Goal: Information Seeking & Learning: Learn about a topic

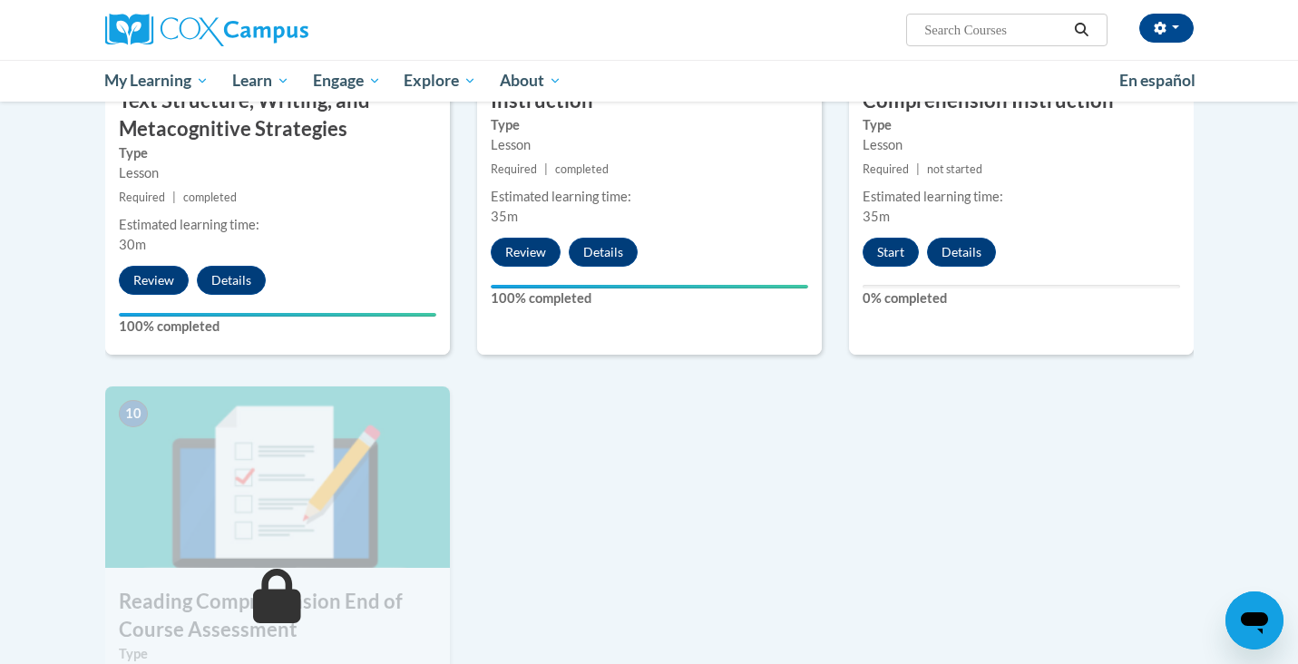
scroll to position [1461, 0]
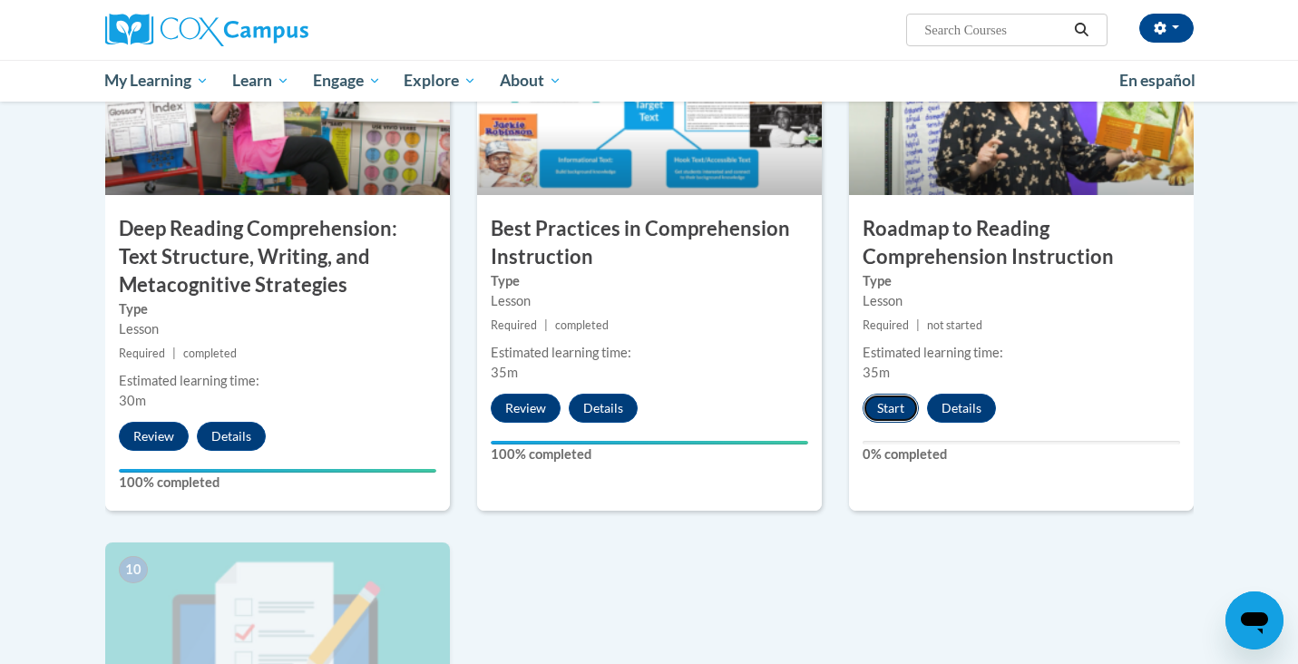
click at [899, 405] on button "Start" at bounding box center [891, 408] width 56 height 29
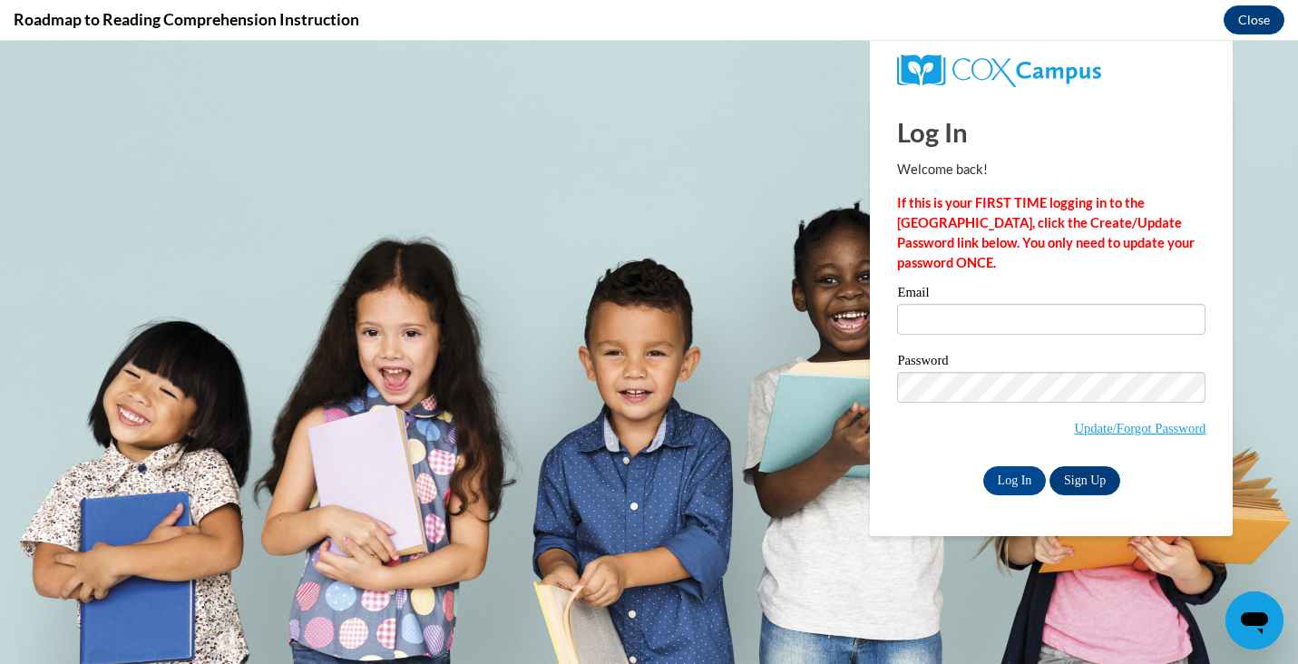
scroll to position [0, 0]
type input "[EMAIL_ADDRESS][DOMAIN_NAME]"
click at [1017, 473] on input "Log In" at bounding box center [1015, 480] width 64 height 29
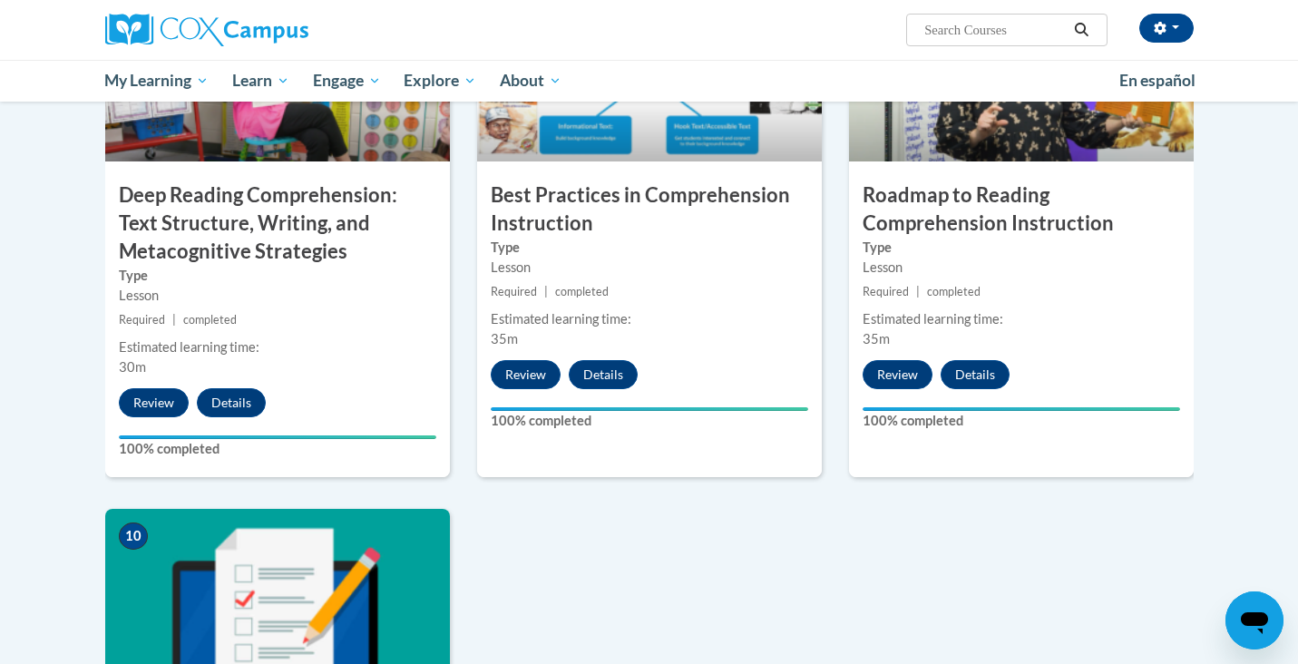
scroll to position [1543, 0]
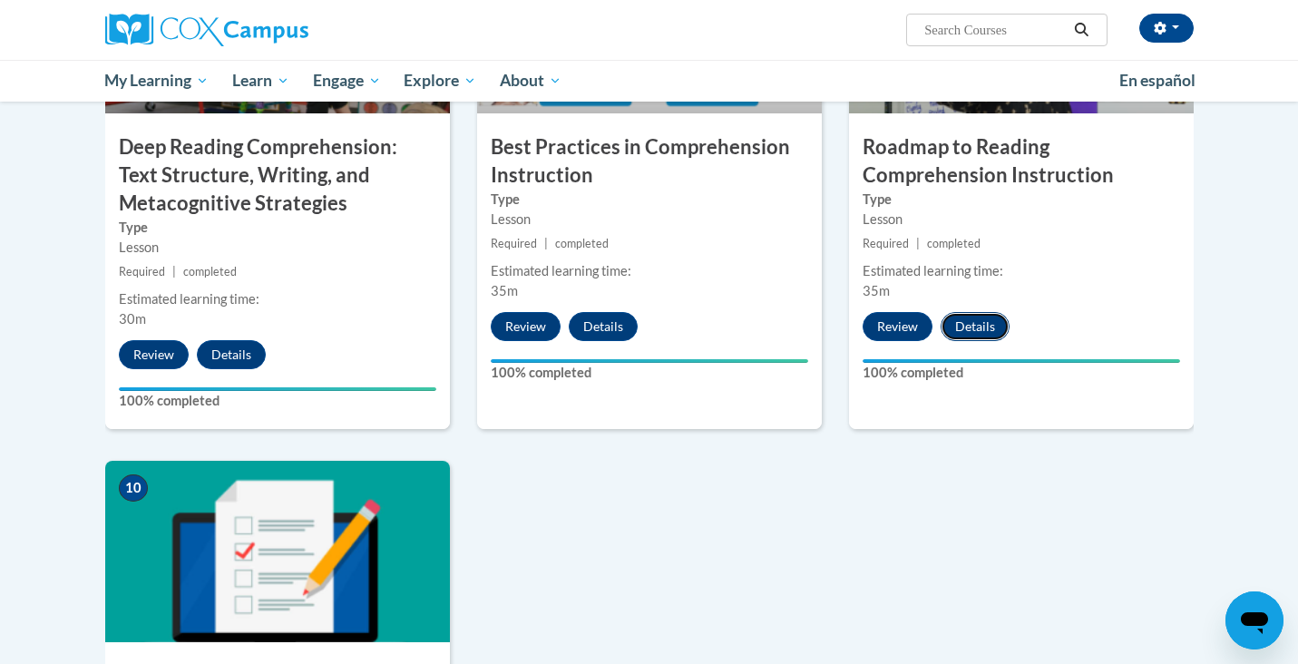
click at [1001, 325] on button "Details" at bounding box center [975, 326] width 69 height 29
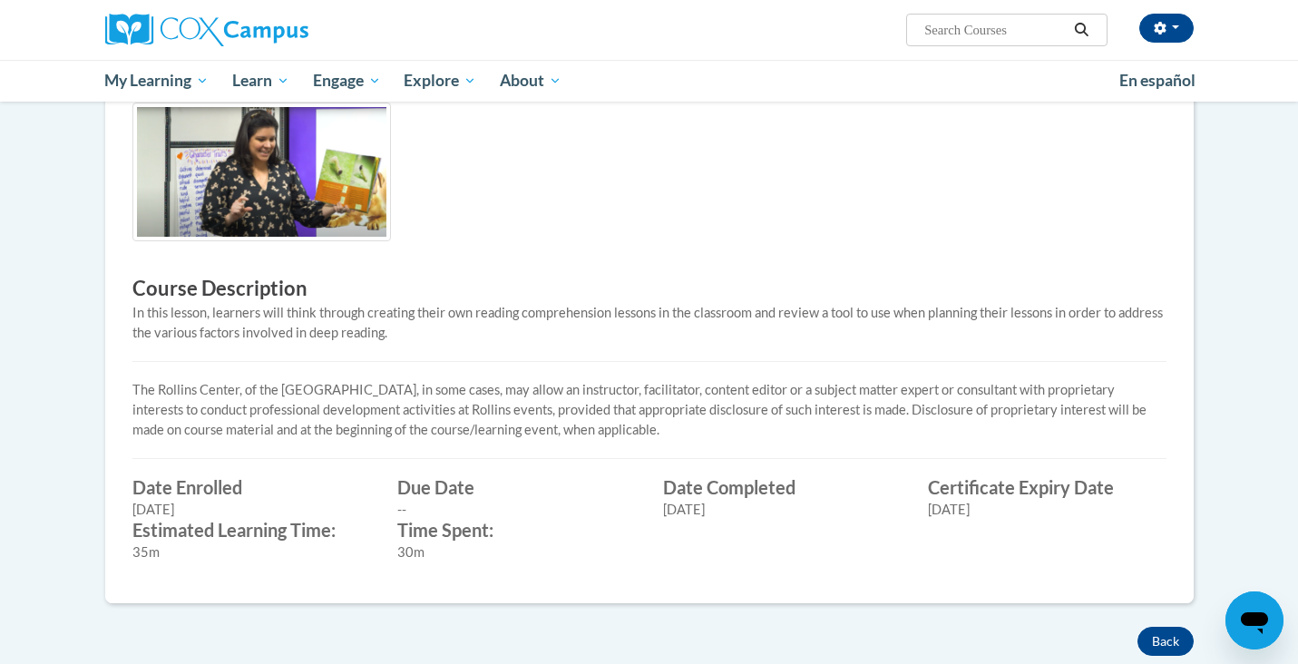
scroll to position [495, 0]
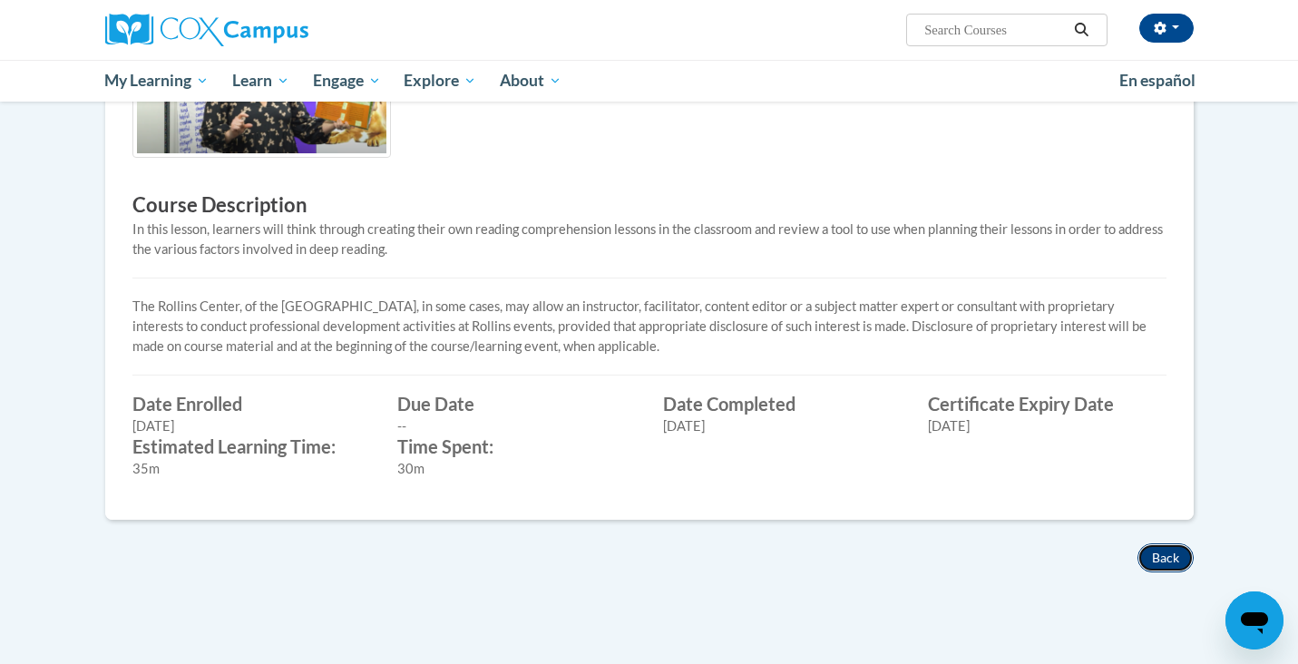
click at [1174, 551] on button "Back" at bounding box center [1166, 557] width 56 height 29
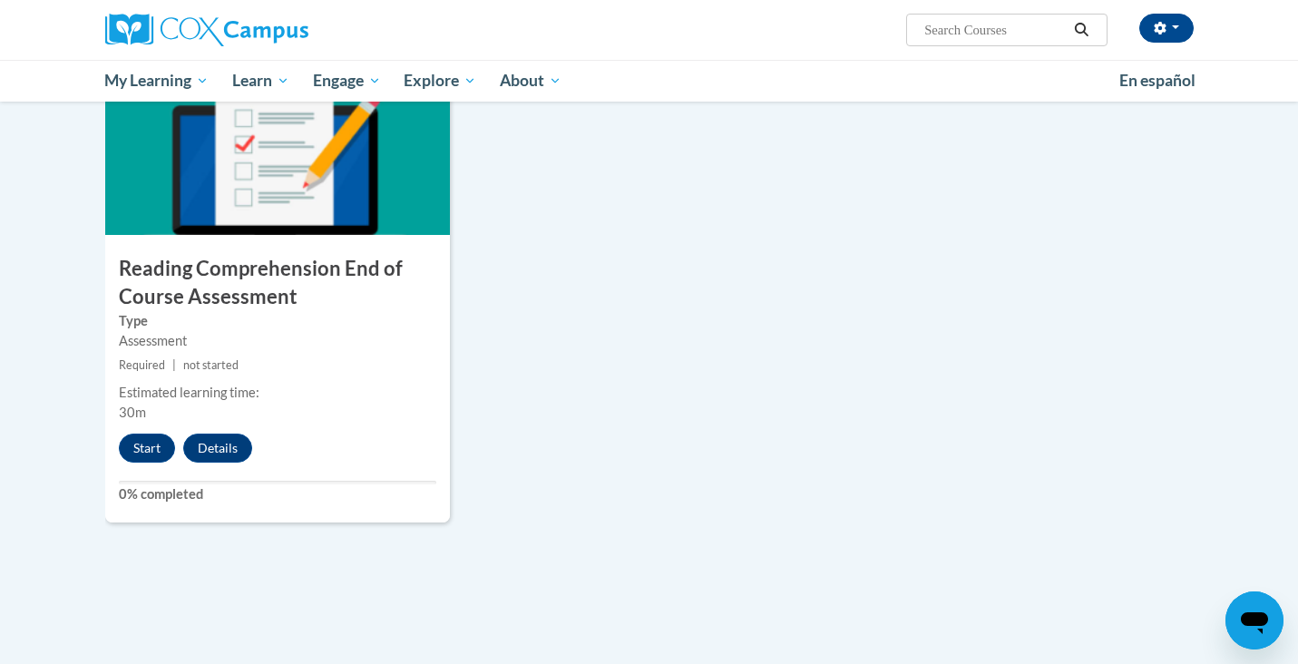
scroll to position [1951, 0]
click at [157, 441] on button "Start" at bounding box center [147, 447] width 56 height 29
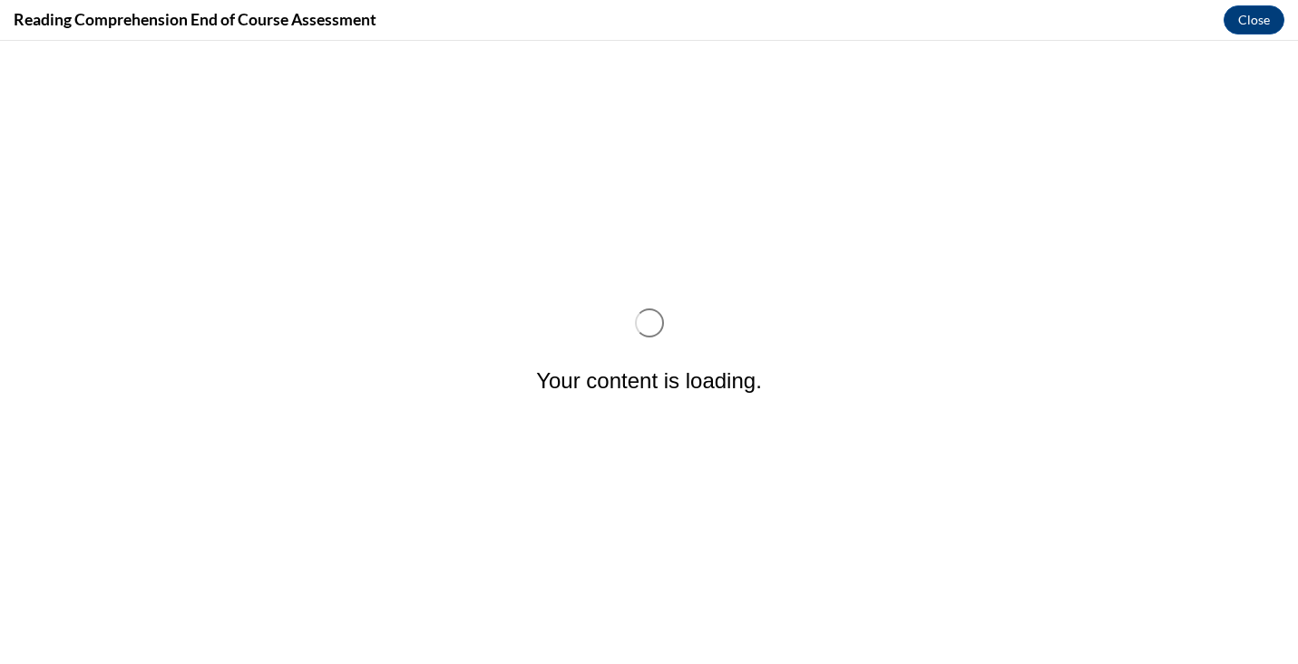
scroll to position [0, 0]
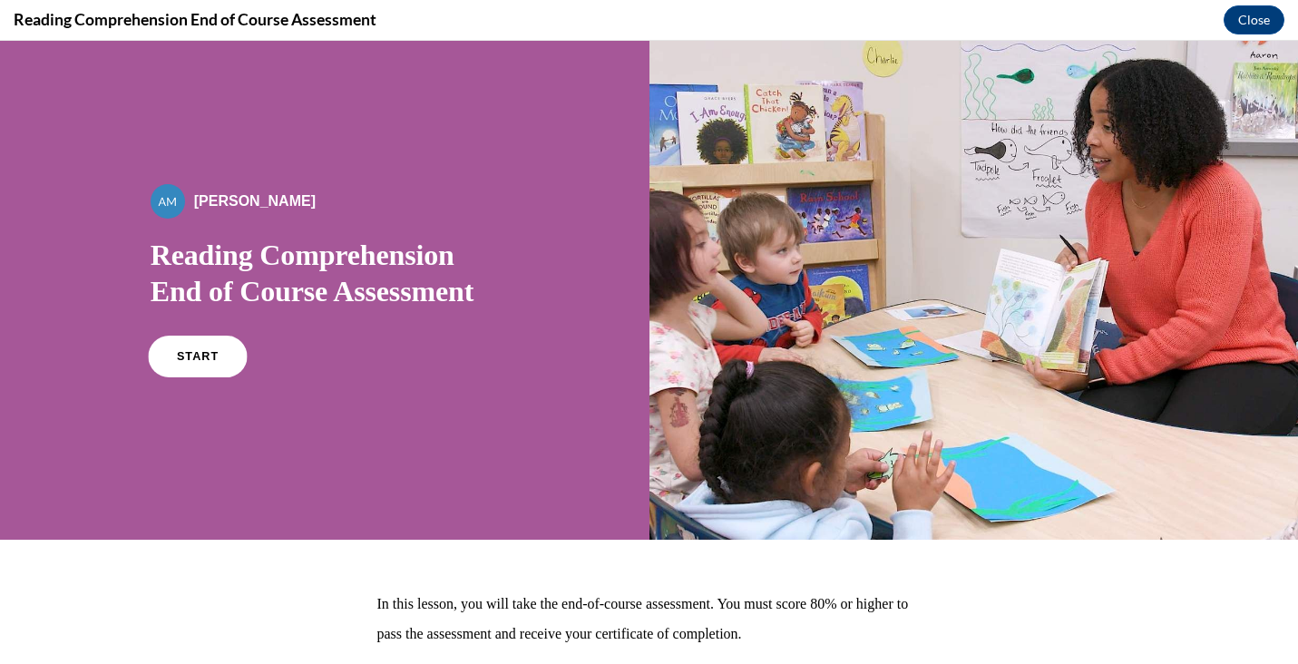
click at [212, 337] on link "START" at bounding box center [197, 357] width 99 height 42
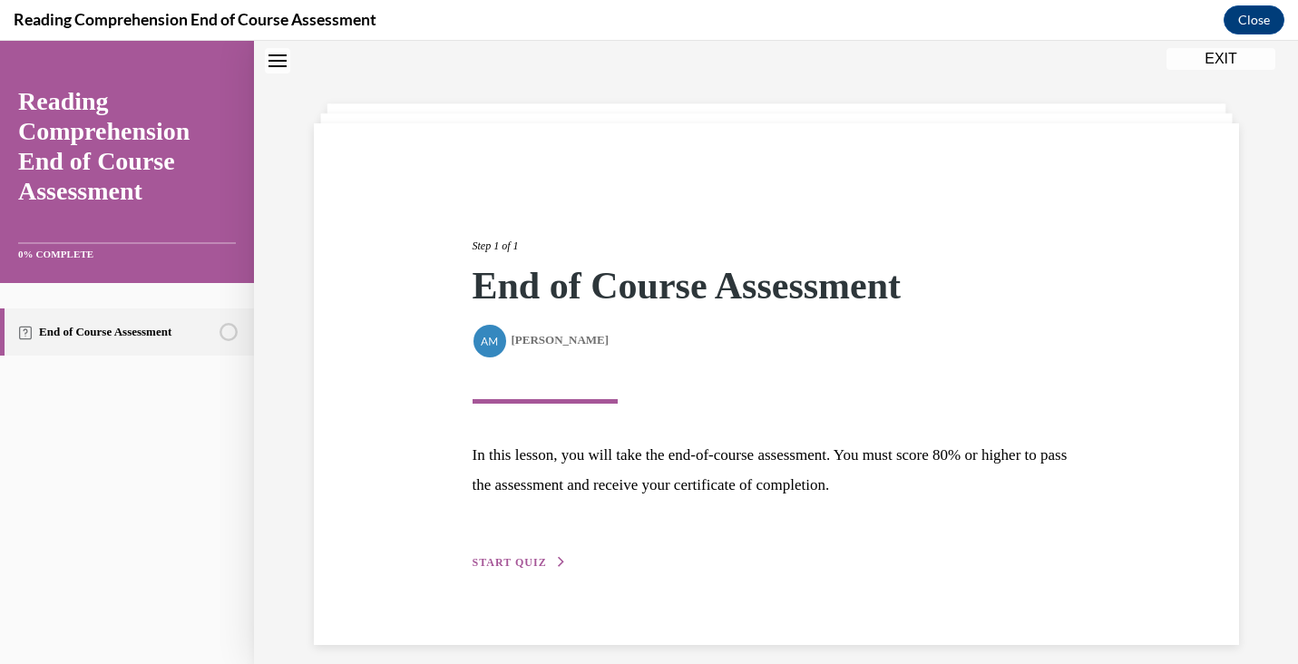
scroll to position [73, 0]
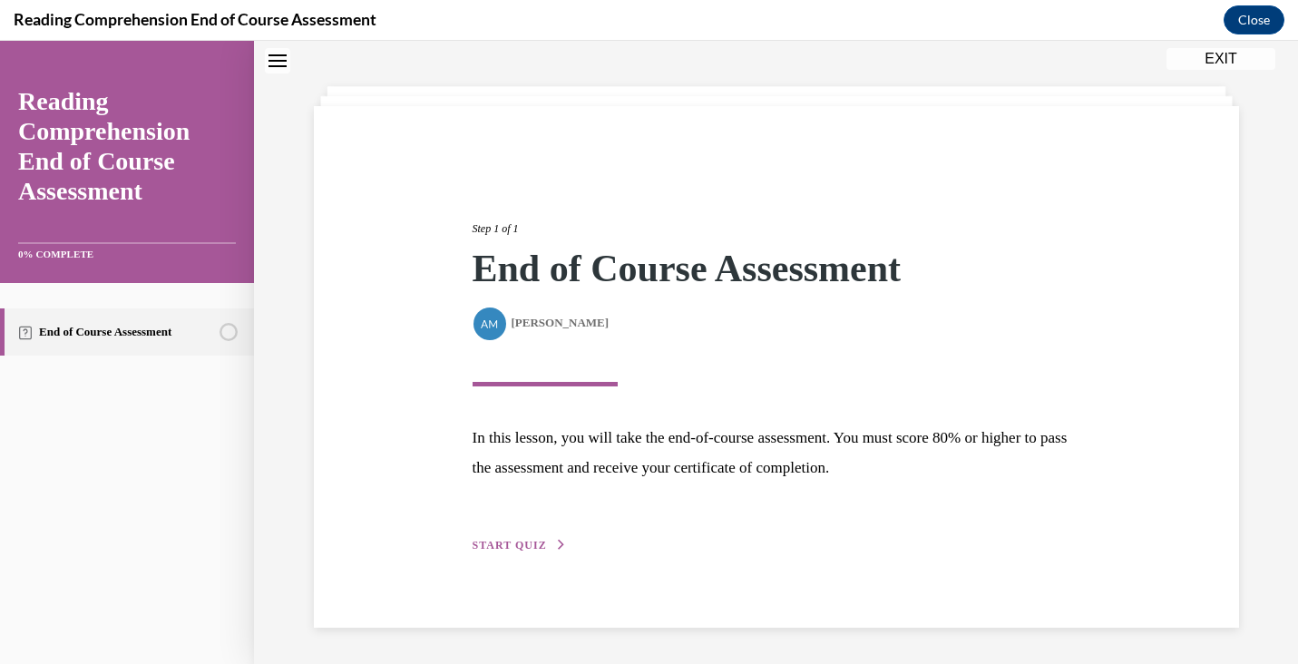
click at [524, 534] on div "Step 1 of 1 End of Course Assessment By Alexander Mackey Alexander Mackey In th…" at bounding box center [776, 367] width 635 height 376
click at [522, 542] on span "START QUIZ" at bounding box center [510, 545] width 74 height 13
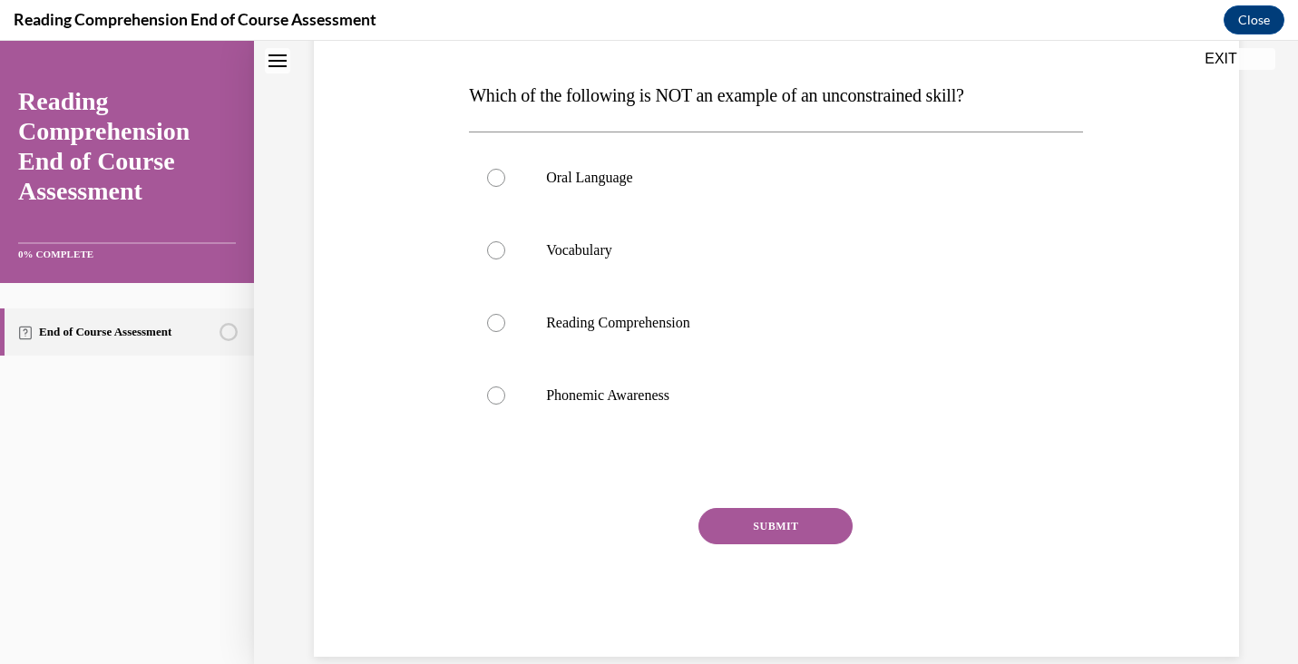
scroll to position [298, 0]
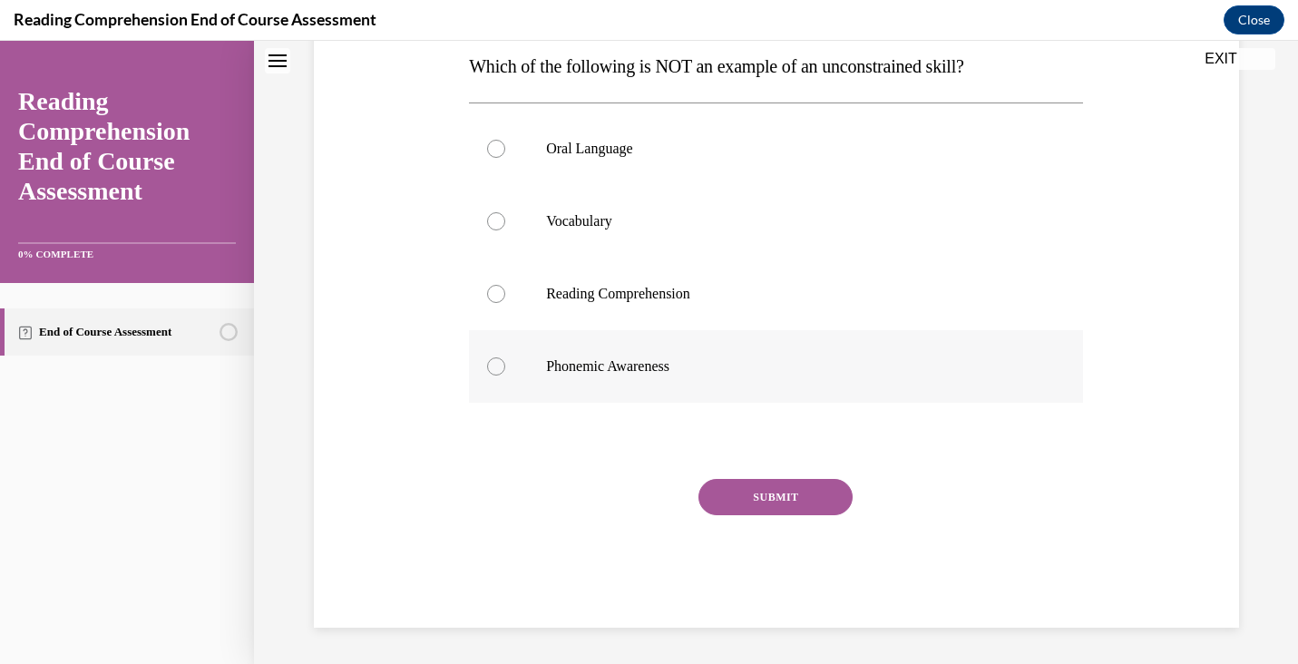
click at [631, 366] on p "Phonemic Awareness" at bounding box center [792, 366] width 492 height 18
click at [505, 366] on input "Phonemic Awareness" at bounding box center [496, 366] width 18 height 18
radio input "true"
click at [800, 495] on button "SUBMIT" at bounding box center [776, 497] width 154 height 36
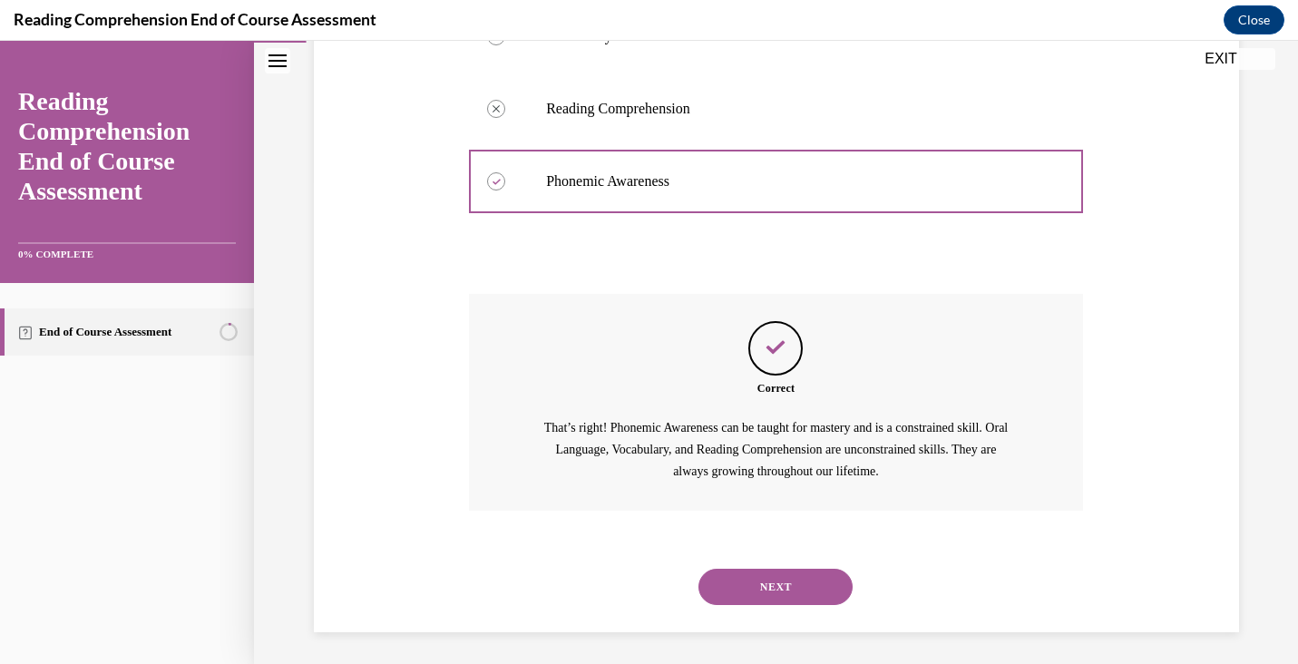
scroll to position [487, 0]
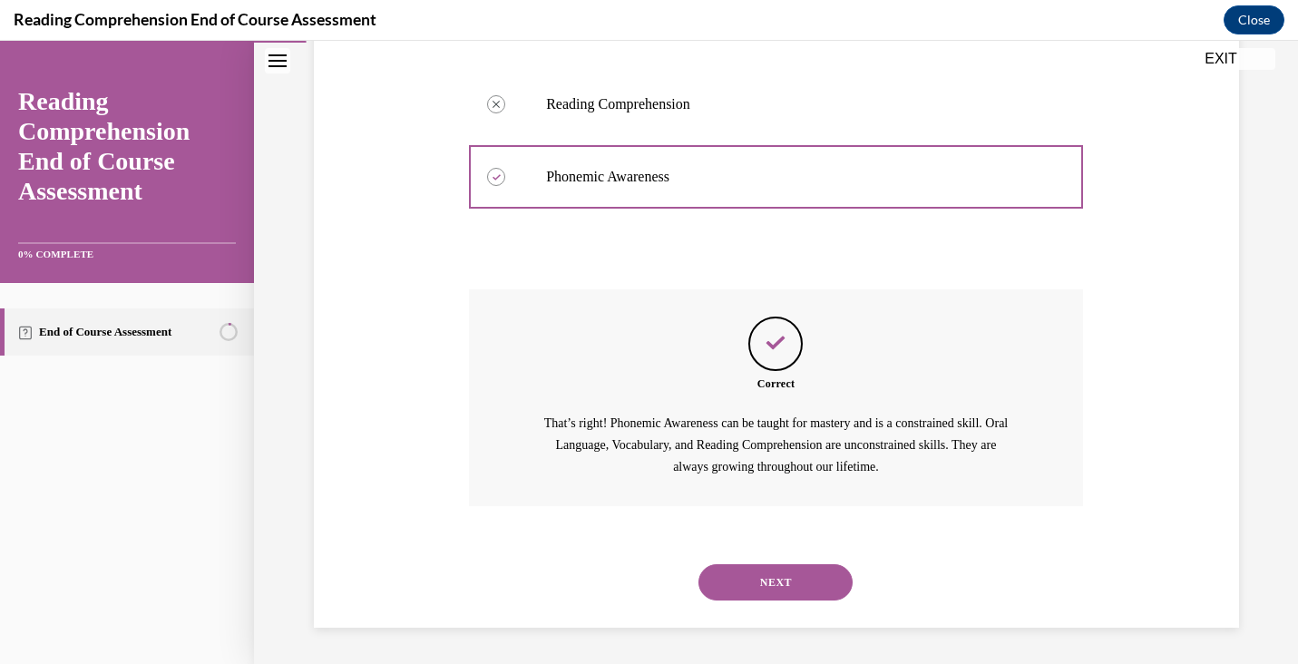
click at [808, 576] on button "NEXT" at bounding box center [776, 582] width 154 height 36
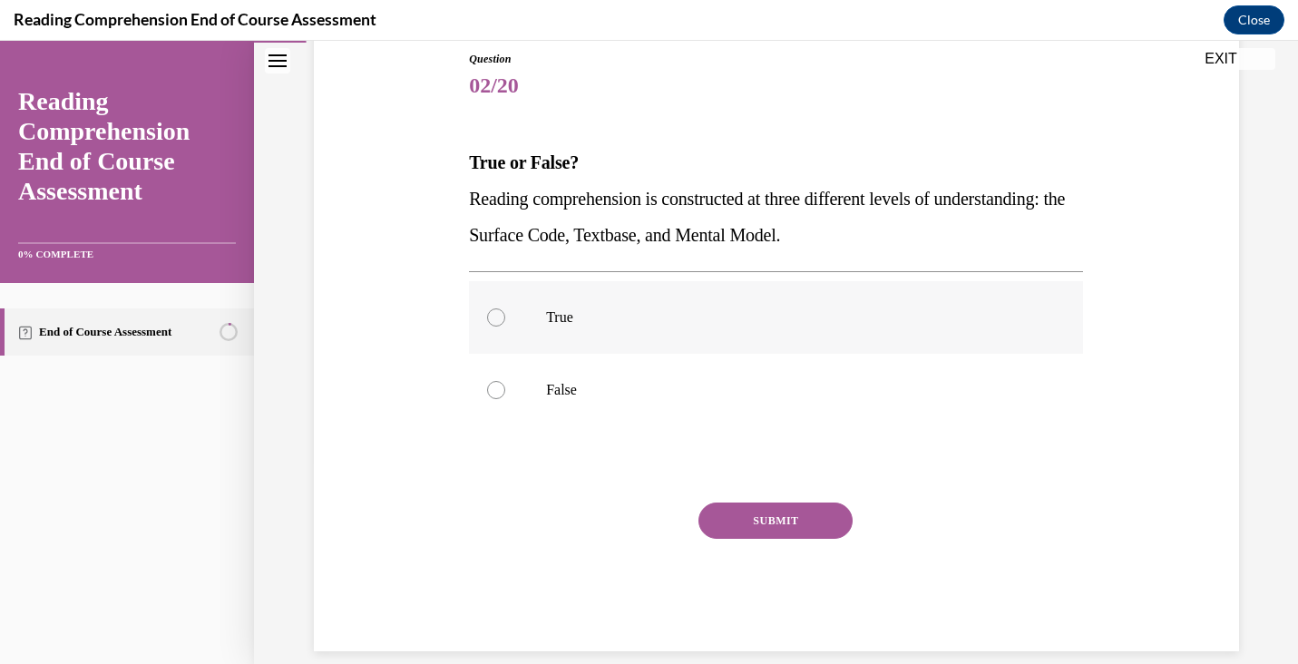
click at [520, 313] on label "True" at bounding box center [776, 317] width 614 height 73
click at [505, 313] on input "True" at bounding box center [496, 317] width 18 height 18
radio input "true"
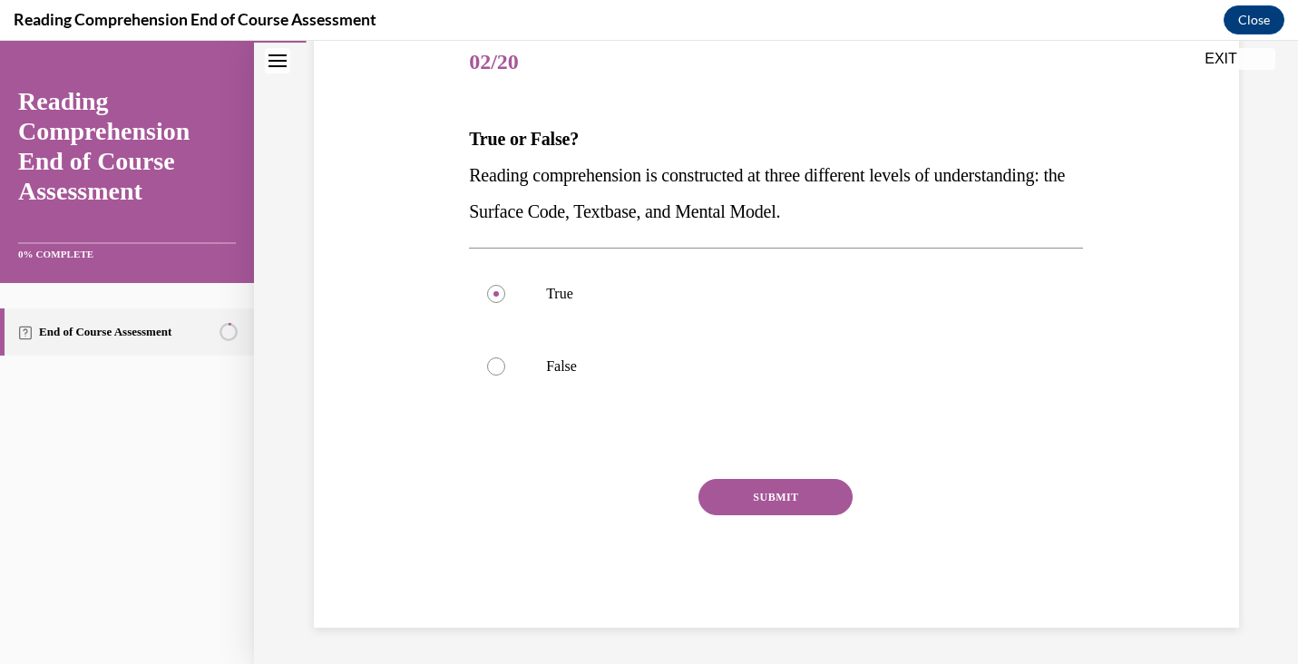
click at [844, 490] on button "SUBMIT" at bounding box center [776, 497] width 154 height 36
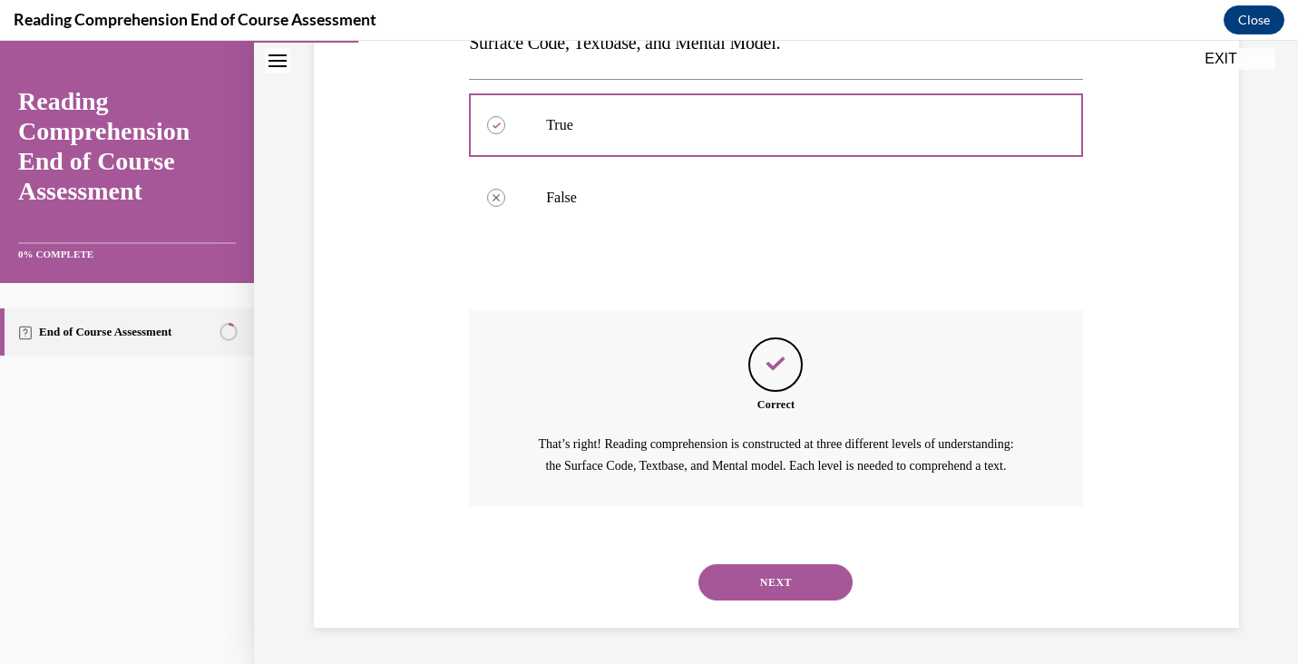
scroll to position [415, 0]
click at [816, 600] on div "NEXT" at bounding box center [776, 582] width 614 height 73
click at [811, 576] on button "NEXT" at bounding box center [776, 582] width 154 height 36
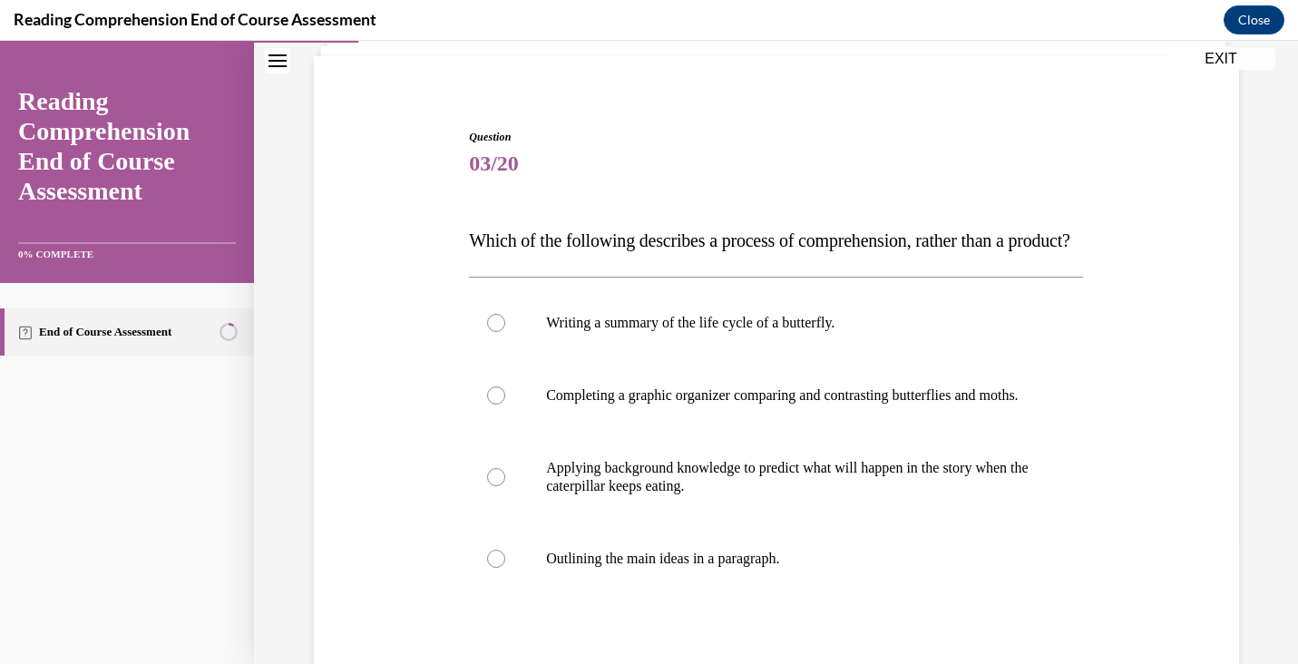
scroll to position [147, 0]
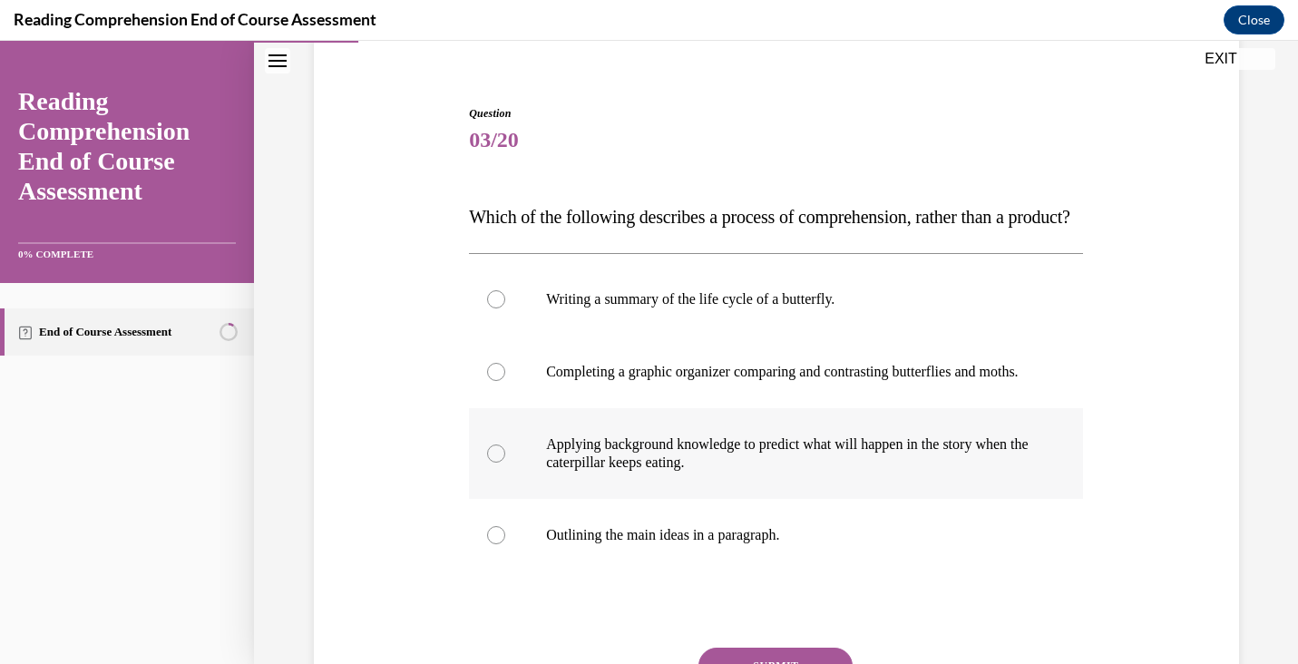
click at [946, 499] on label "Applying background knowledge to predict what will happen in the story when the…" at bounding box center [776, 453] width 614 height 91
click at [505, 463] on input "Applying background knowledge to predict what will happen in the story when the…" at bounding box center [496, 454] width 18 height 18
radio input "true"
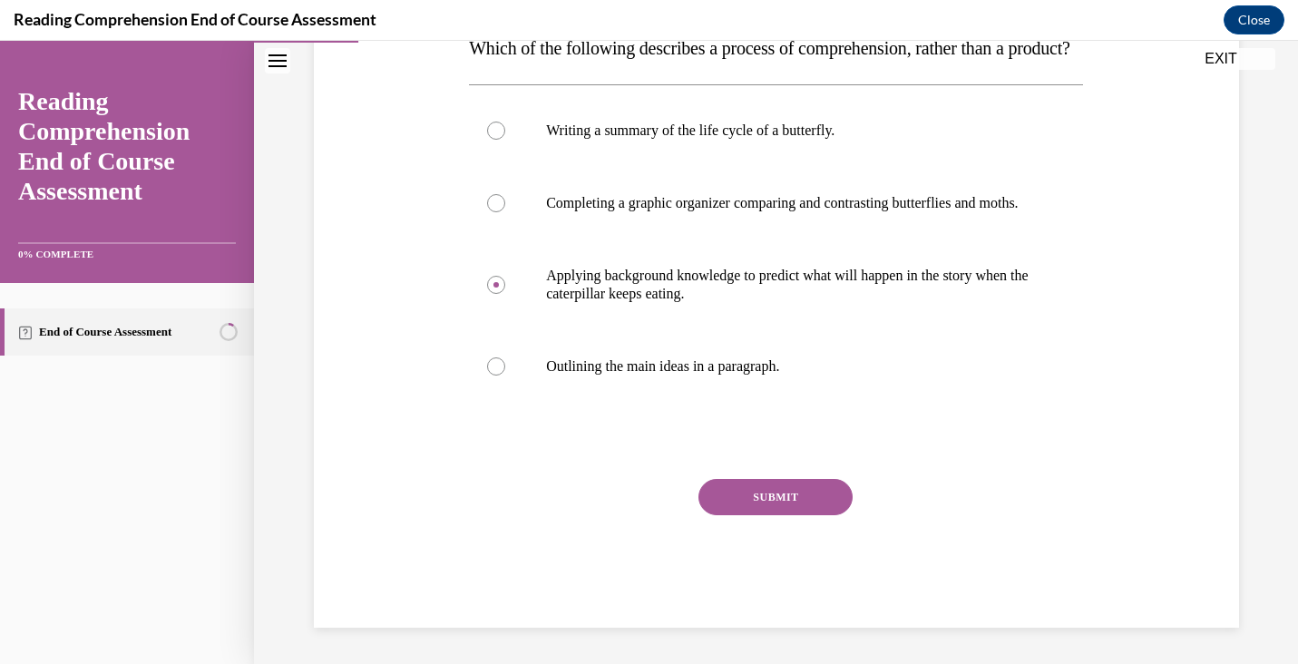
click at [826, 515] on button "SUBMIT" at bounding box center [776, 497] width 154 height 36
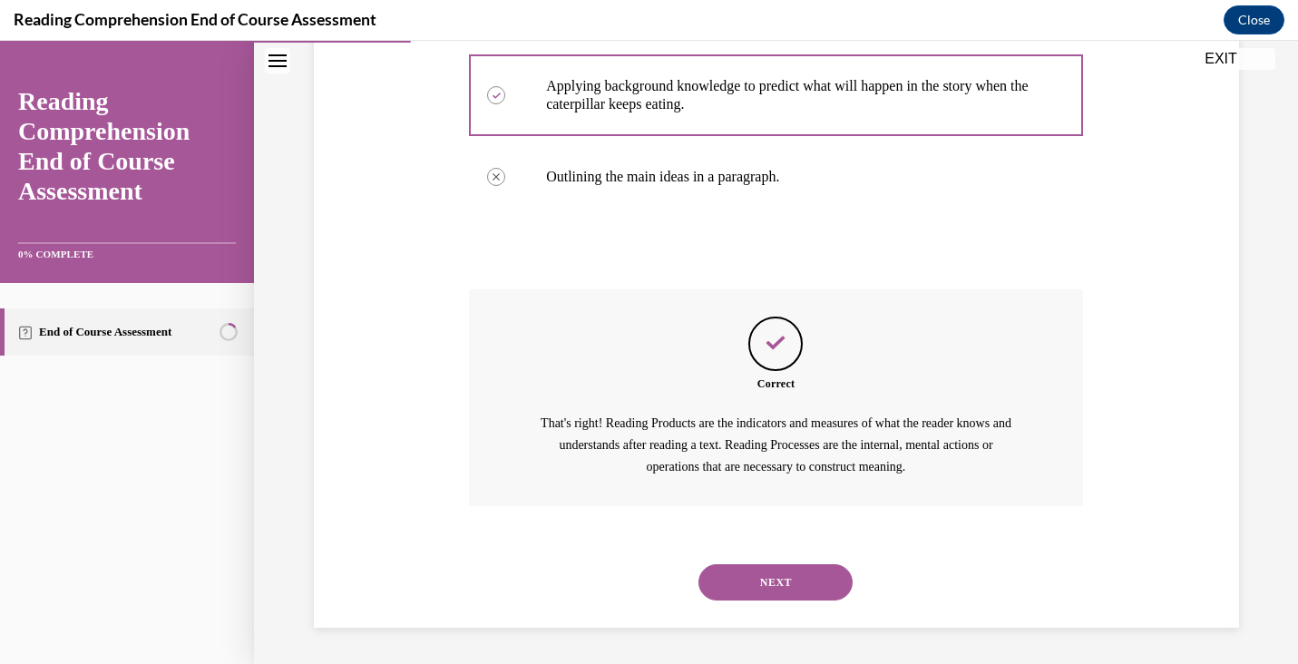
scroll to position [560, 0]
click at [822, 573] on button "NEXT" at bounding box center [776, 582] width 154 height 36
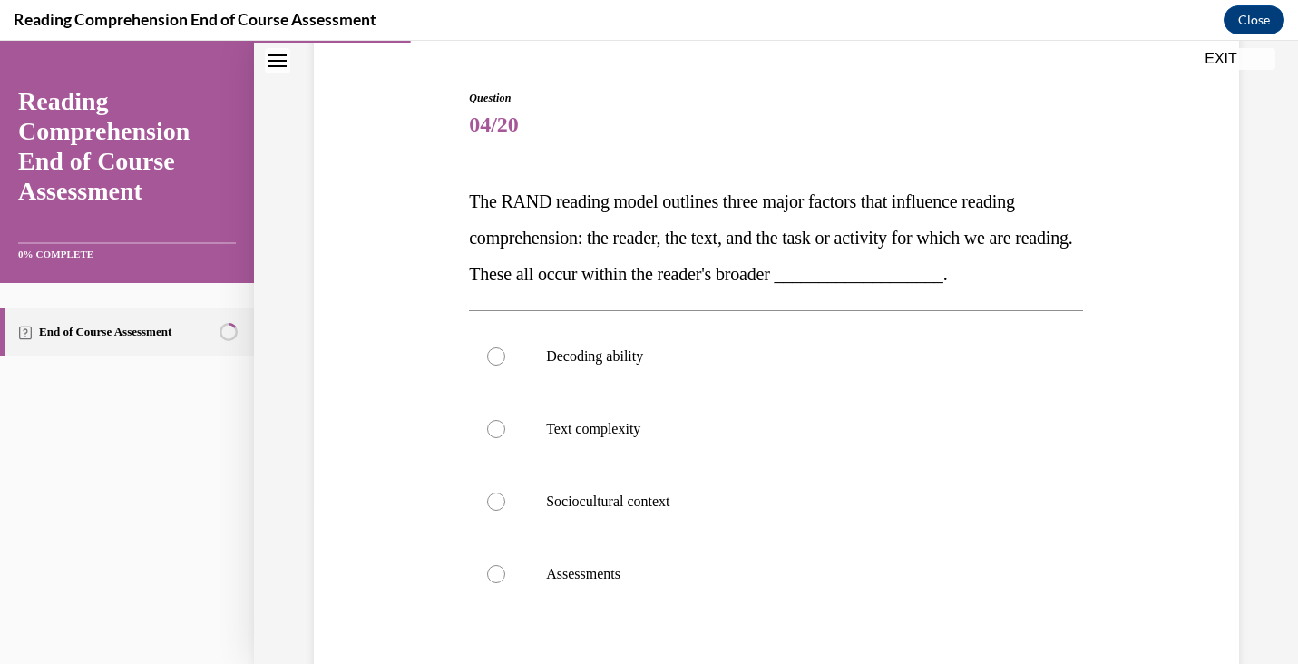
scroll to position [370, 0]
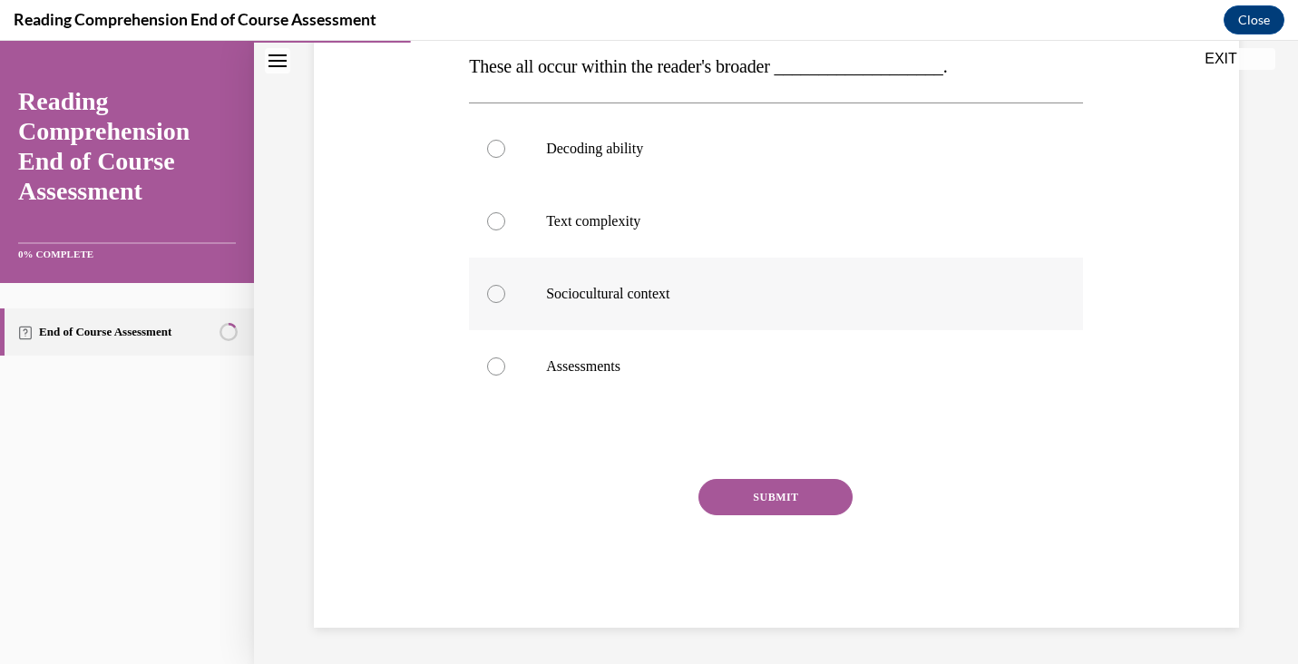
click at [782, 298] on p "Sociocultural context" at bounding box center [792, 294] width 492 height 18
click at [505, 298] on input "Sociocultural context" at bounding box center [496, 294] width 18 height 18
radio input "true"
click at [801, 484] on button "SUBMIT" at bounding box center [776, 497] width 154 height 36
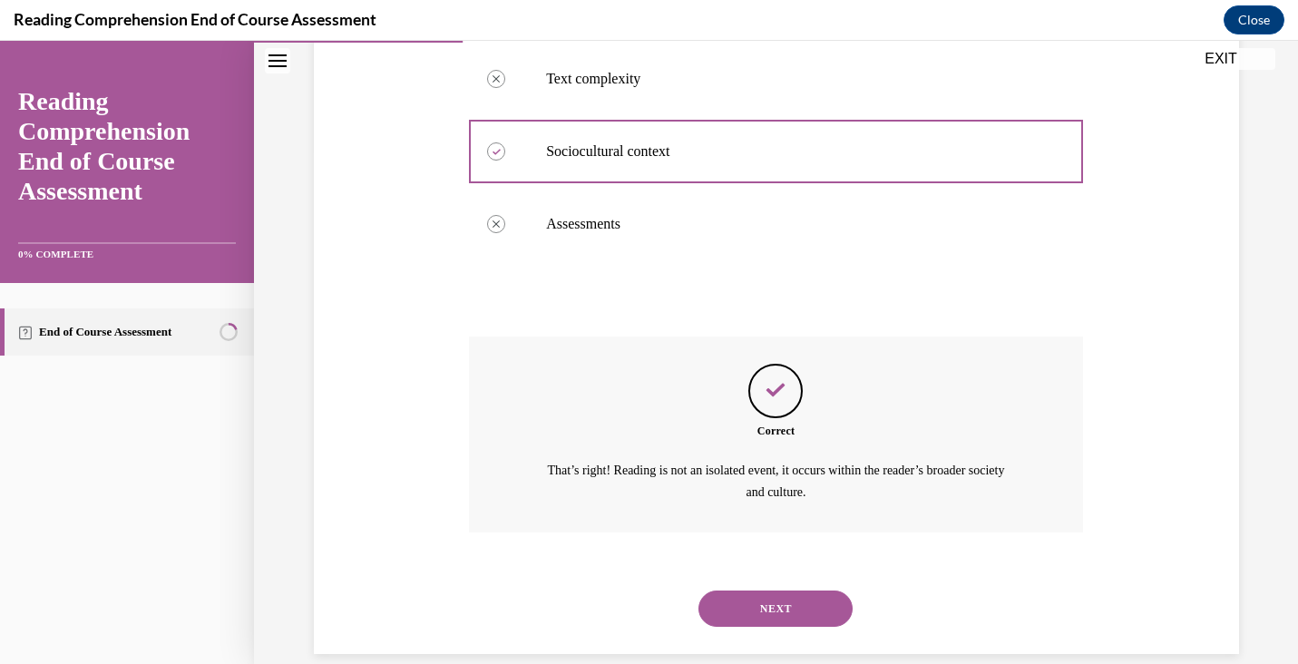
scroll to position [538, 0]
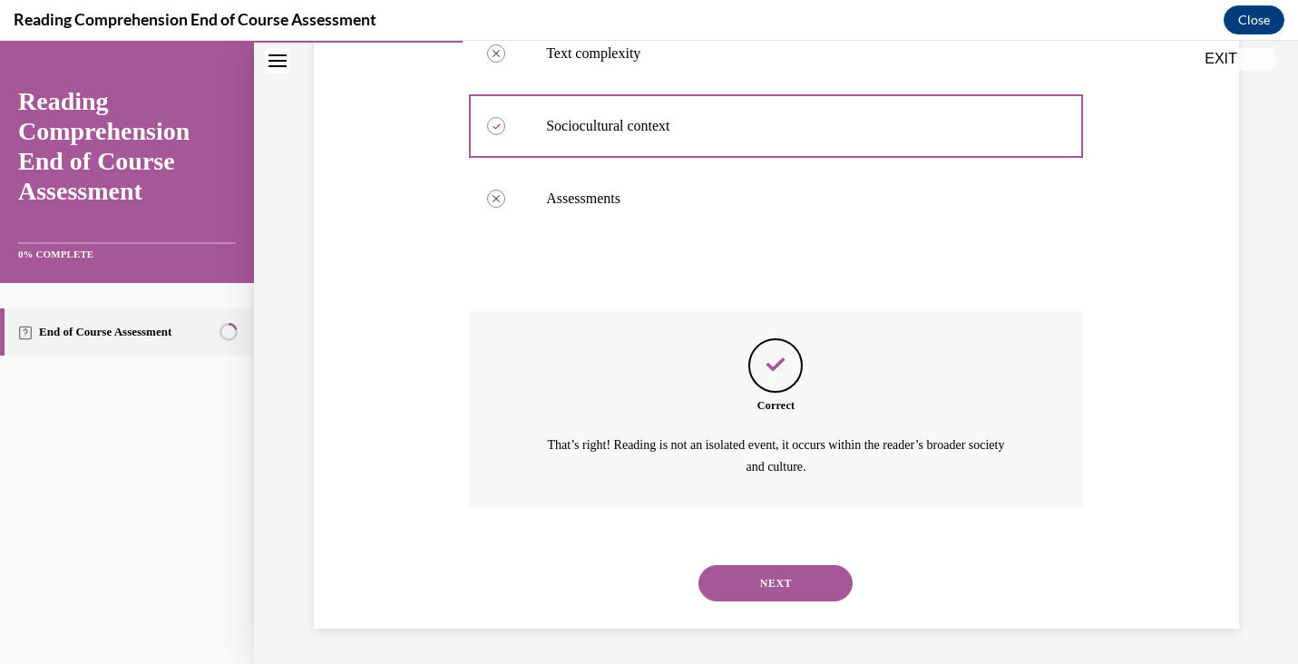
click at [793, 568] on button "NEXT" at bounding box center [776, 583] width 154 height 36
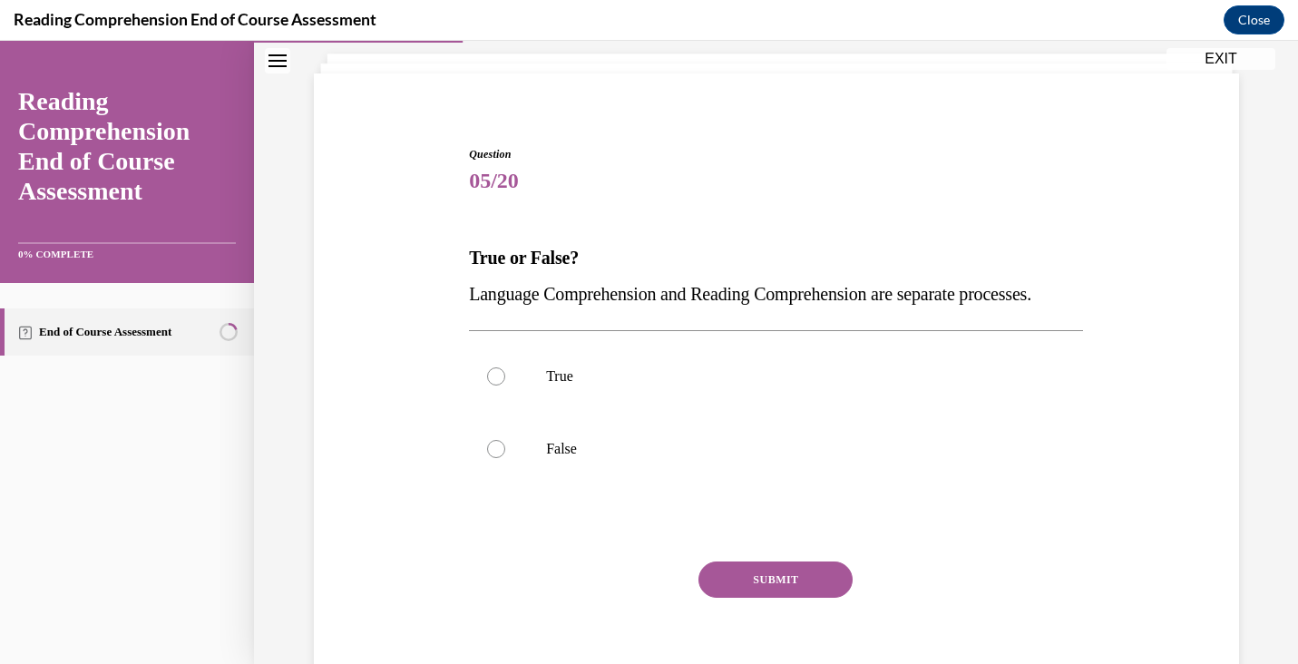
scroll to position [105, 0]
click at [894, 459] on p "False" at bounding box center [792, 450] width 492 height 18
click at [505, 459] on input "False" at bounding box center [496, 450] width 18 height 18
radio input "true"
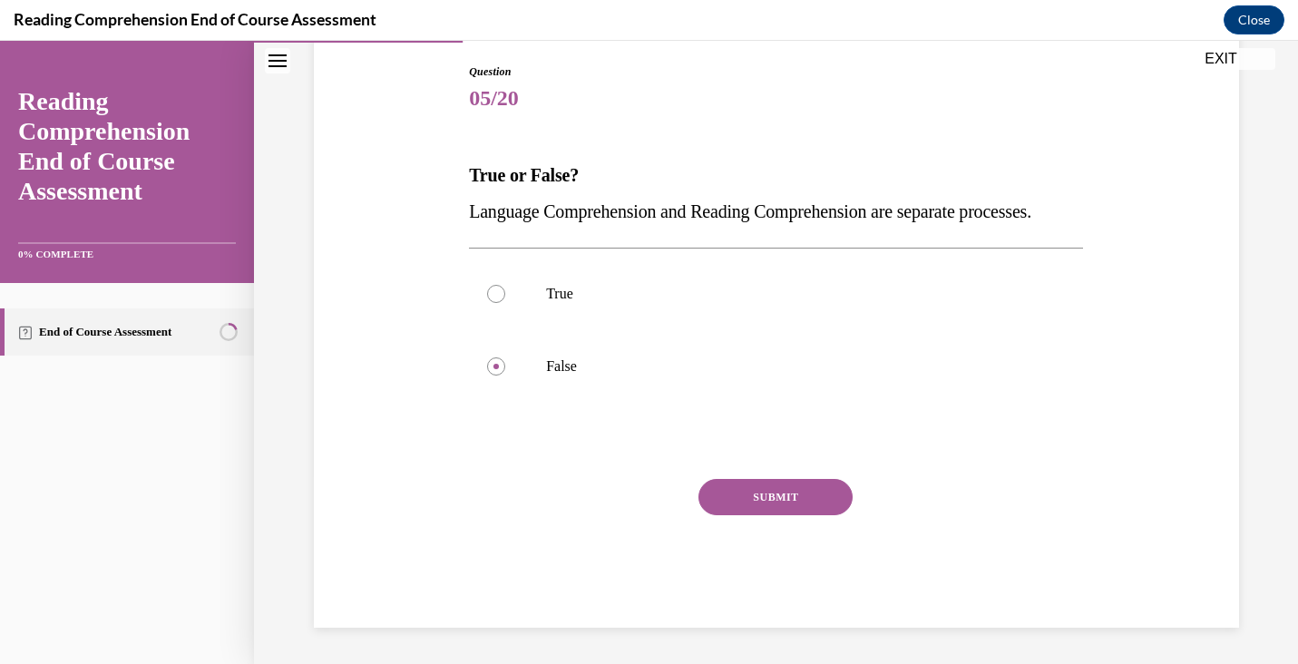
click at [815, 495] on button "SUBMIT" at bounding box center [776, 497] width 154 height 36
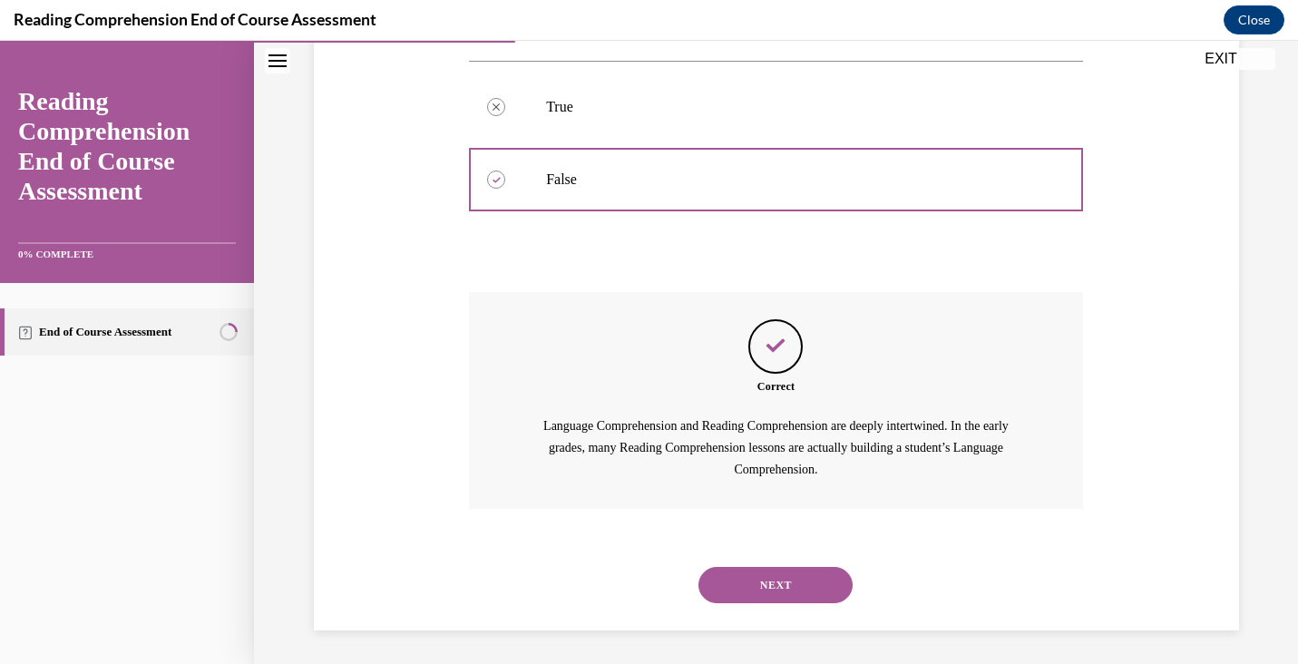
scroll to position [415, 0]
click at [821, 572] on button "NEXT" at bounding box center [776, 582] width 154 height 36
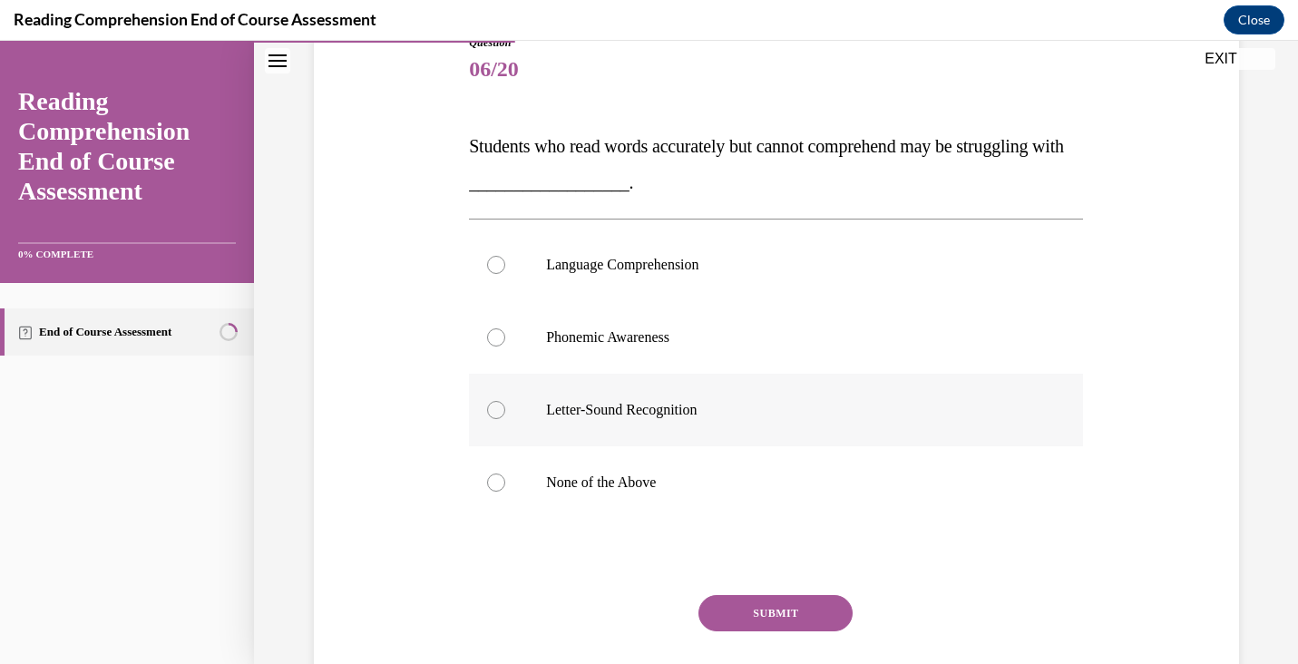
scroll to position [334, 0]
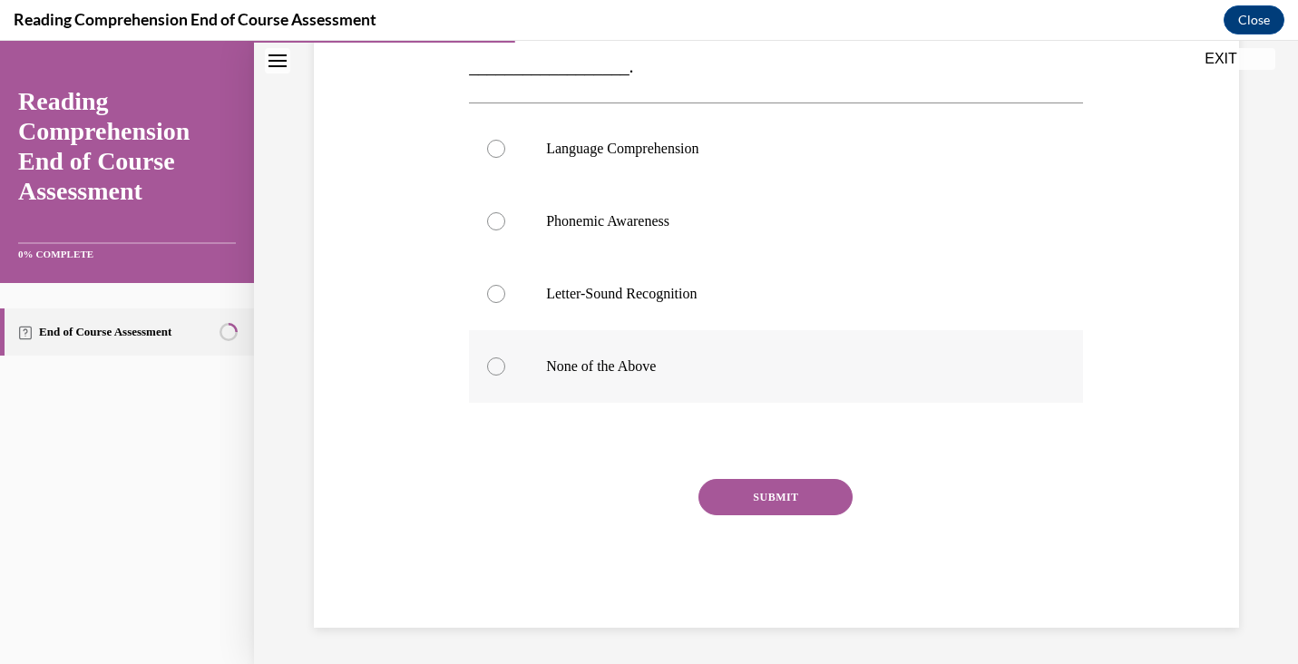
click at [800, 385] on label "None of the Above" at bounding box center [776, 366] width 614 height 73
click at [505, 376] on input "None of the Above" at bounding box center [496, 366] width 18 height 18
radio input "true"
click at [803, 504] on button "SUBMIT" at bounding box center [776, 497] width 154 height 36
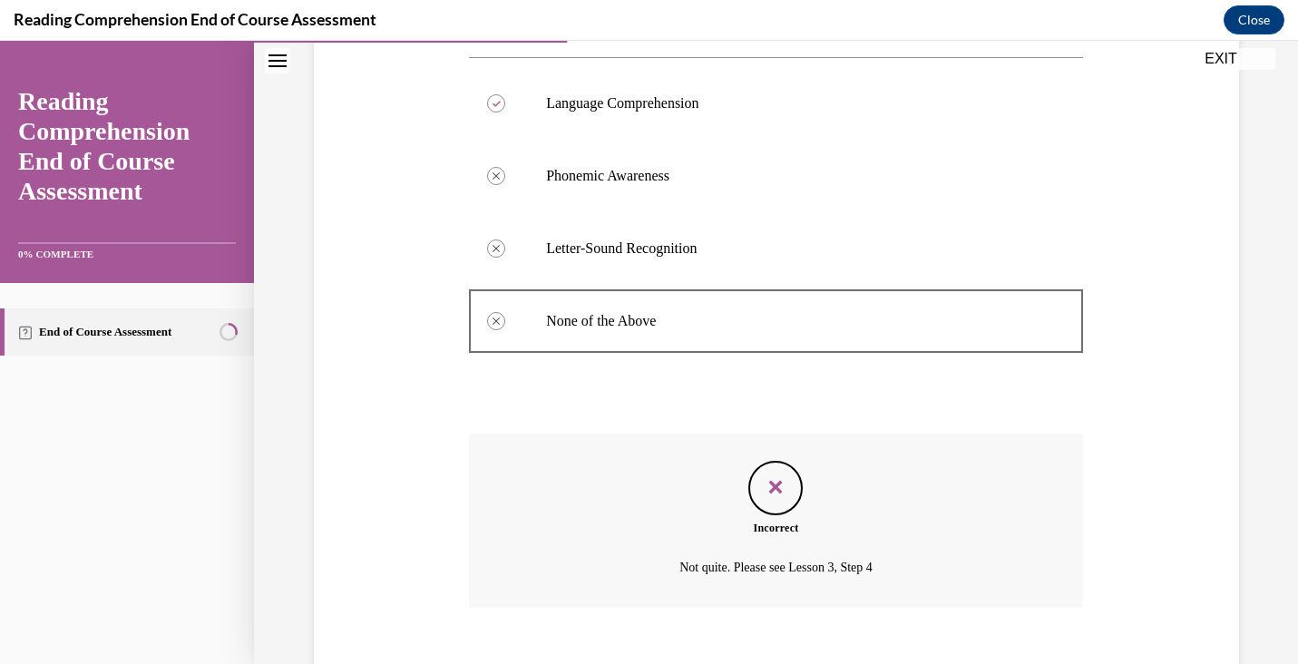
scroll to position [481, 0]
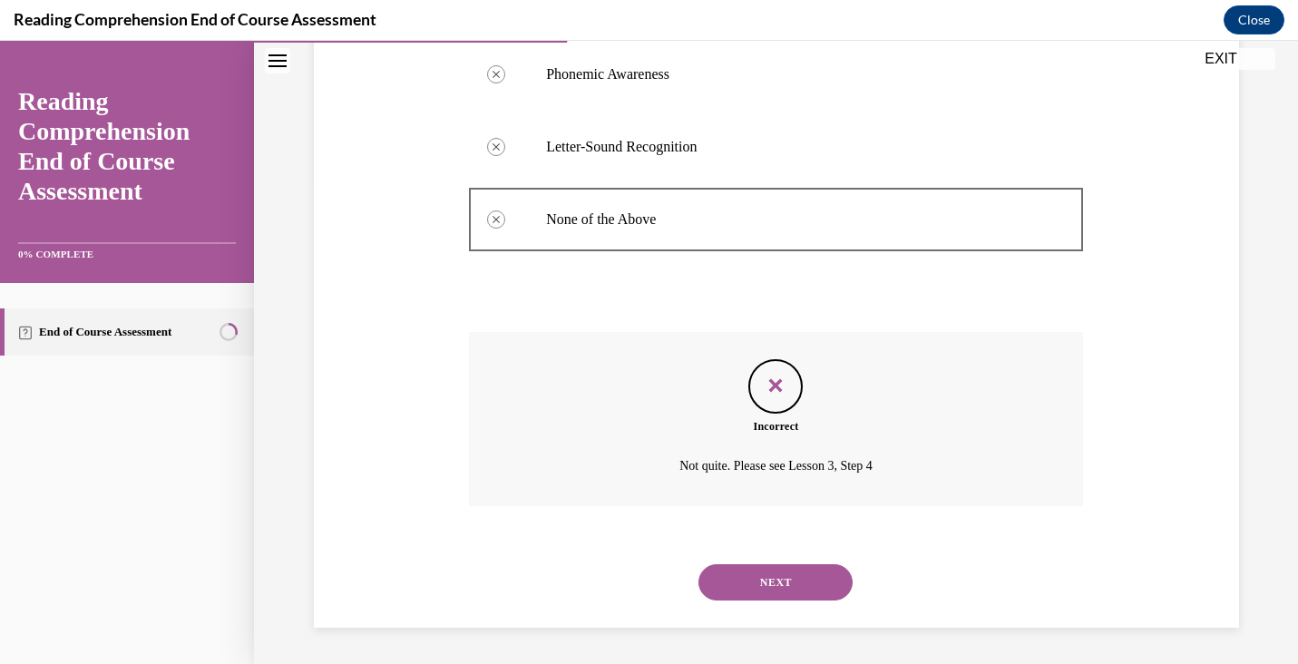
click at [783, 563] on div "NEXT" at bounding box center [776, 582] width 614 height 73
click at [783, 571] on button "NEXT" at bounding box center [776, 582] width 154 height 36
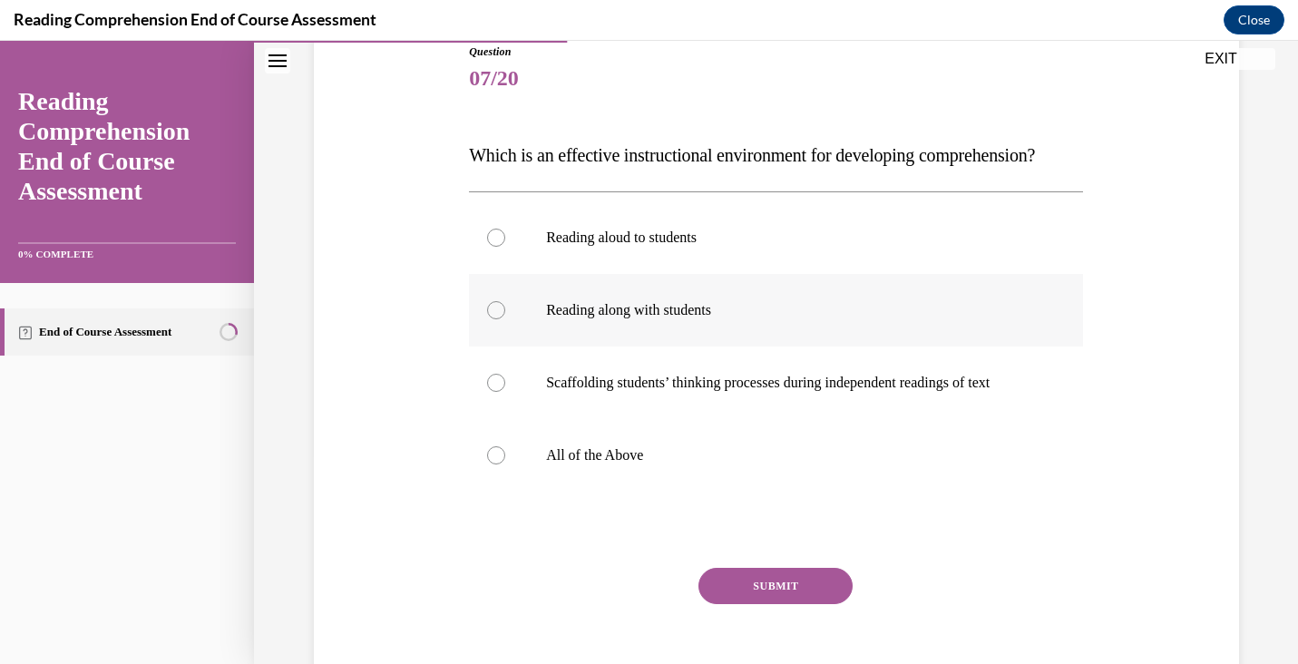
scroll to position [232, 0]
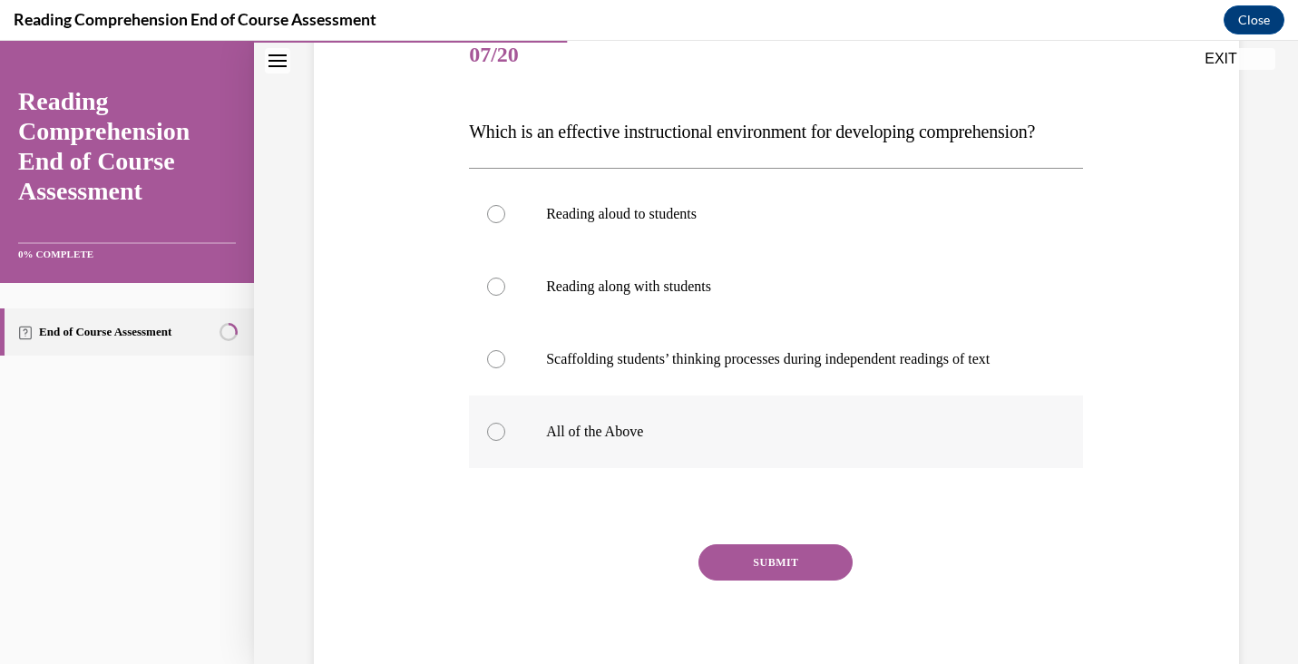
click at [689, 468] on label "All of the Above" at bounding box center [776, 432] width 614 height 73
click at [505, 441] on input "All of the Above" at bounding box center [496, 432] width 18 height 18
radio input "true"
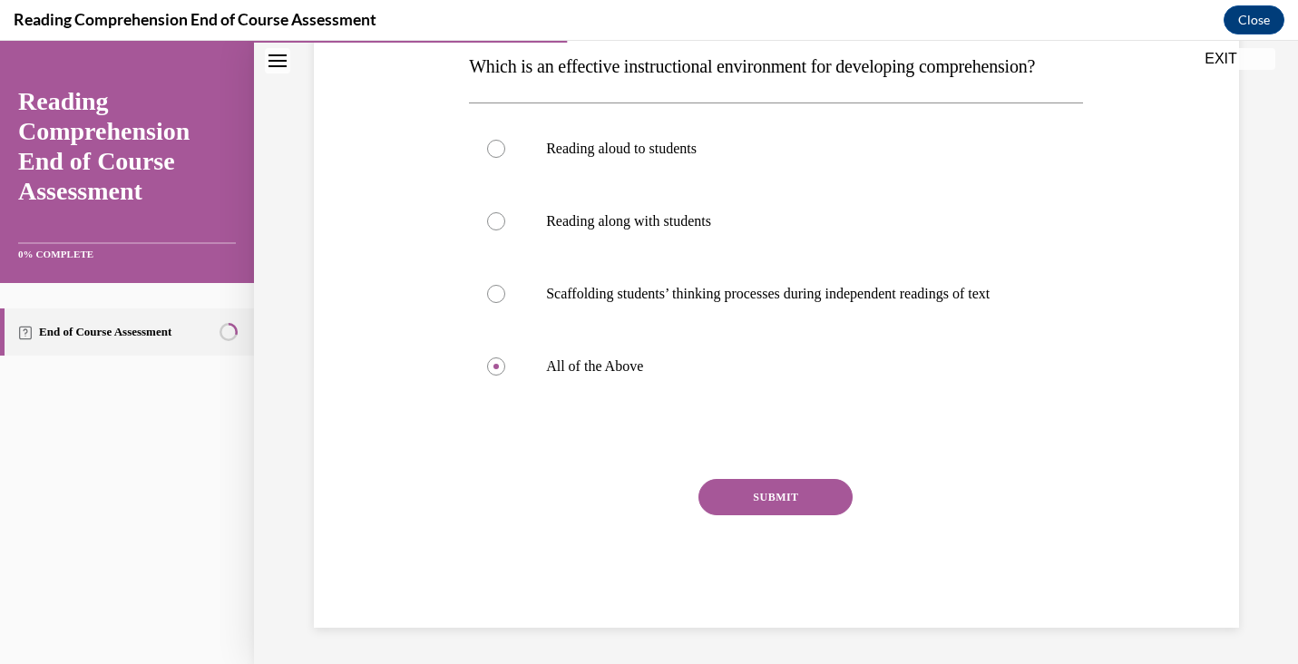
click at [767, 515] on button "SUBMIT" at bounding box center [776, 497] width 154 height 36
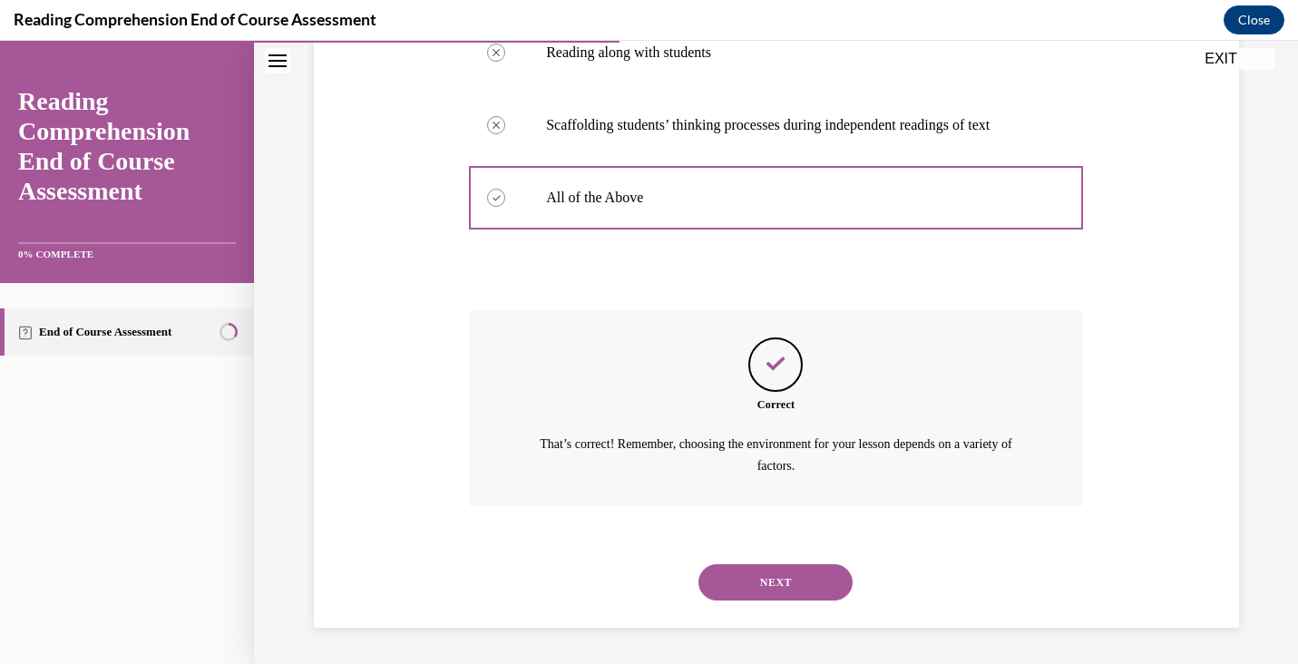
scroll to position [502, 0]
click at [819, 575] on button "NEXT" at bounding box center [776, 582] width 154 height 36
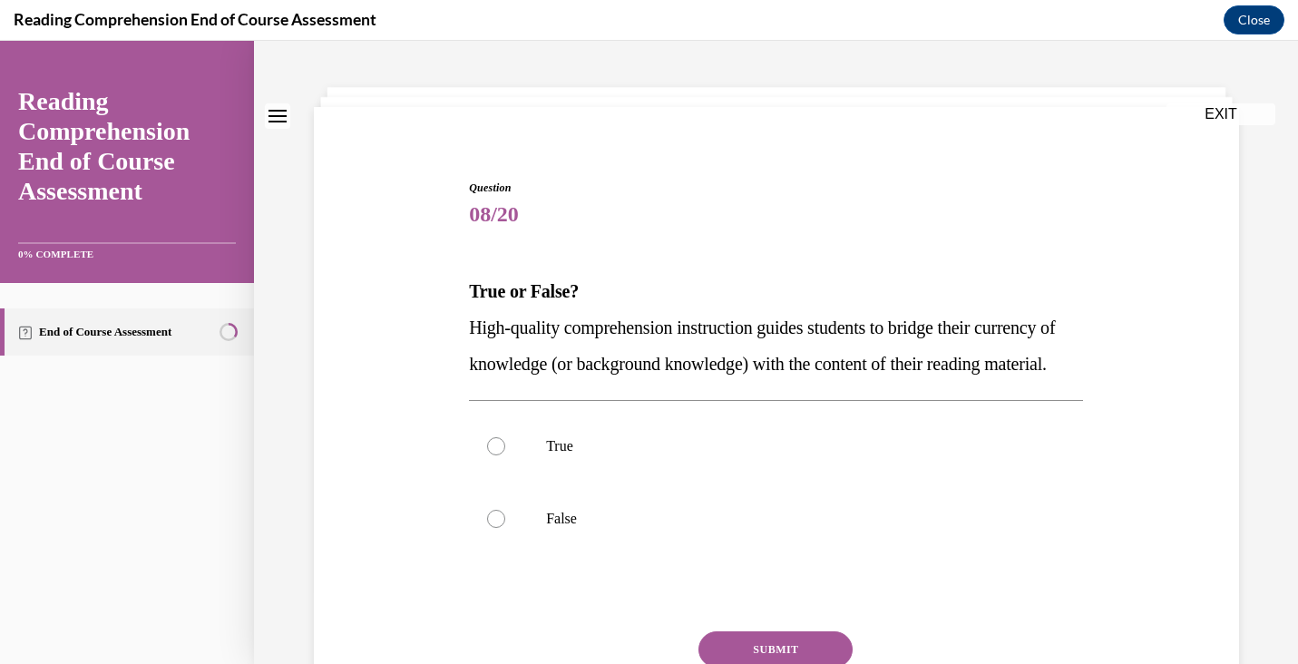
scroll to position [83, 0]
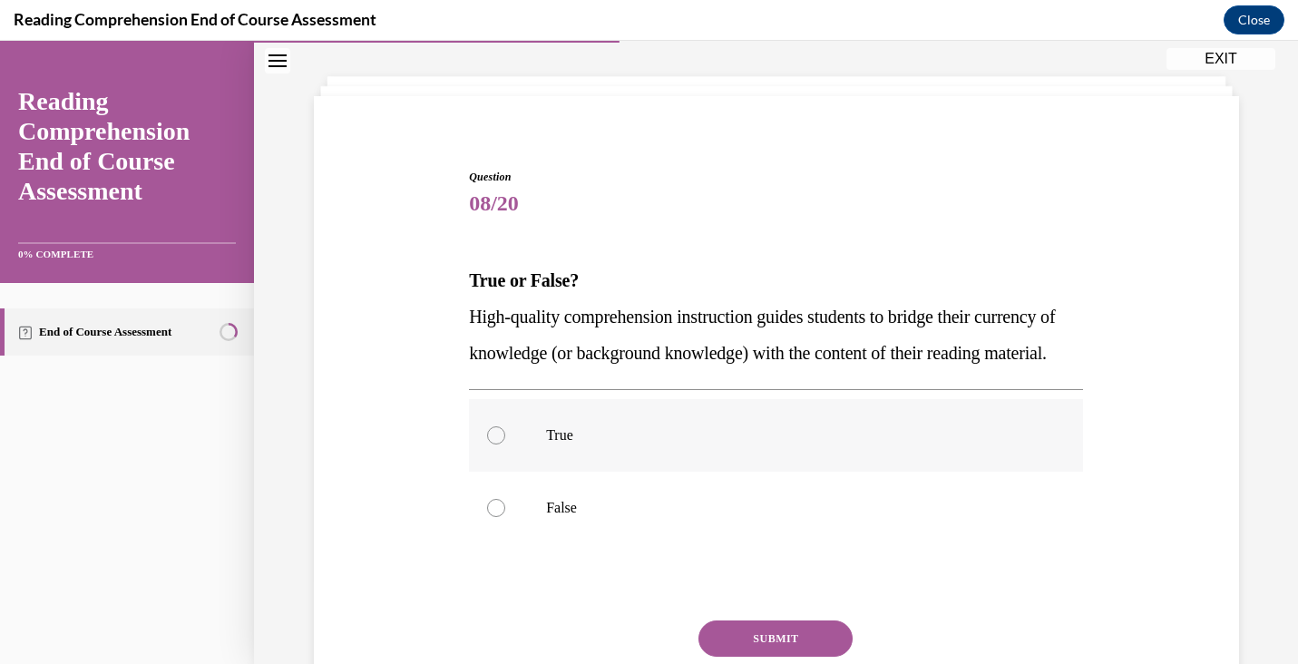
click at [637, 461] on label "True" at bounding box center [776, 435] width 614 height 73
click at [505, 445] on input "True" at bounding box center [496, 435] width 18 height 18
radio input "true"
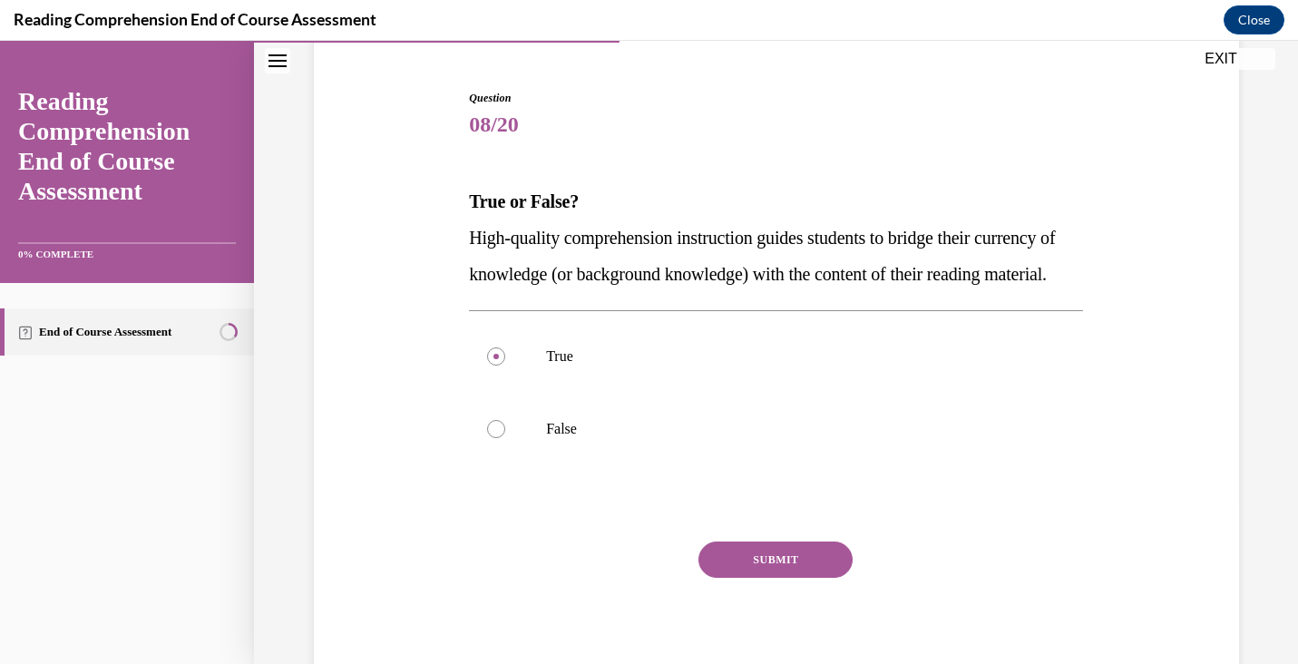
click at [763, 578] on button "SUBMIT" at bounding box center [776, 560] width 154 height 36
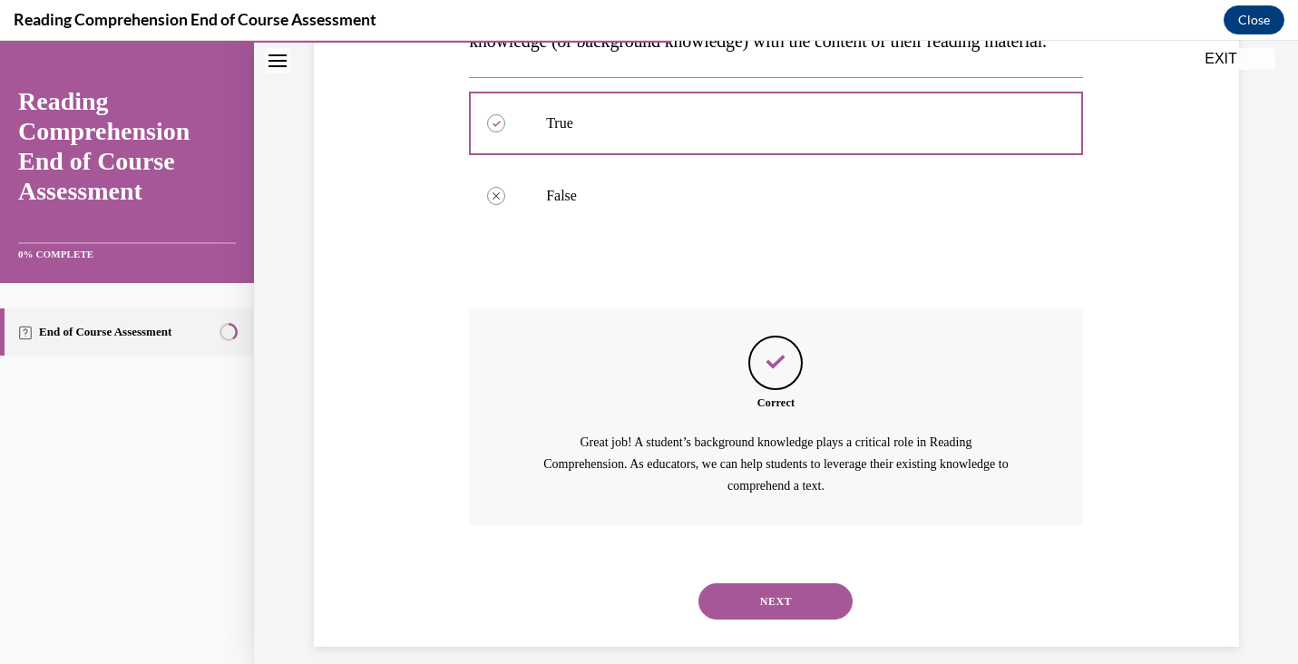
scroll to position [451, 0]
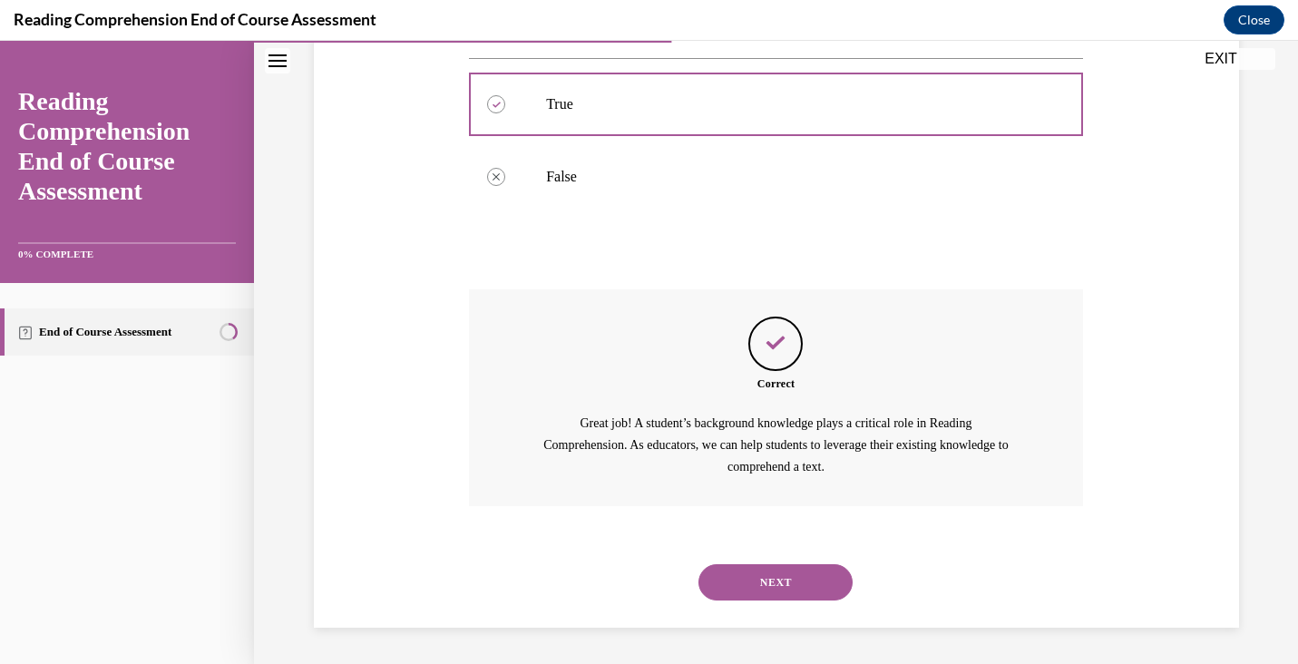
click at [789, 584] on button "NEXT" at bounding box center [776, 582] width 154 height 36
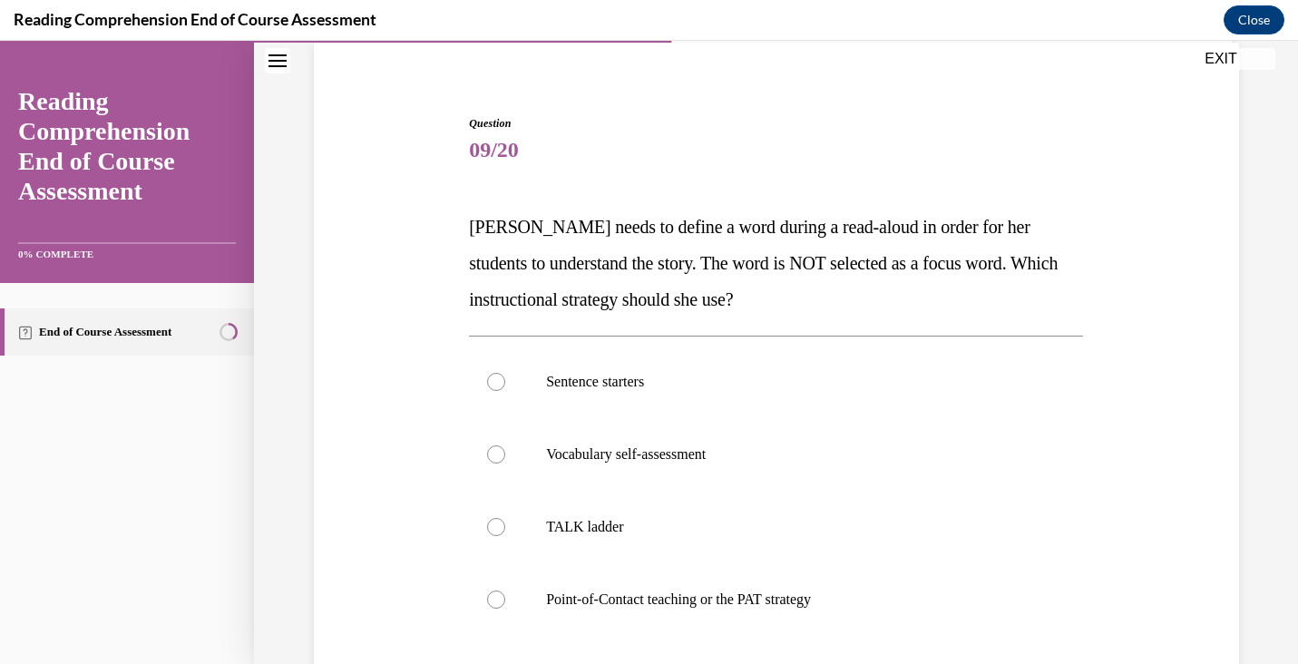
scroll to position [176, 0]
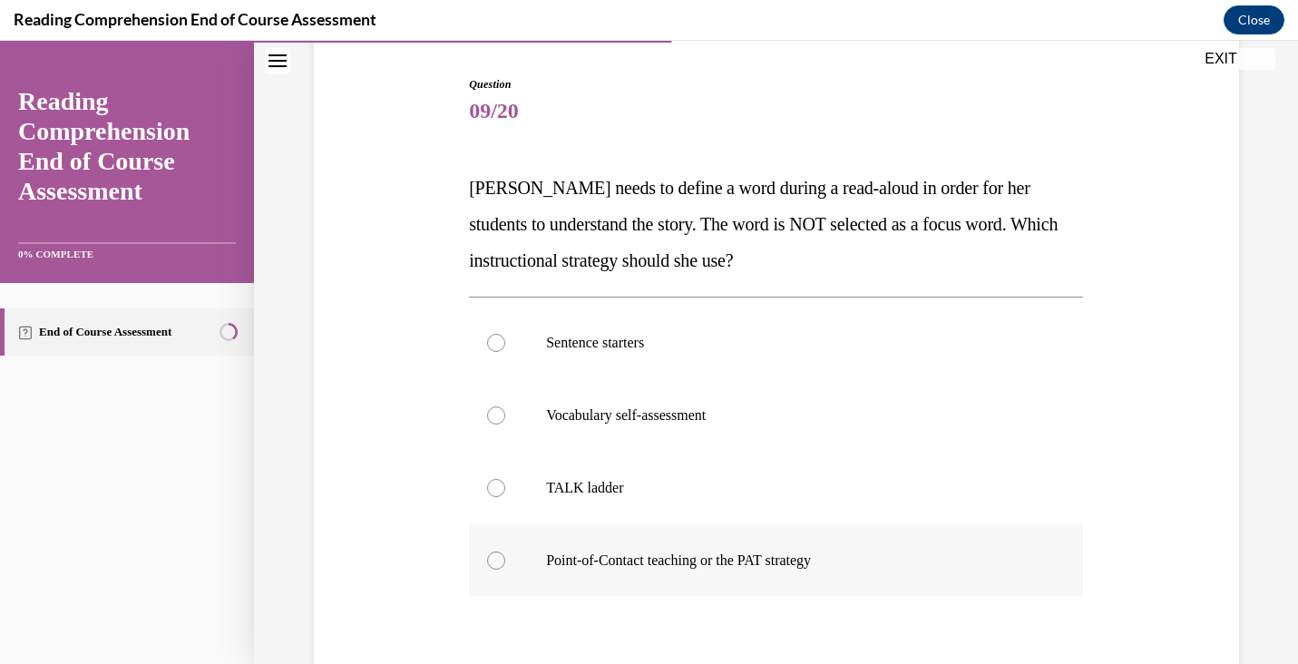
click at [864, 581] on label "Point-of-Contact teaching or the PAT strategy" at bounding box center [776, 560] width 614 height 73
click at [505, 570] on input "Point-of-Contact teaching or the PAT strategy" at bounding box center [496, 561] width 18 height 18
radio input "true"
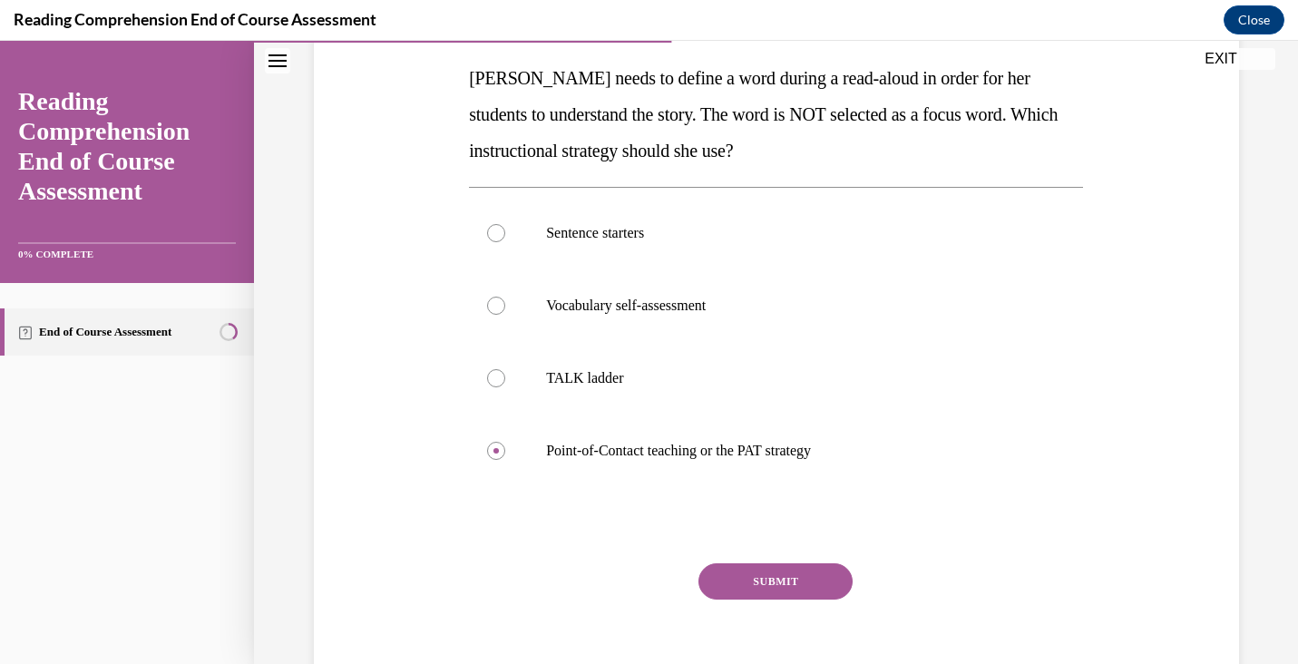
click at [813, 581] on button "SUBMIT" at bounding box center [776, 581] width 154 height 36
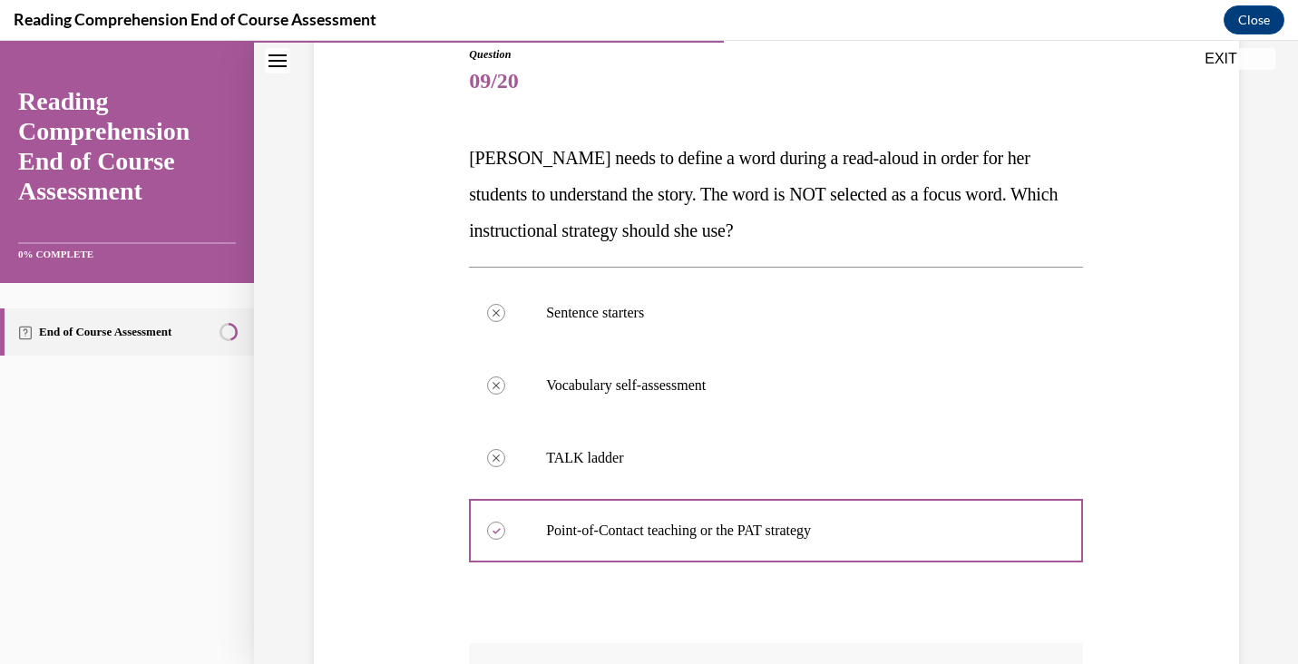
scroll to position [203, 0]
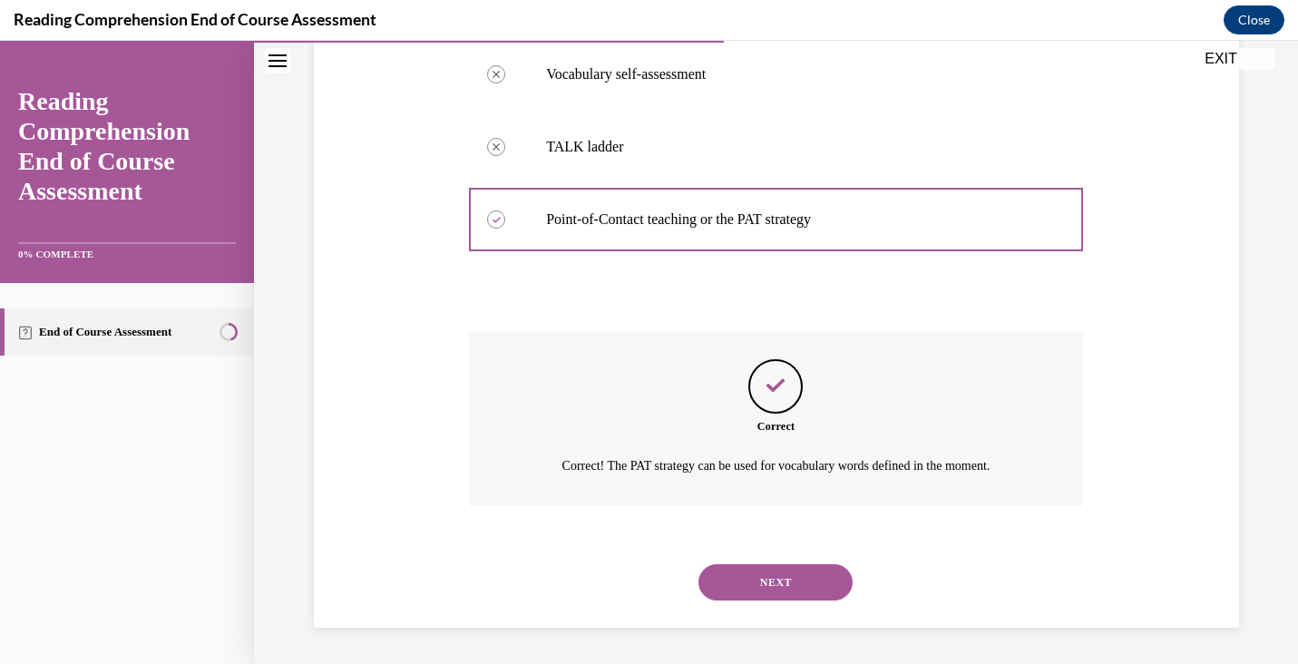
click at [826, 574] on button "NEXT" at bounding box center [776, 582] width 154 height 36
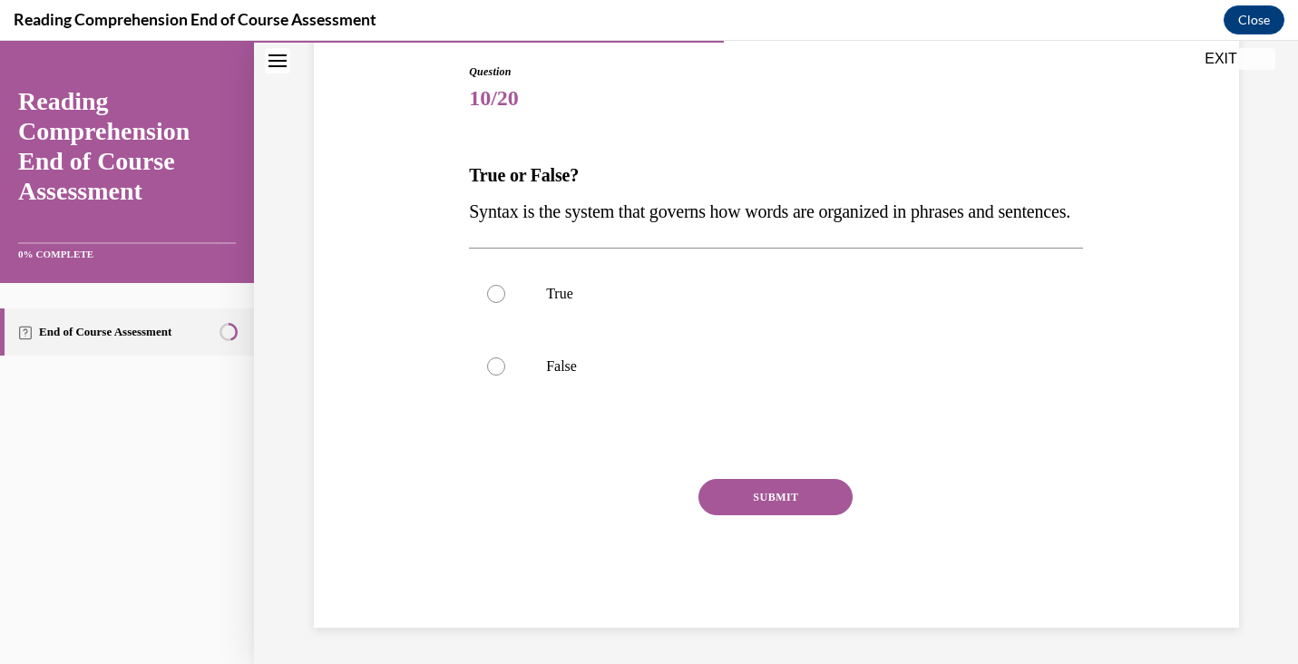
scroll to position [175, 0]
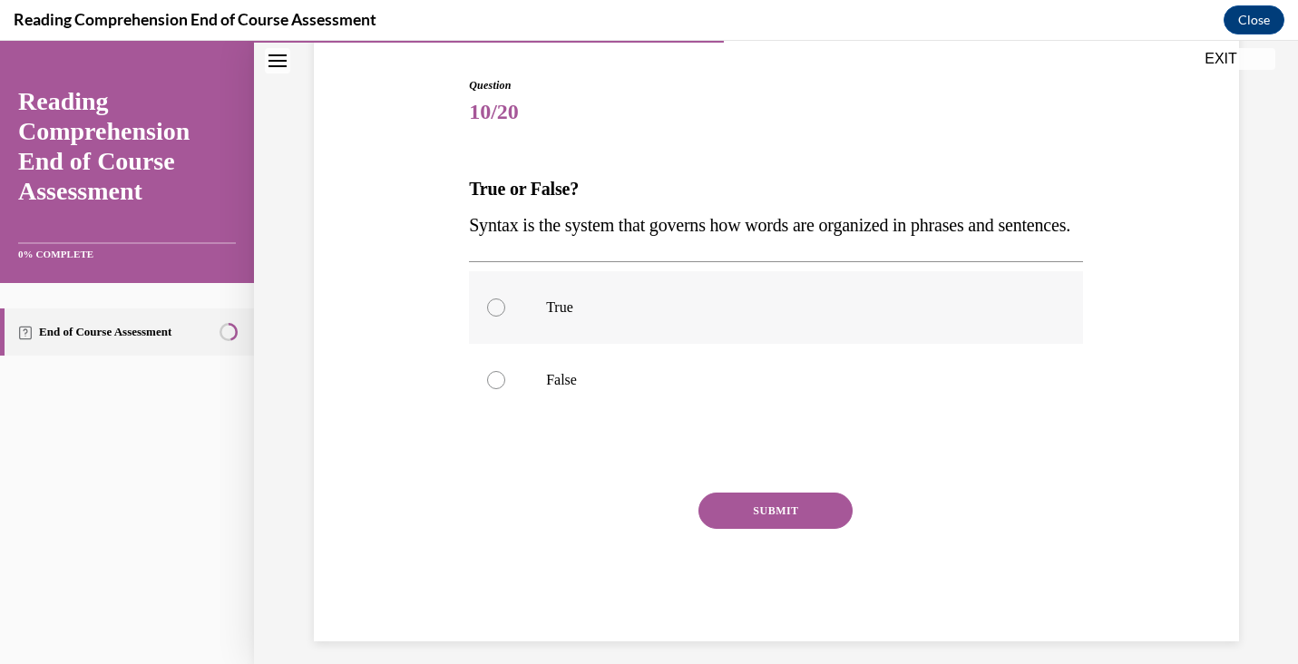
click at [807, 317] on p "True" at bounding box center [792, 307] width 492 height 18
click at [505, 317] on input "True" at bounding box center [496, 307] width 18 height 18
radio input "true"
click at [773, 529] on button "SUBMIT" at bounding box center [776, 511] width 154 height 36
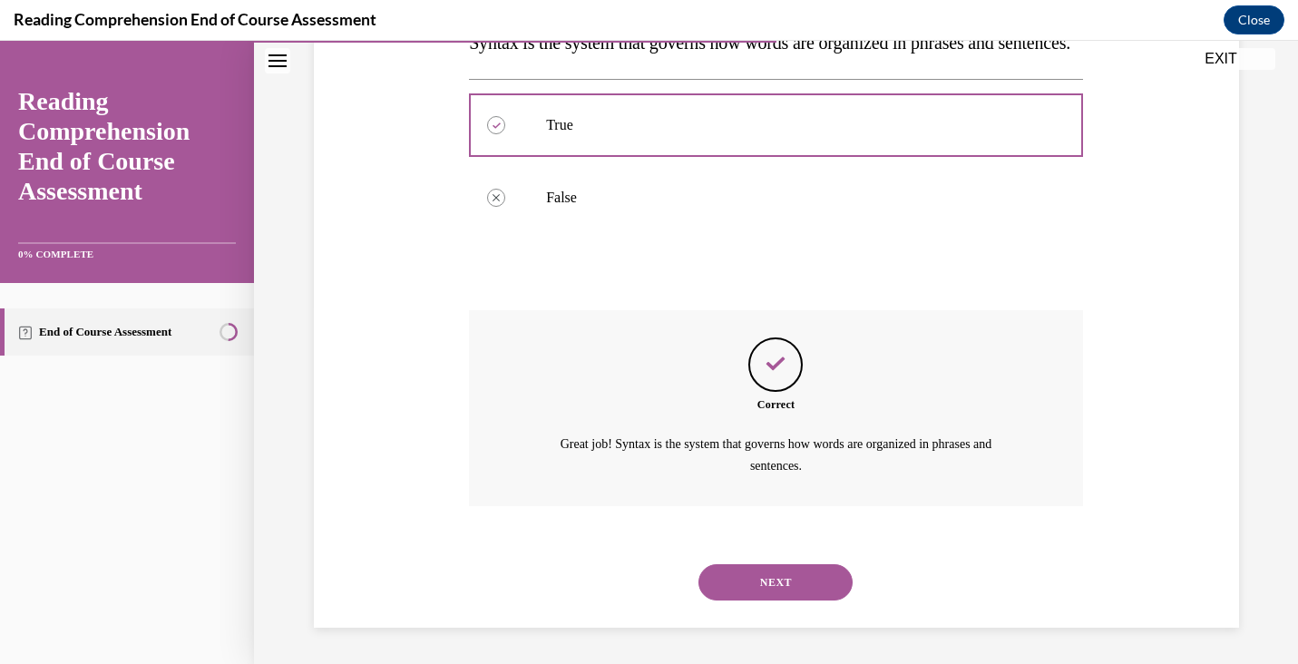
scroll to position [393, 0]
click at [781, 581] on button "NEXT" at bounding box center [776, 582] width 154 height 36
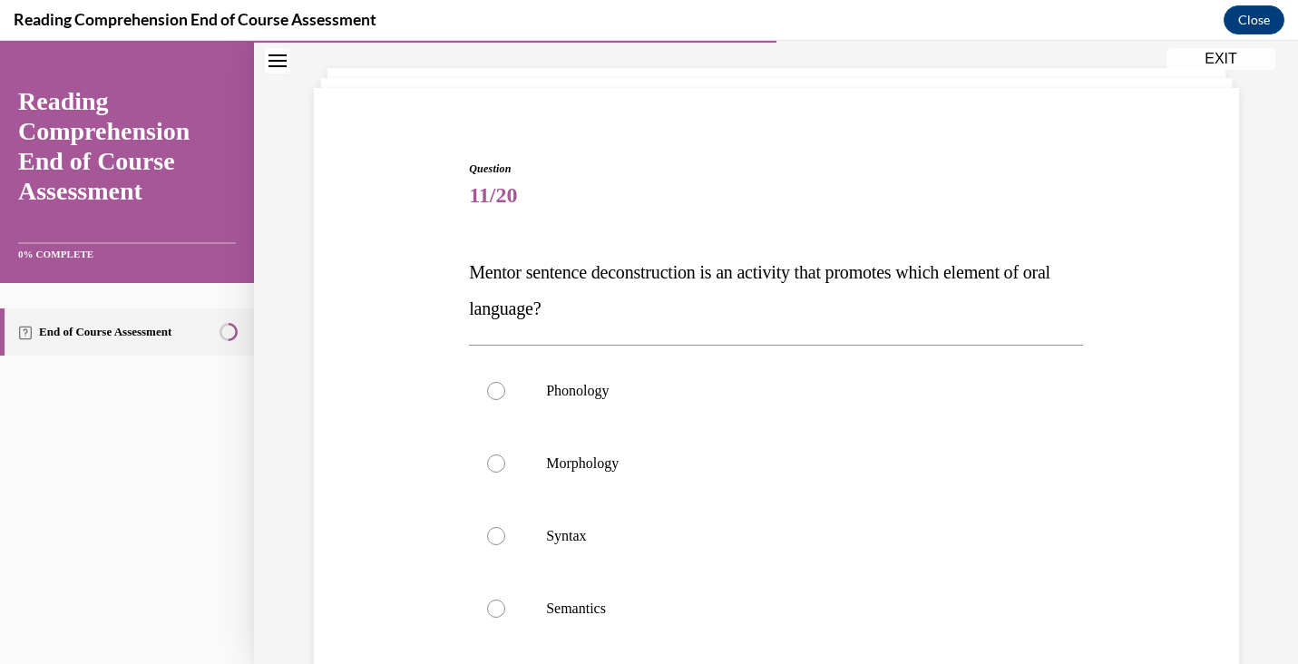
scroll to position [109, 0]
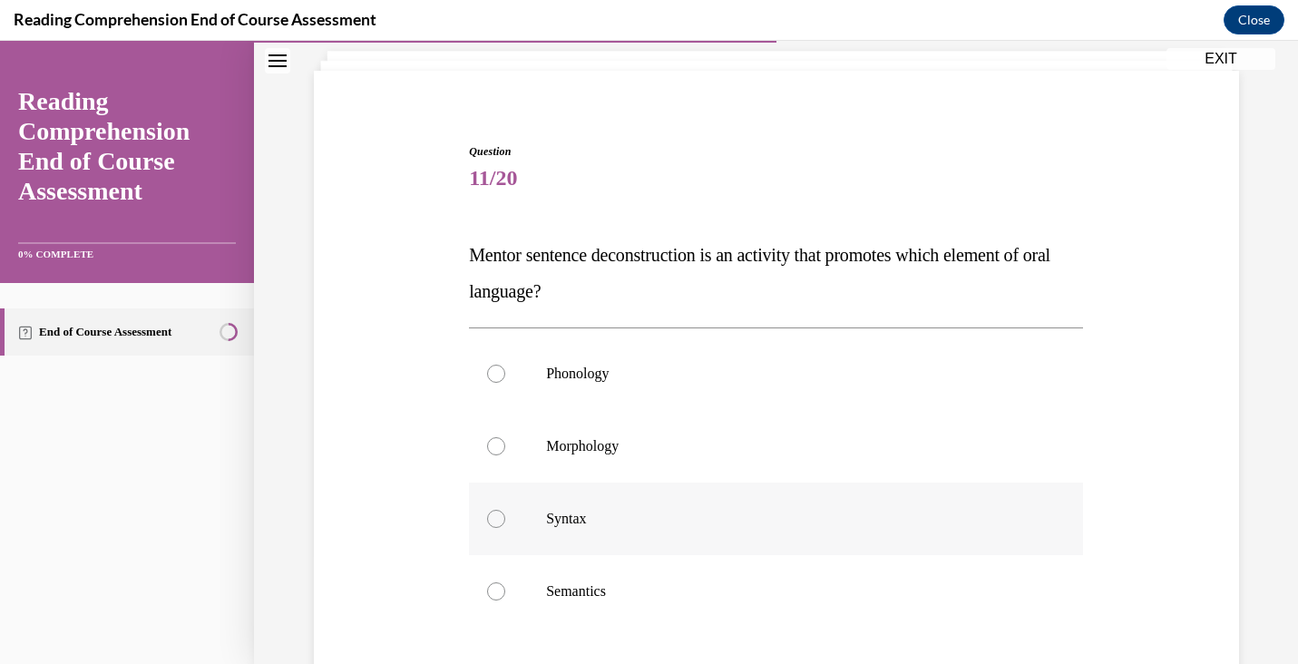
click at [763, 544] on label "Syntax" at bounding box center [776, 519] width 614 height 73
click at [505, 528] on input "Syntax" at bounding box center [496, 519] width 18 height 18
radio input "true"
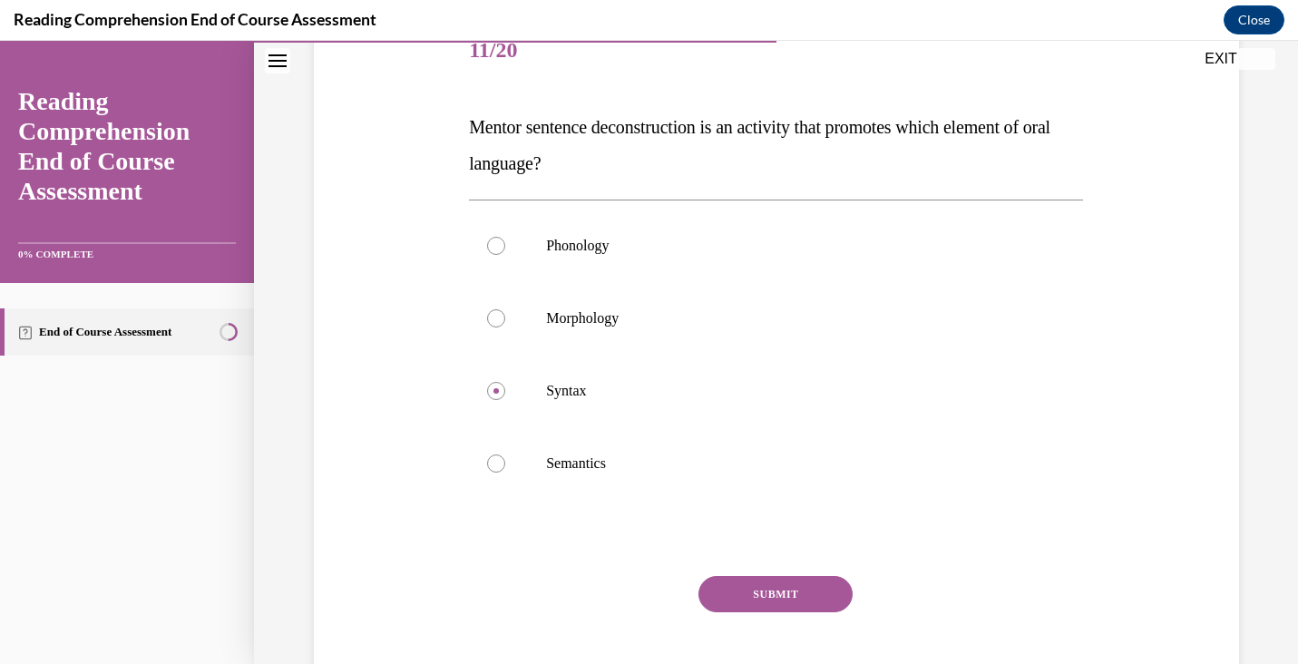
click at [777, 591] on button "SUBMIT" at bounding box center [776, 594] width 154 height 36
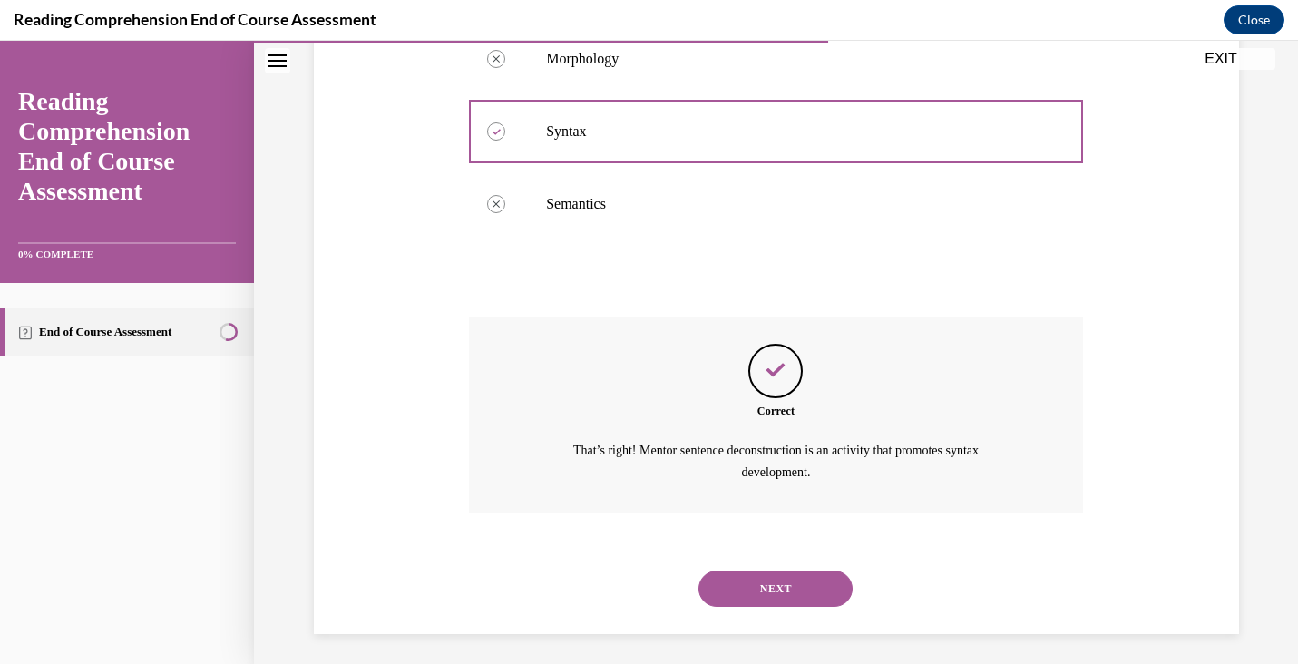
scroll to position [502, 0]
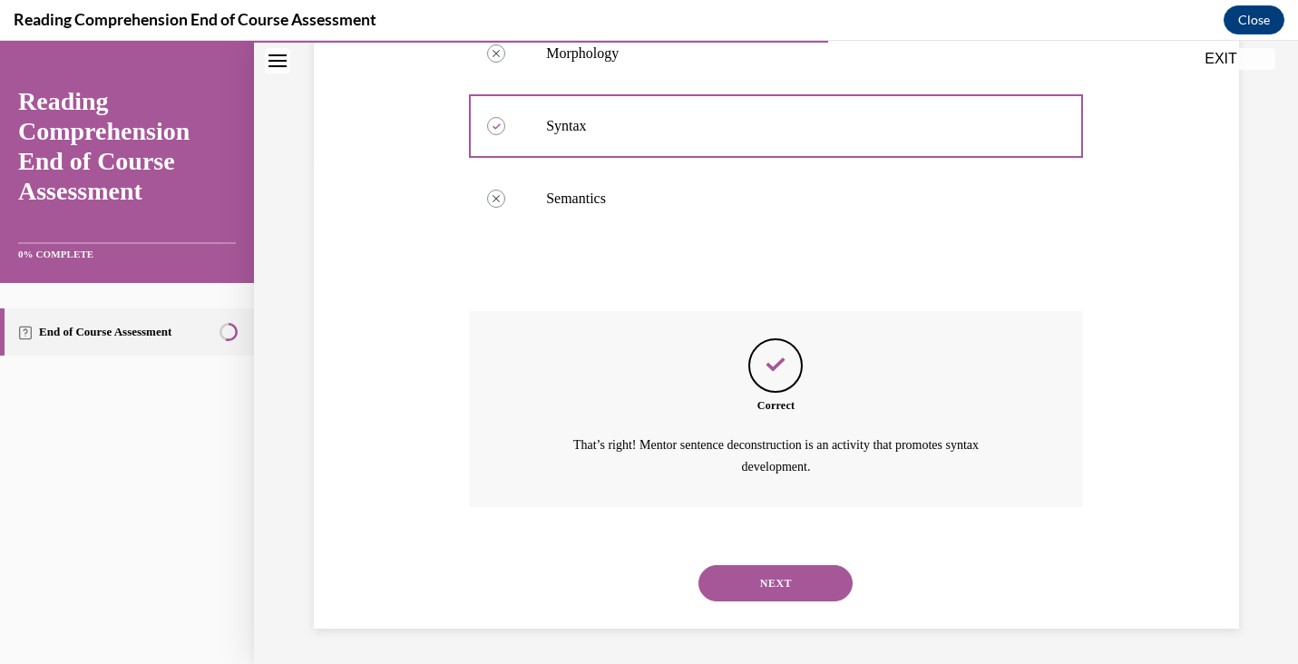
click at [808, 580] on button "NEXT" at bounding box center [776, 583] width 154 height 36
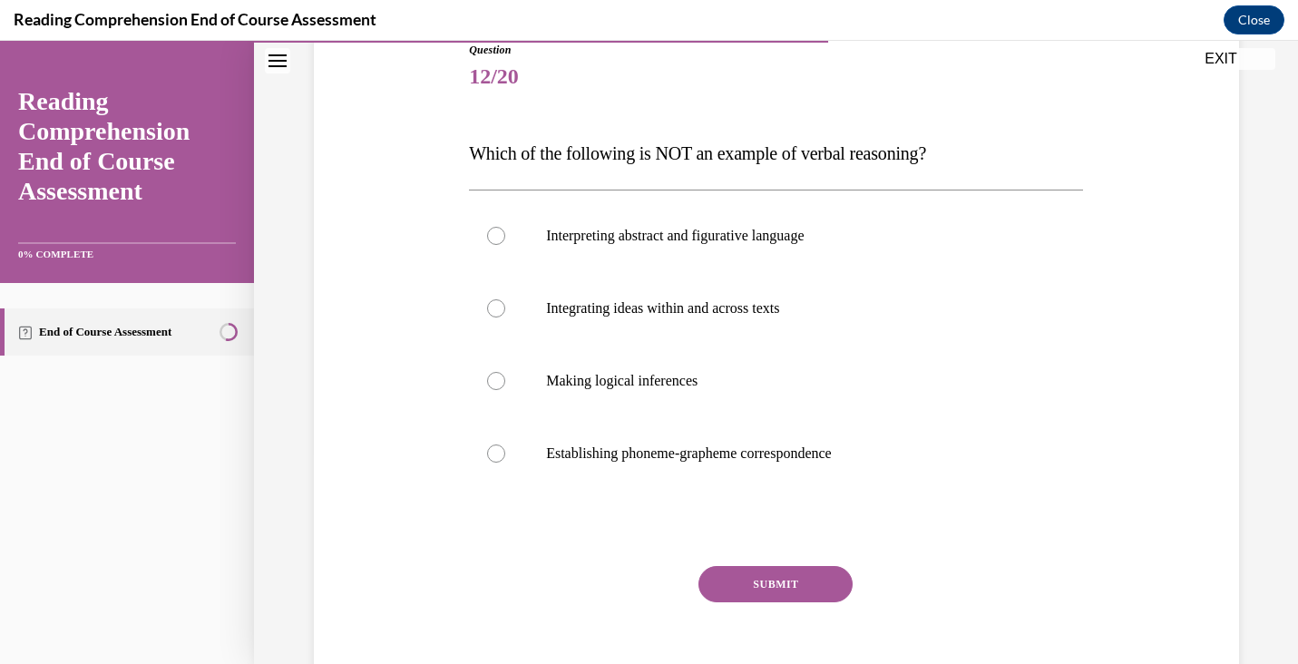
scroll to position [216, 0]
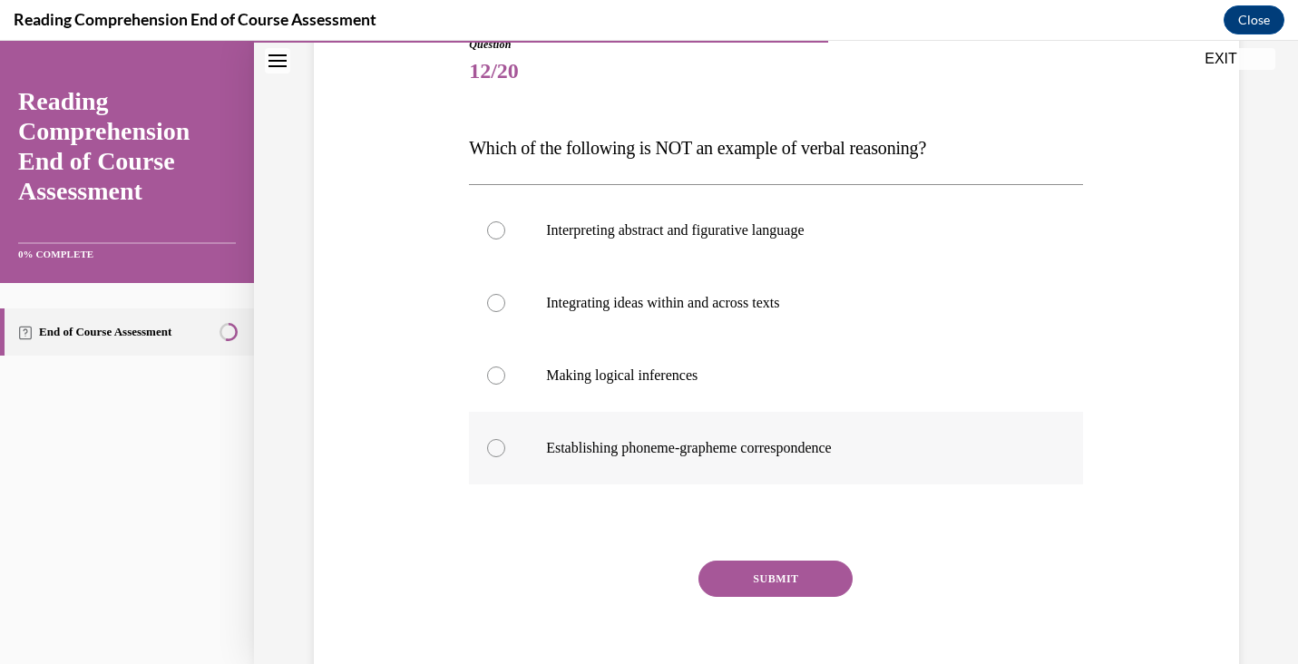
click at [791, 453] on p "Establishing phoneme-grapheme correspondence" at bounding box center [792, 448] width 492 height 18
click at [505, 453] on input "Establishing phoneme-grapheme correspondence" at bounding box center [496, 448] width 18 height 18
radio input "true"
click at [761, 580] on button "SUBMIT" at bounding box center [776, 579] width 154 height 36
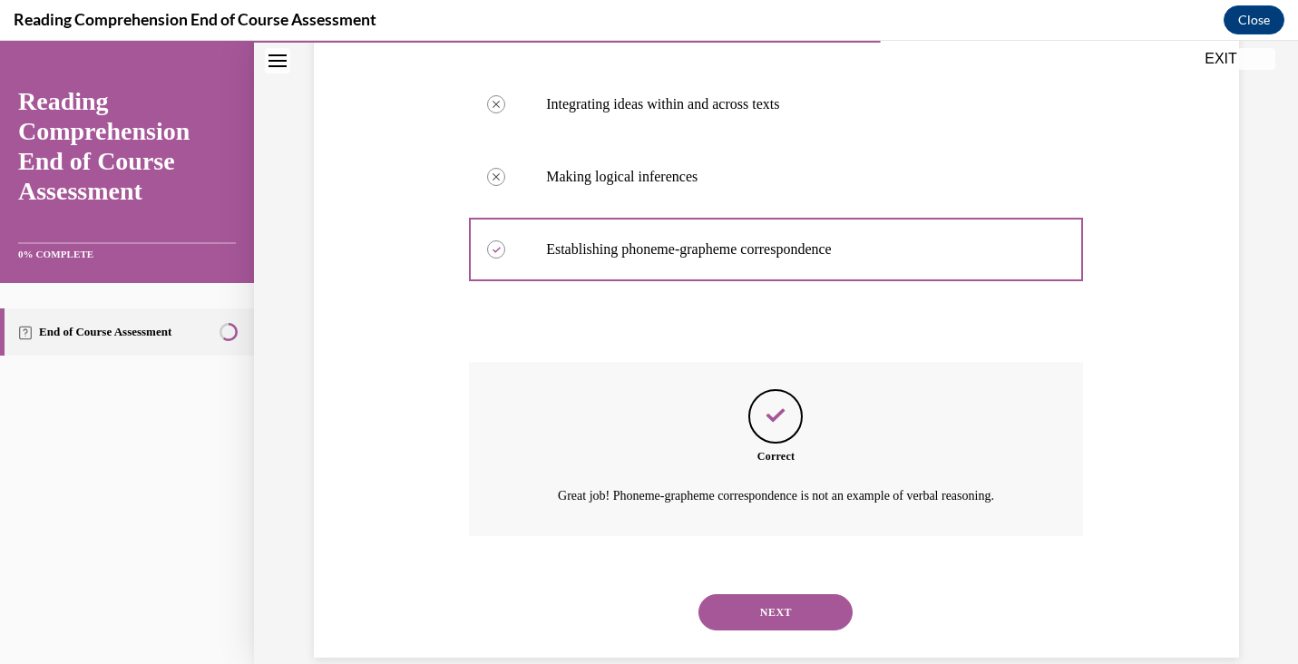
scroll to position [445, 0]
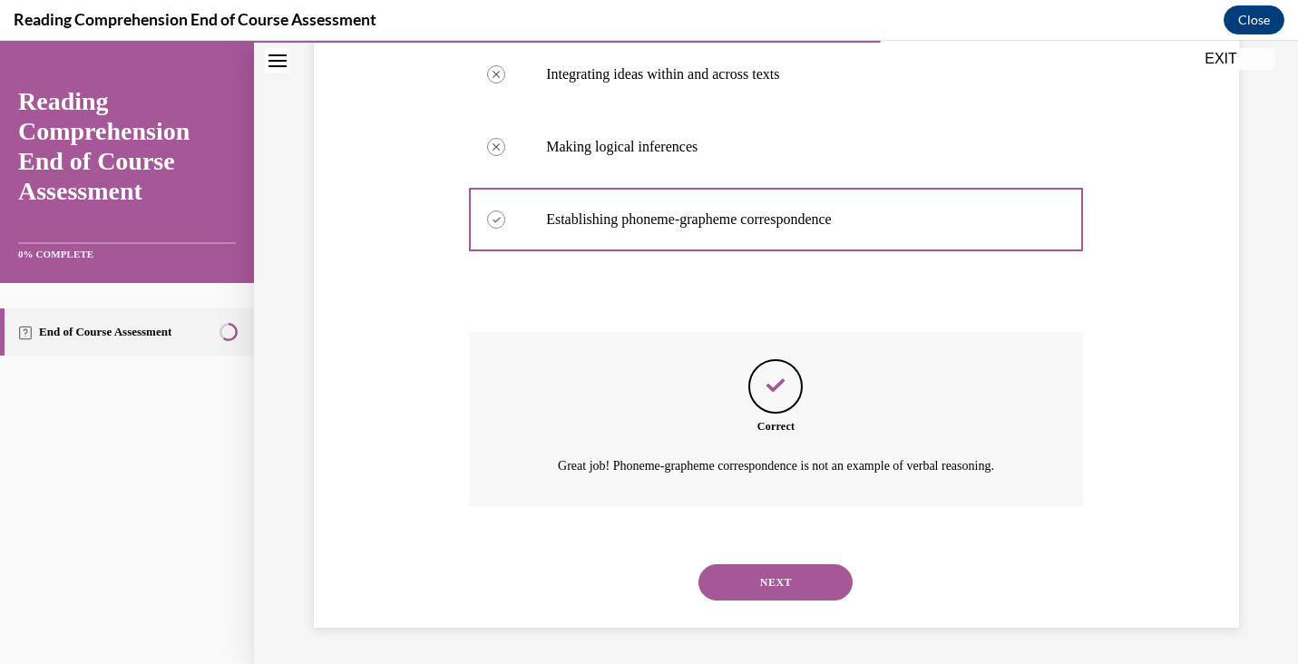
click at [828, 581] on button "NEXT" at bounding box center [776, 582] width 154 height 36
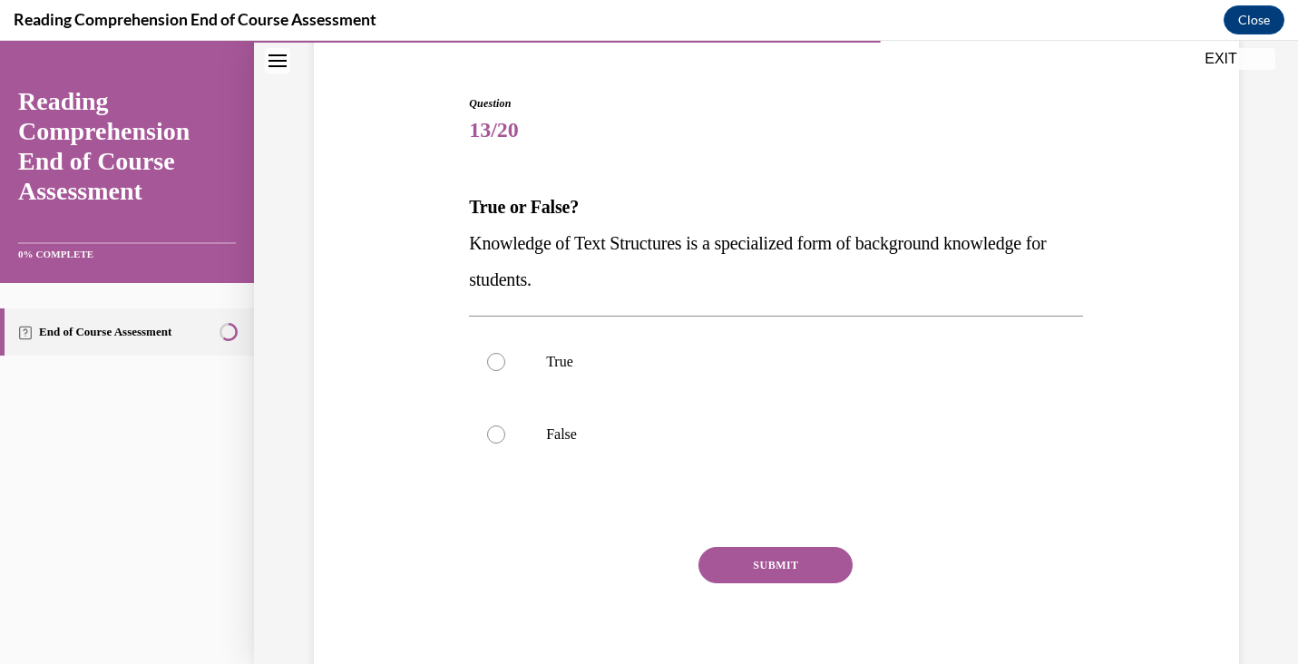
scroll to position [151, 0]
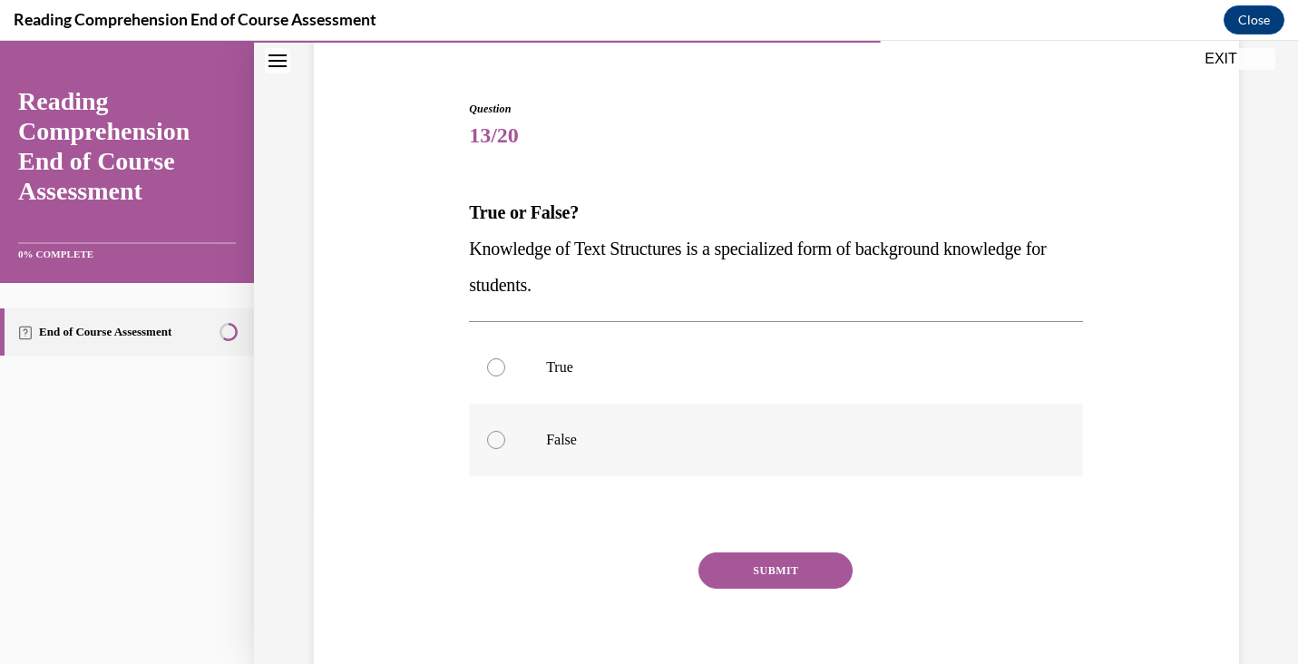
click at [708, 463] on label "False" at bounding box center [776, 440] width 614 height 73
click at [505, 449] on input "False" at bounding box center [496, 440] width 18 height 18
radio input "true"
click at [716, 393] on label "True" at bounding box center [776, 367] width 614 height 73
click at [505, 376] on input "True" at bounding box center [496, 367] width 18 height 18
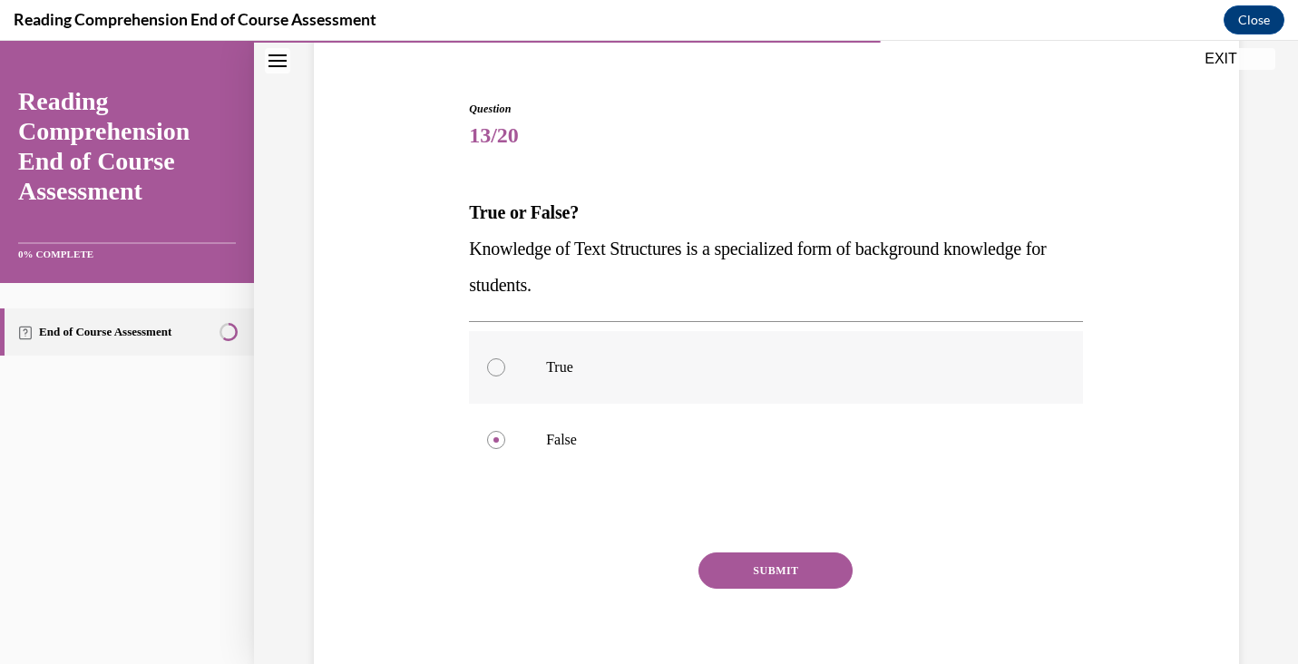
radio input "true"
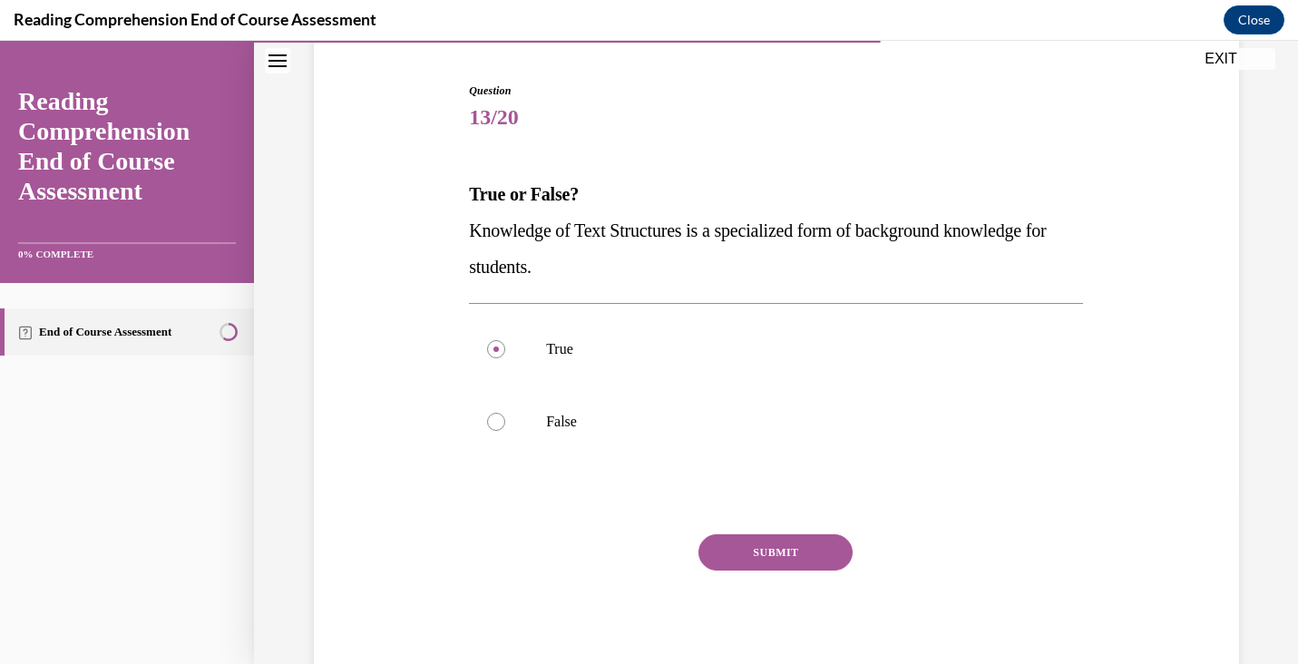
click at [780, 561] on button "SUBMIT" at bounding box center [776, 552] width 154 height 36
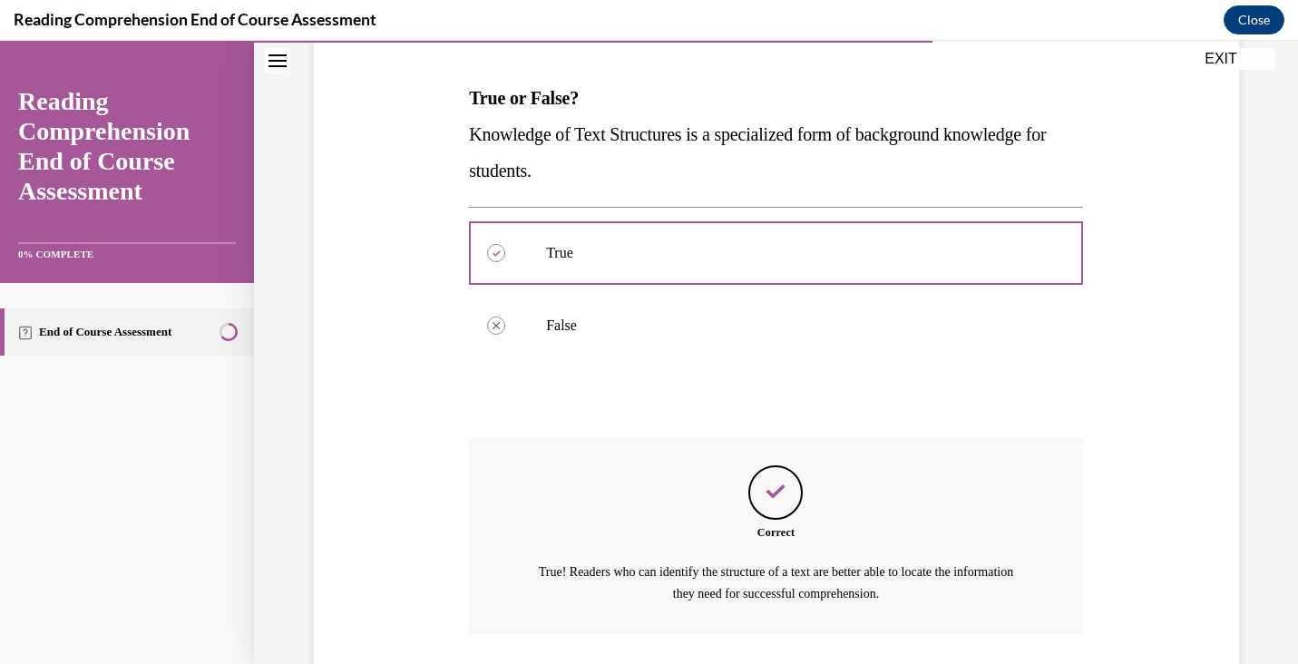
scroll to position [393, 0]
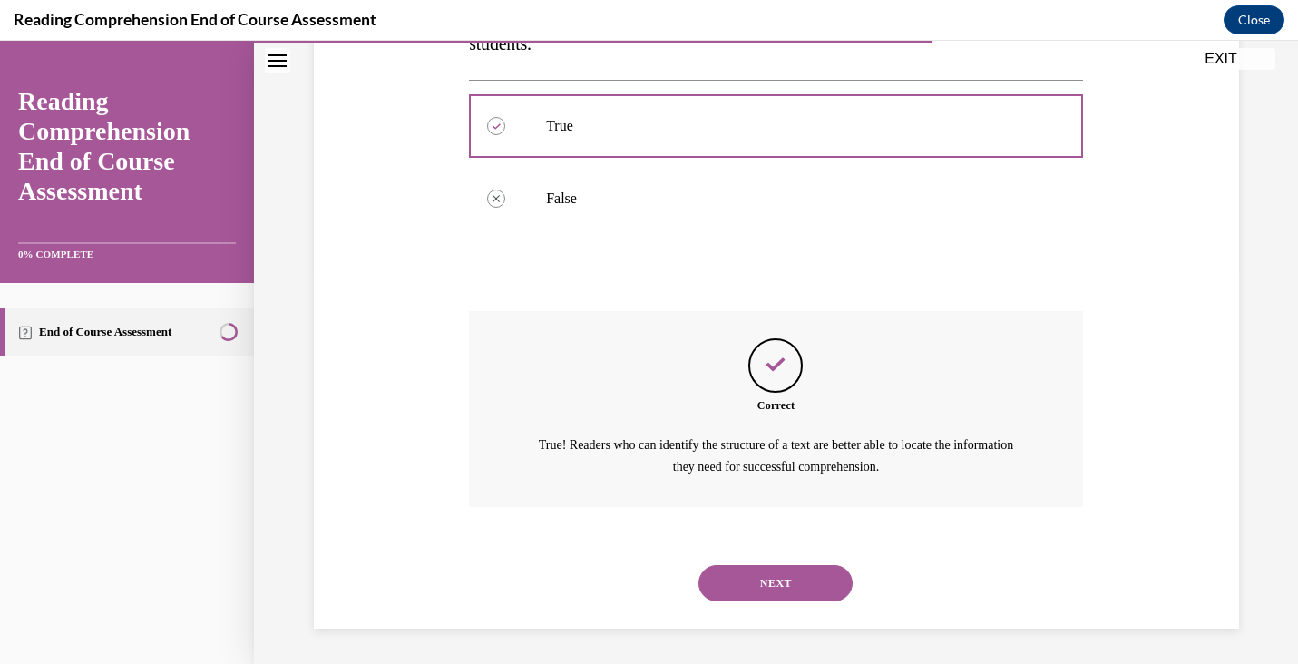
click at [800, 575] on button "NEXT" at bounding box center [776, 583] width 154 height 36
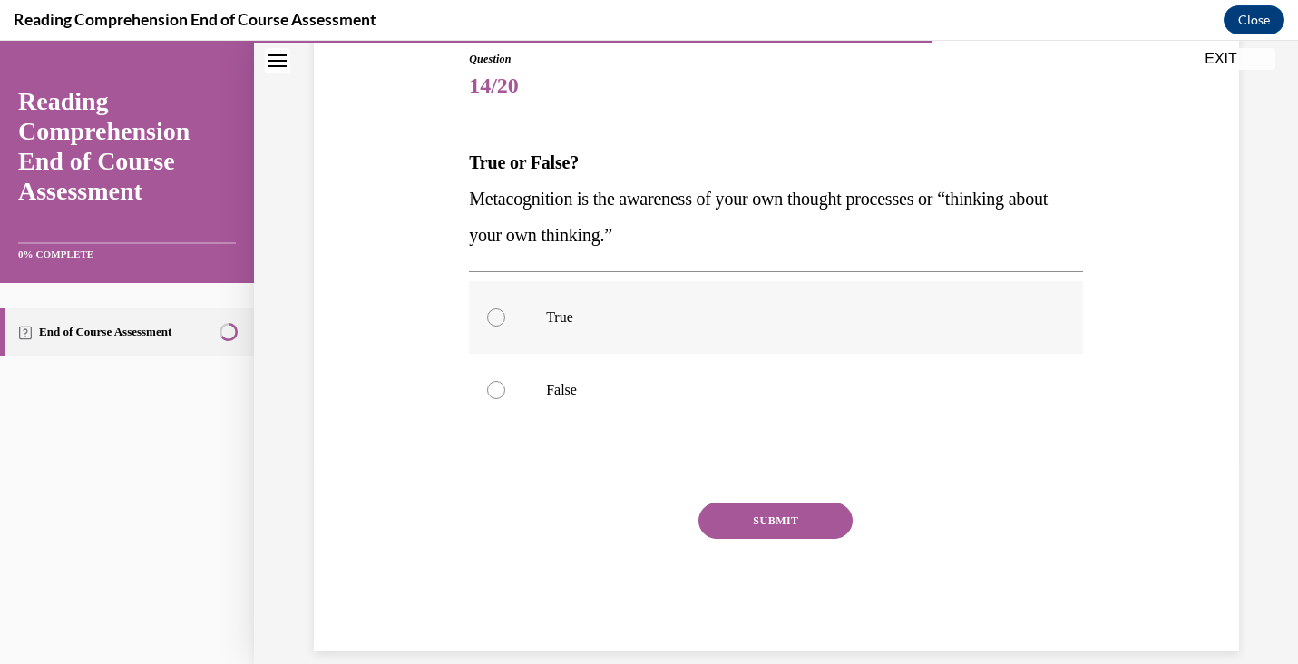
click at [495, 312] on div at bounding box center [496, 317] width 18 height 18
click at [495, 312] on input "True" at bounding box center [496, 317] width 18 height 18
radio input "true"
click at [811, 520] on button "SUBMIT" at bounding box center [776, 521] width 154 height 36
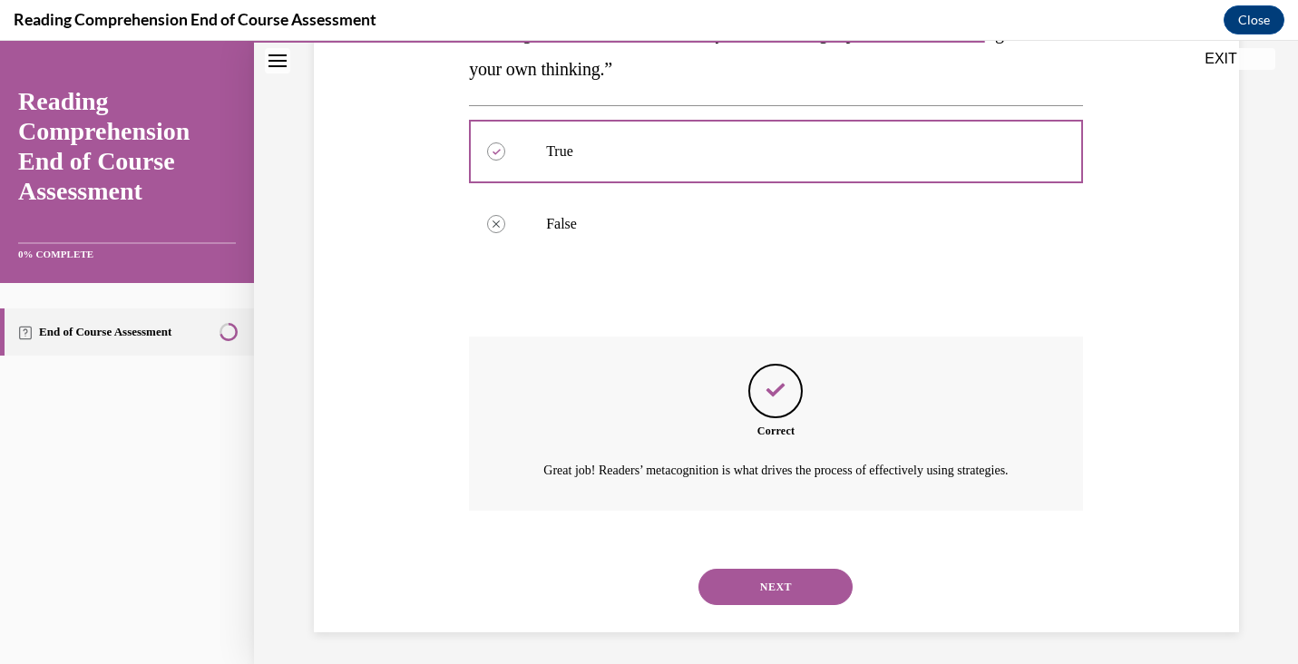
scroll to position [393, 0]
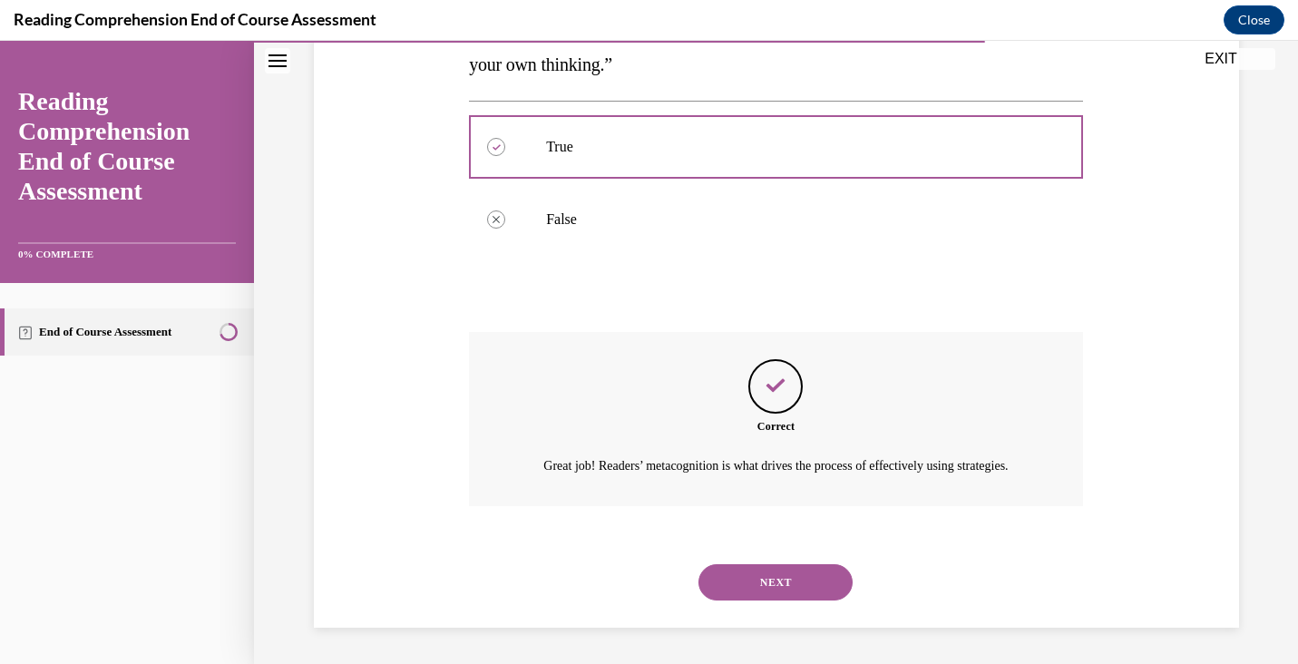
click at [786, 585] on button "NEXT" at bounding box center [776, 582] width 154 height 36
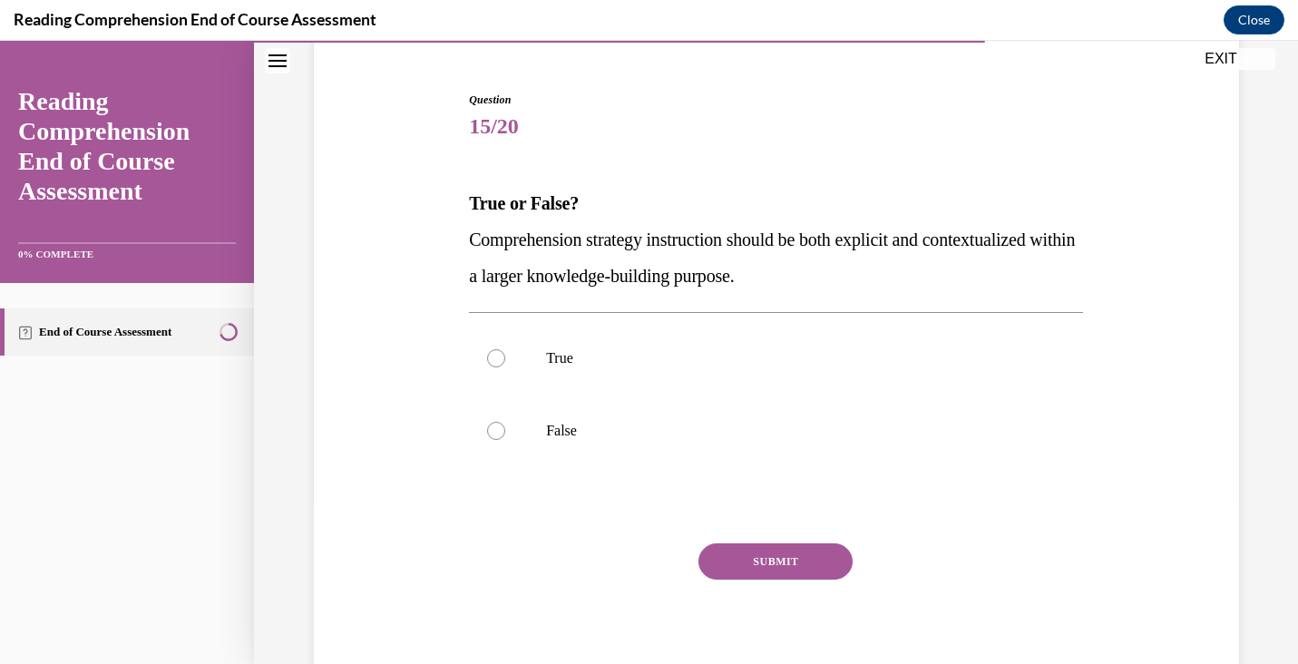
scroll to position [154, 0]
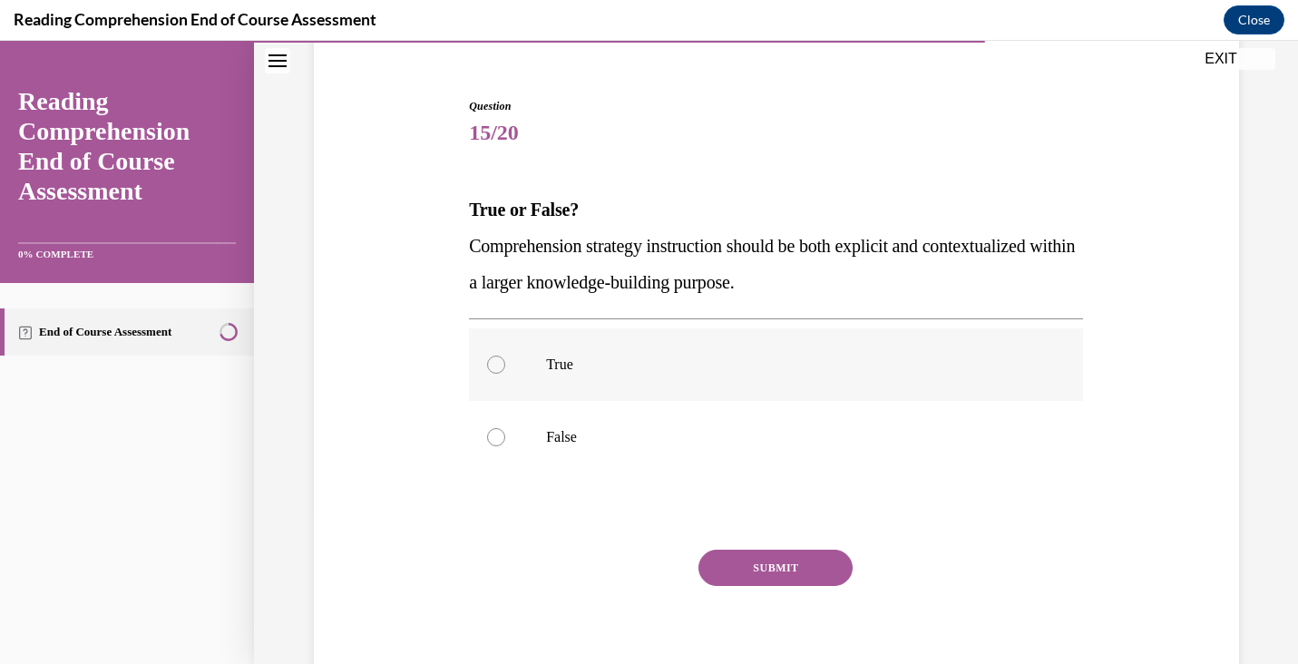
click at [787, 369] on p "True" at bounding box center [792, 365] width 492 height 18
click at [505, 369] on input "True" at bounding box center [496, 365] width 18 height 18
radio input "true"
click at [792, 561] on button "SUBMIT" at bounding box center [776, 568] width 154 height 36
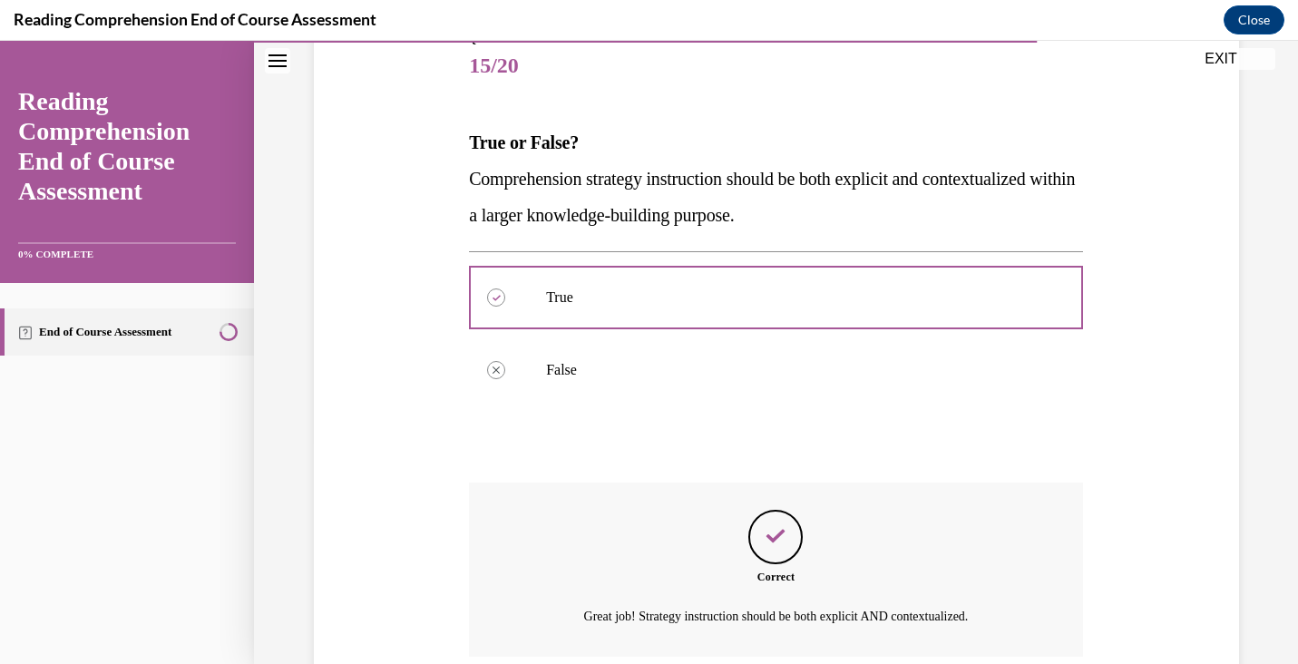
scroll to position [372, 0]
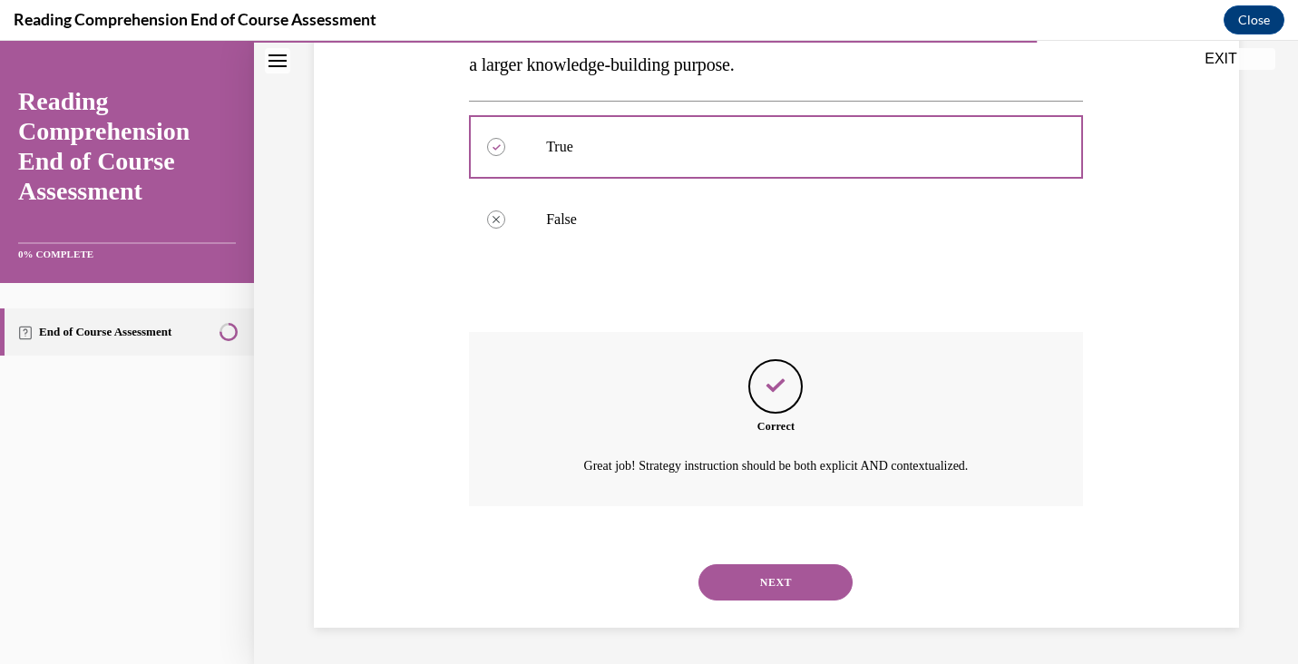
click at [826, 585] on button "NEXT" at bounding box center [776, 582] width 154 height 36
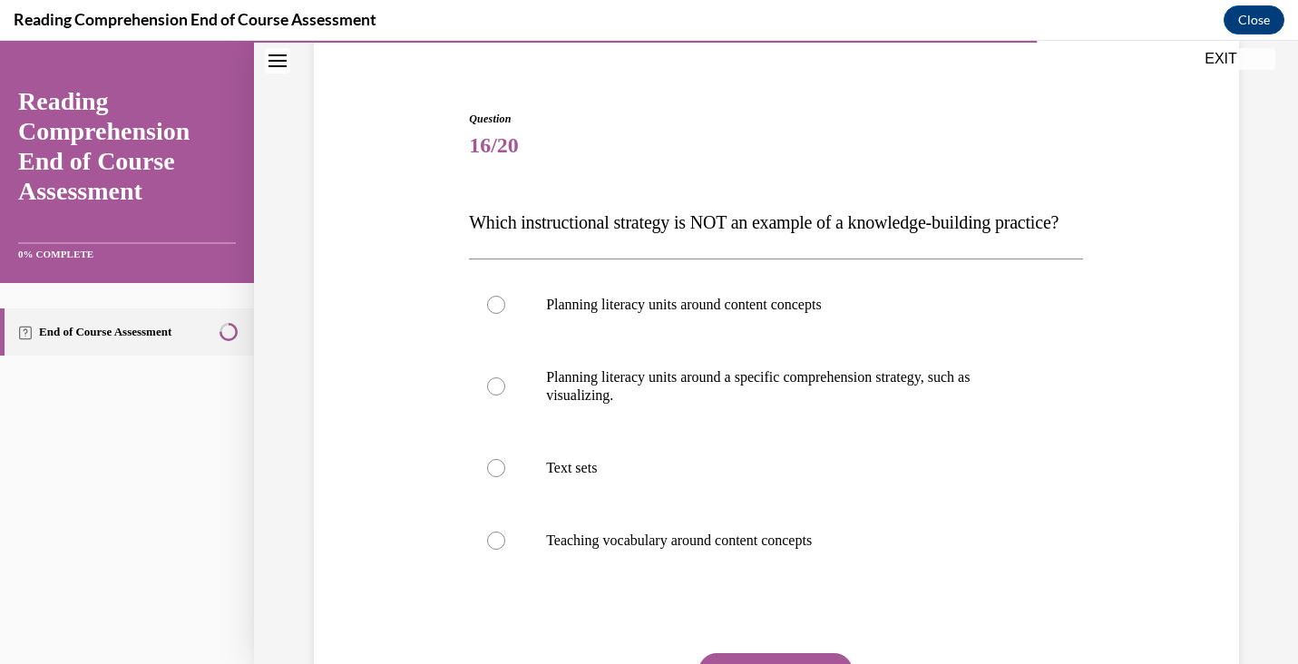
scroll to position [155, 0]
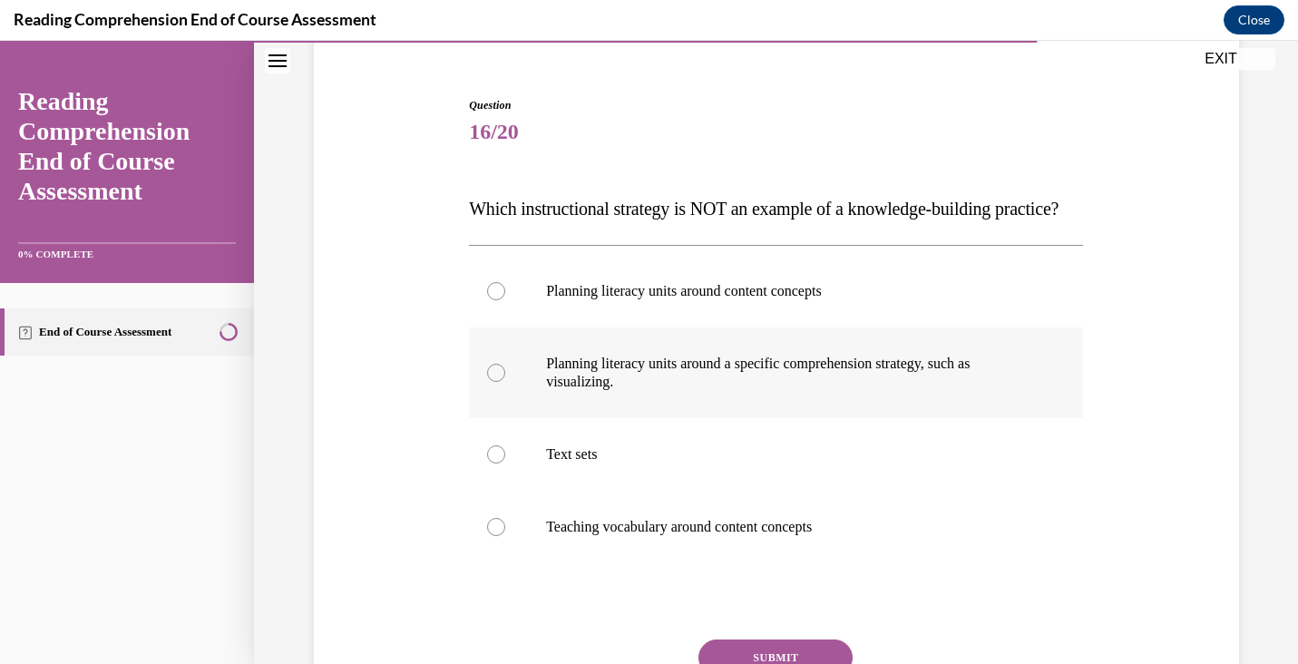
click at [934, 418] on label "Planning literacy units around a specific comprehension strategy, such as visua…" at bounding box center [776, 372] width 614 height 91
click at [505, 382] on input "Planning literacy units around a specific comprehension strategy, such as visua…" at bounding box center [496, 373] width 18 height 18
radio input "true"
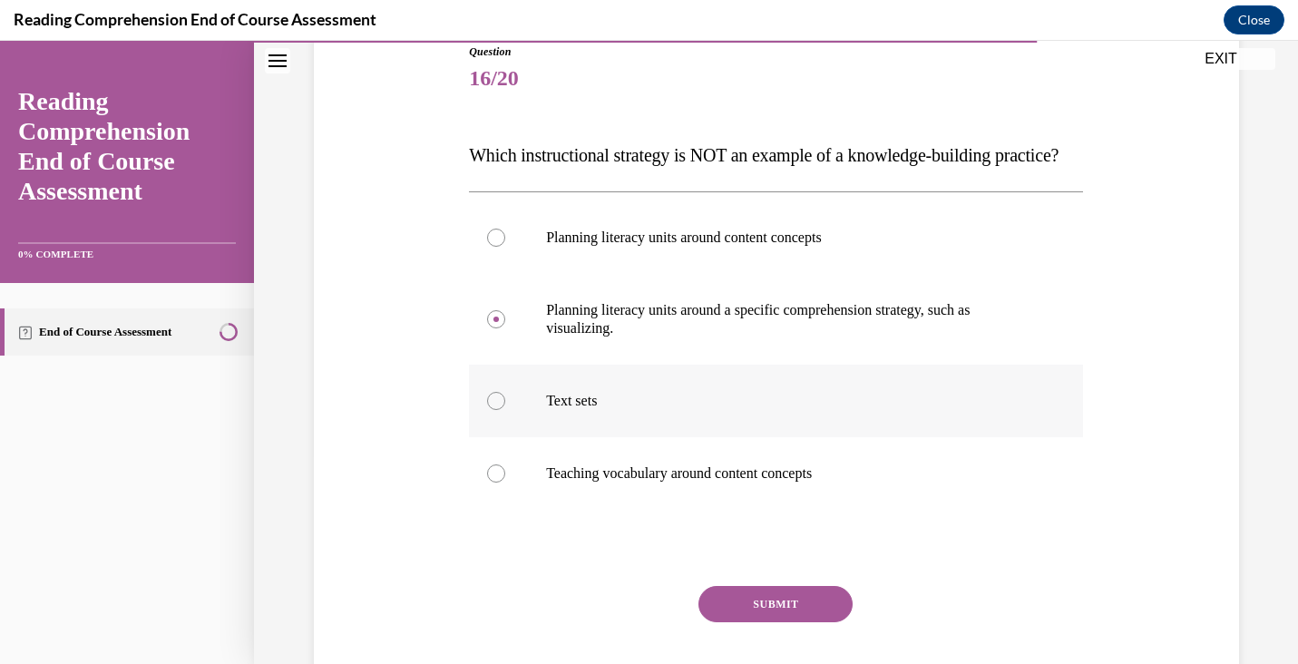
scroll to position [216, 0]
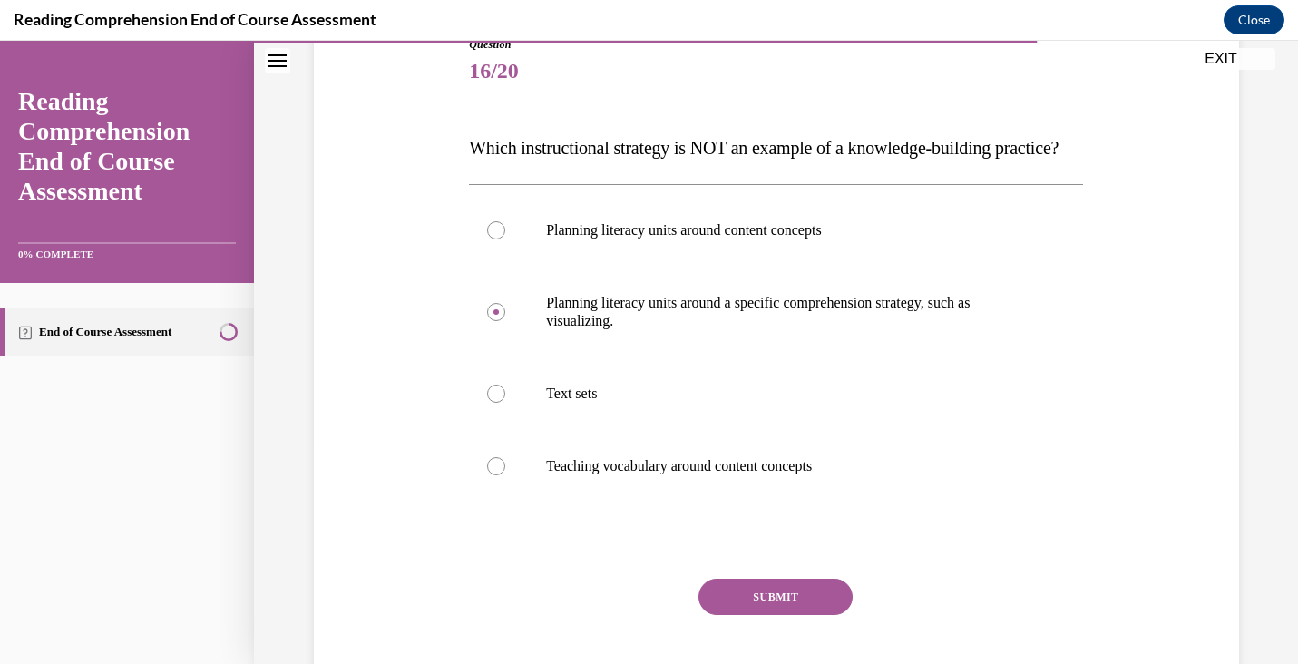
click at [823, 615] on button "SUBMIT" at bounding box center [776, 597] width 154 height 36
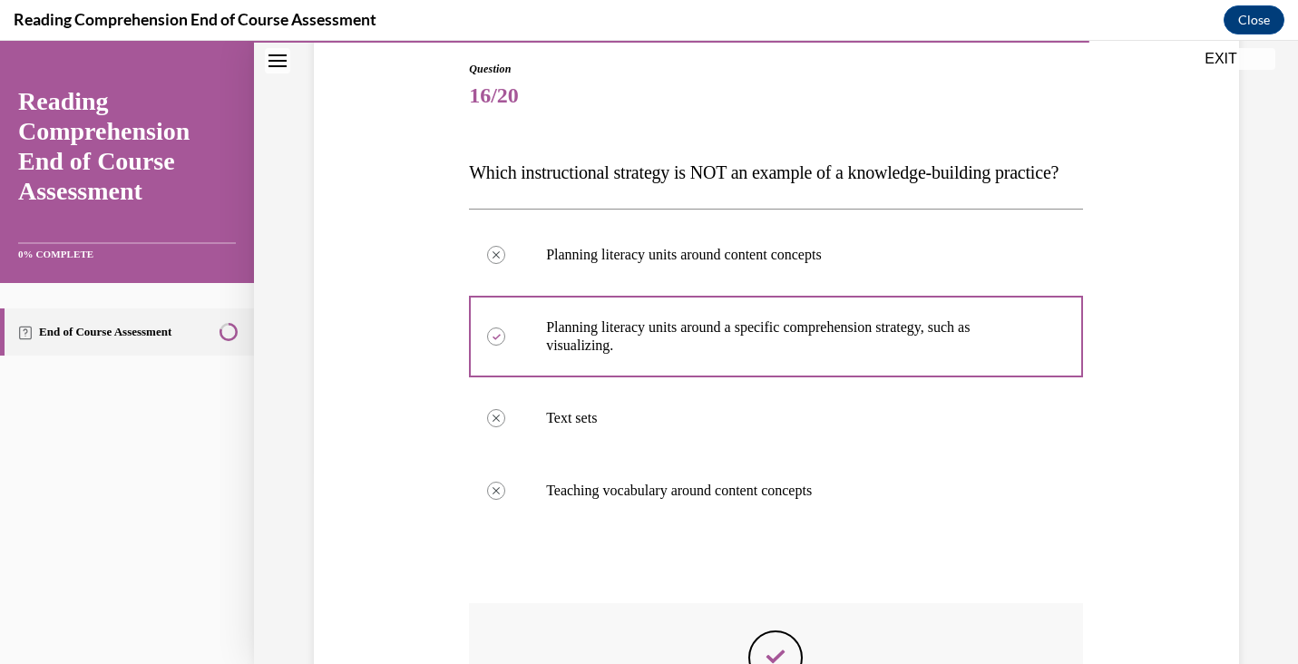
scroll to position [203, 0]
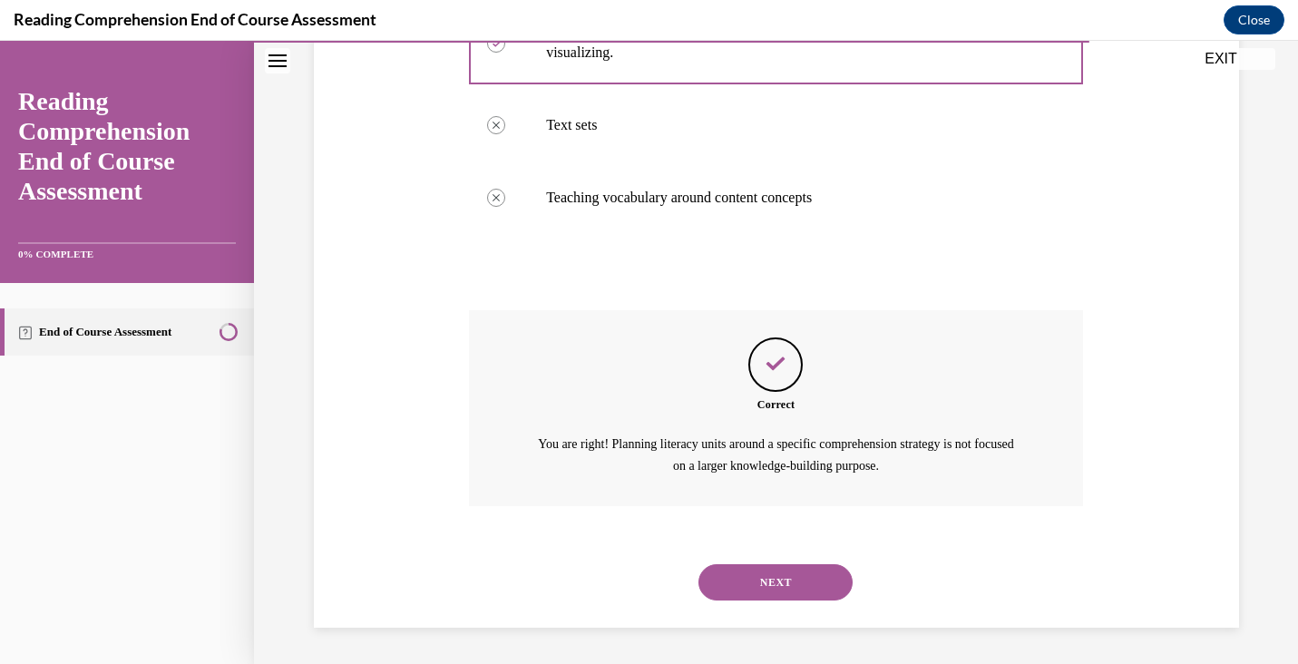
click at [797, 596] on button "NEXT" at bounding box center [776, 582] width 154 height 36
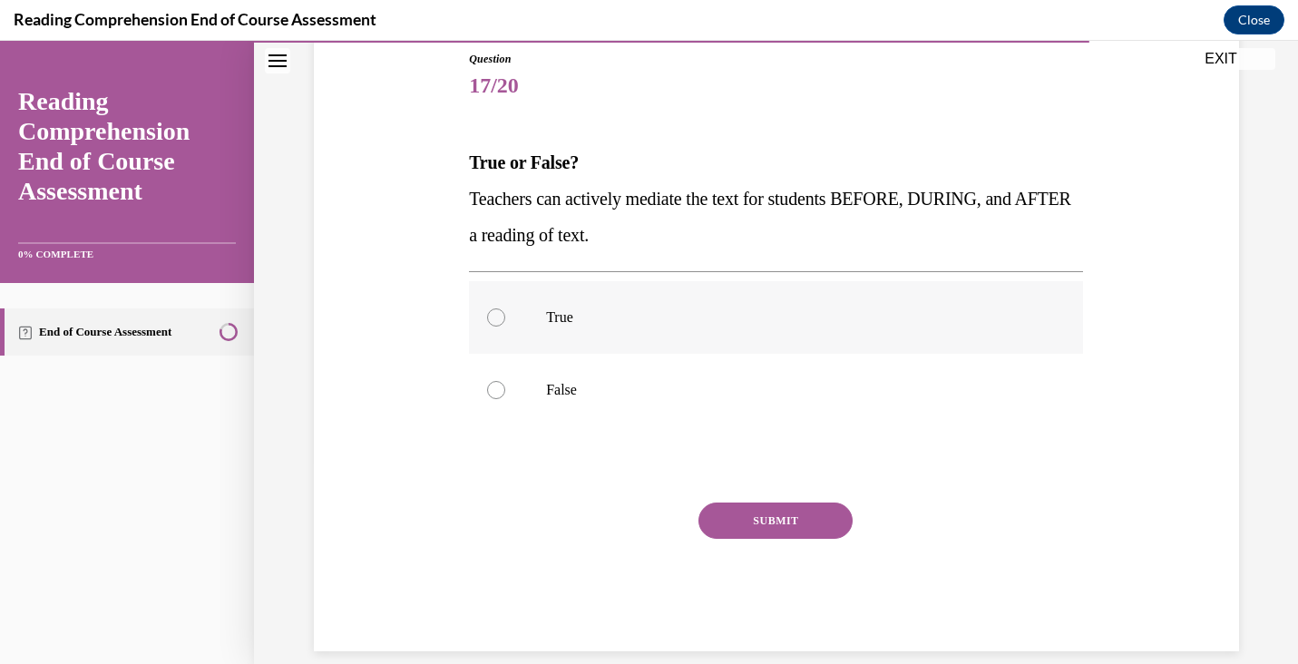
click at [849, 327] on label "True" at bounding box center [776, 317] width 614 height 73
click at [505, 327] on input "True" at bounding box center [496, 317] width 18 height 18
radio input "true"
click at [811, 506] on button "SUBMIT" at bounding box center [776, 521] width 154 height 36
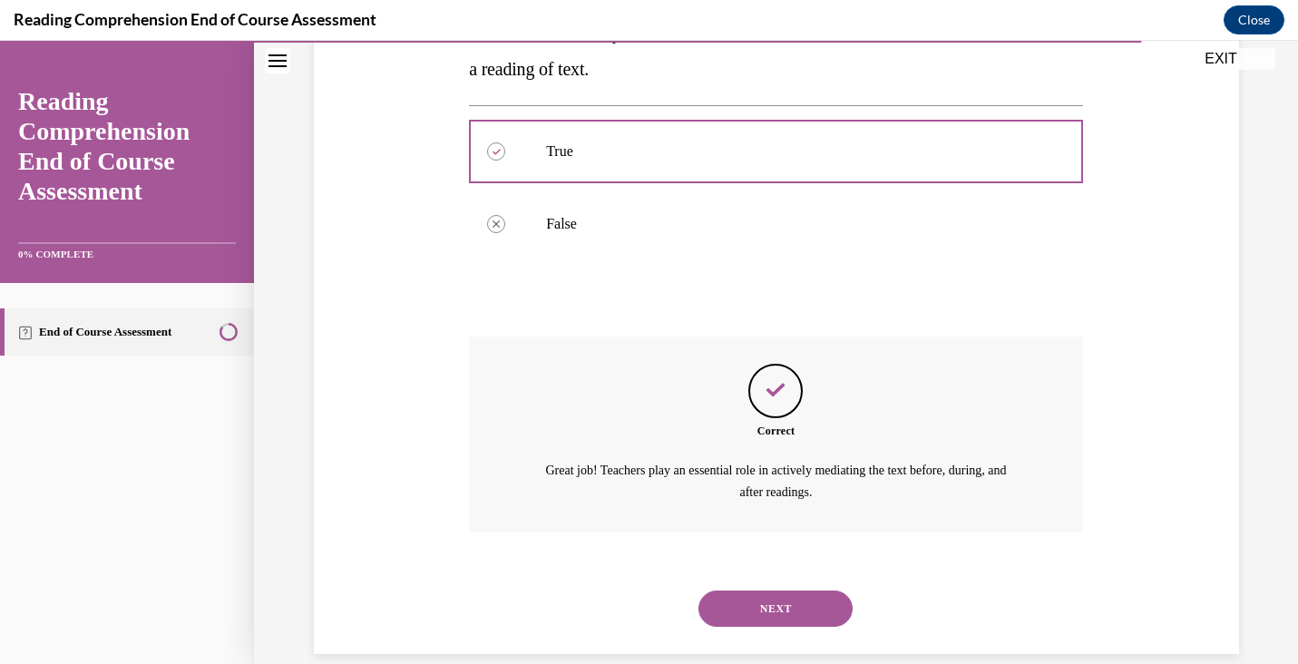
scroll to position [393, 0]
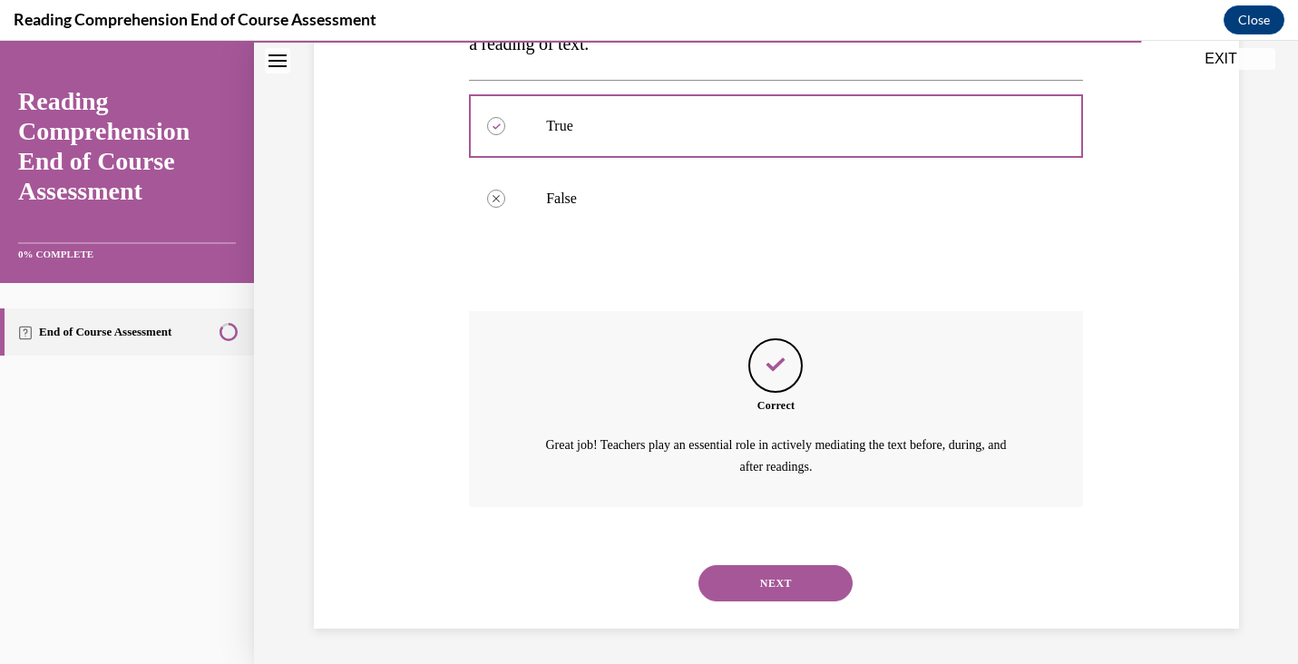
click at [796, 578] on button "NEXT" at bounding box center [776, 583] width 154 height 36
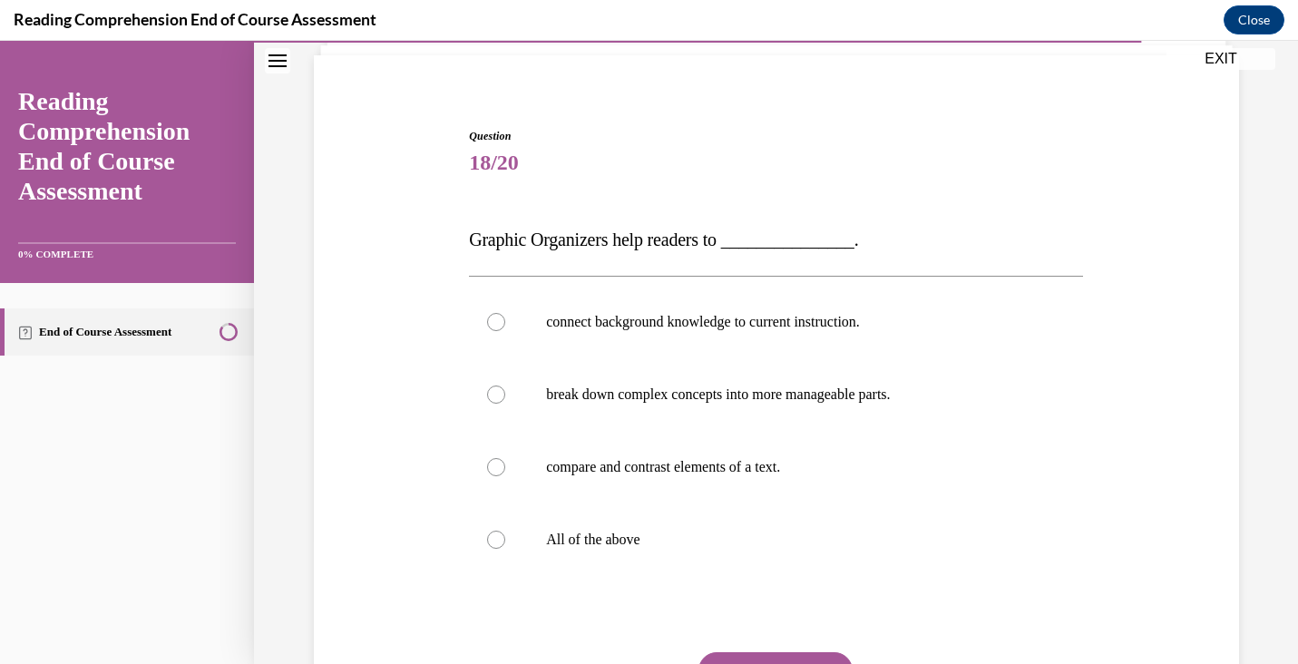
scroll to position [127, 0]
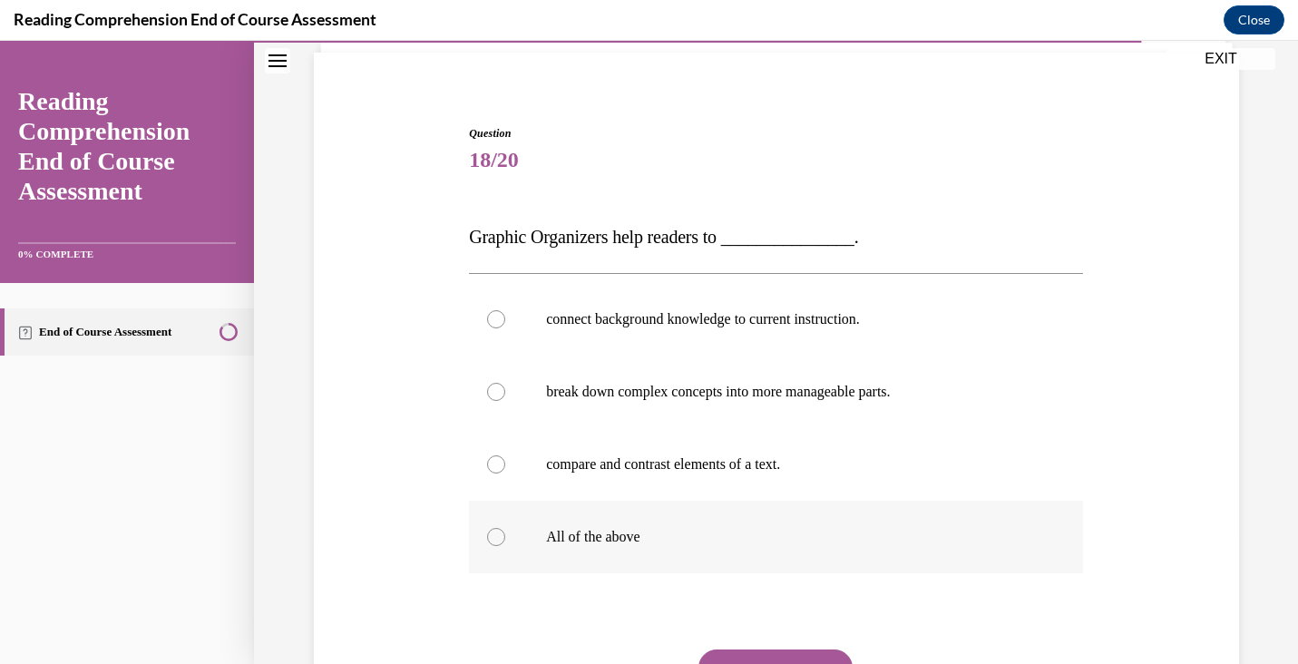
click at [667, 512] on label "All of the above" at bounding box center [776, 537] width 614 height 73
click at [505, 528] on input "All of the above" at bounding box center [496, 537] width 18 height 18
radio input "true"
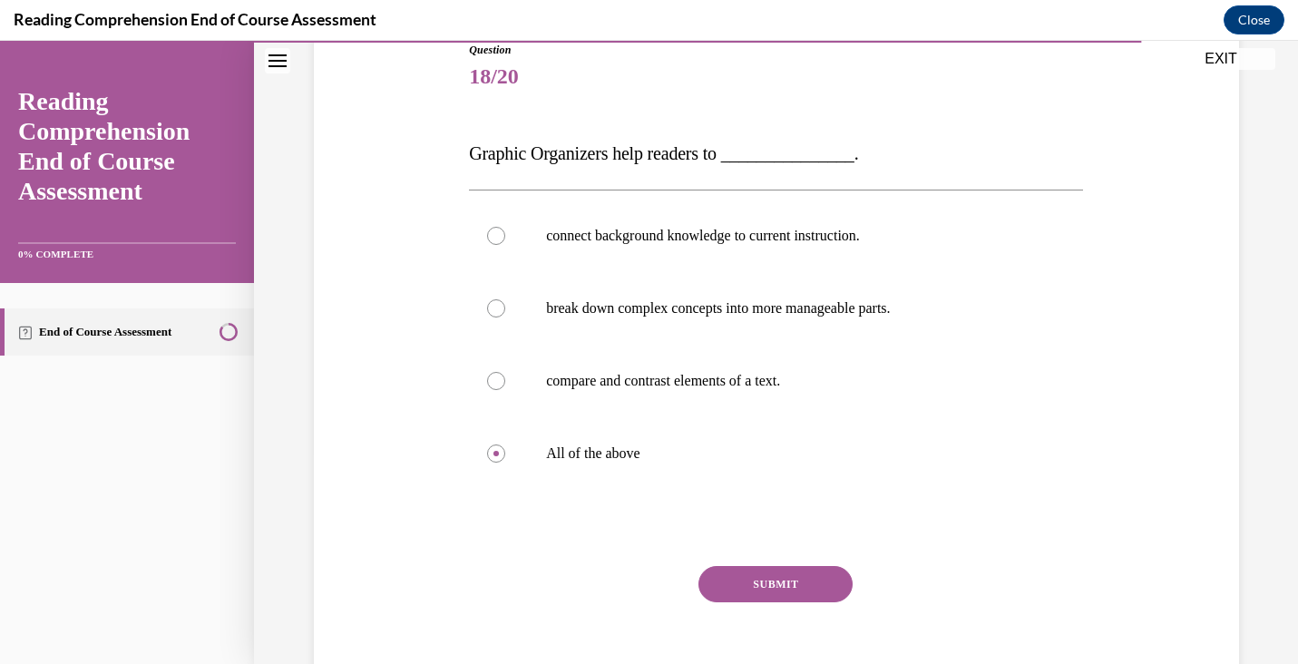
click at [757, 585] on button "SUBMIT" at bounding box center [776, 584] width 154 height 36
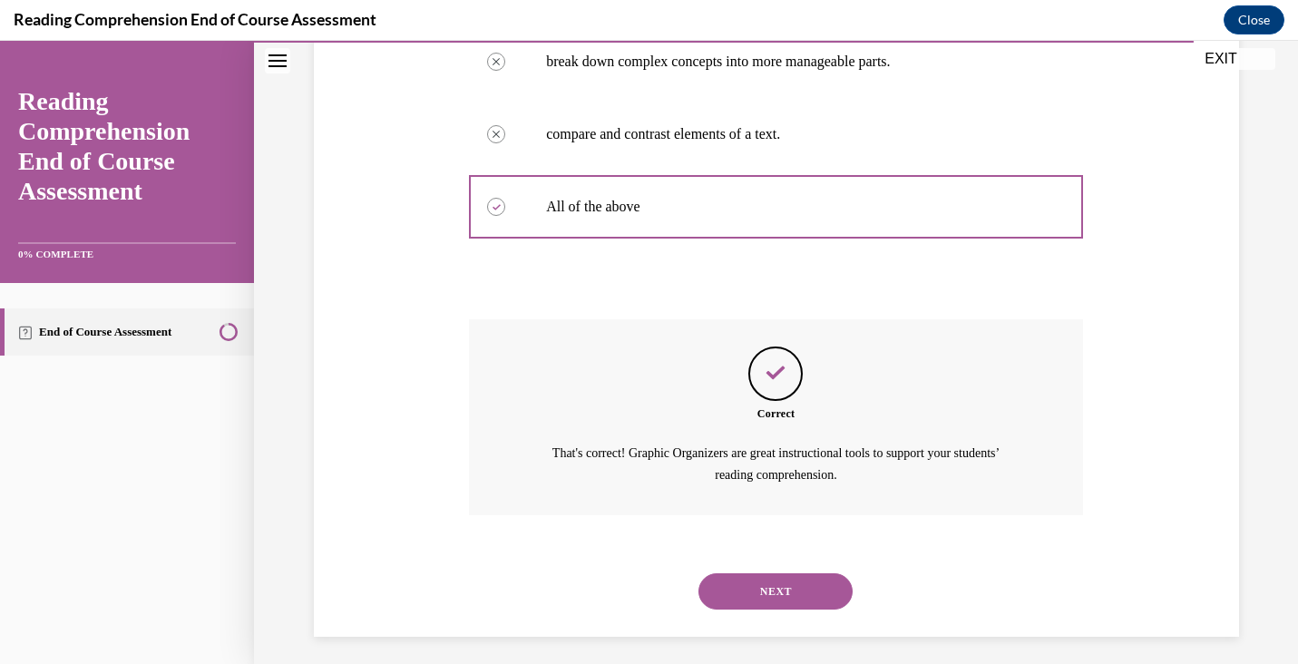
scroll to position [465, 0]
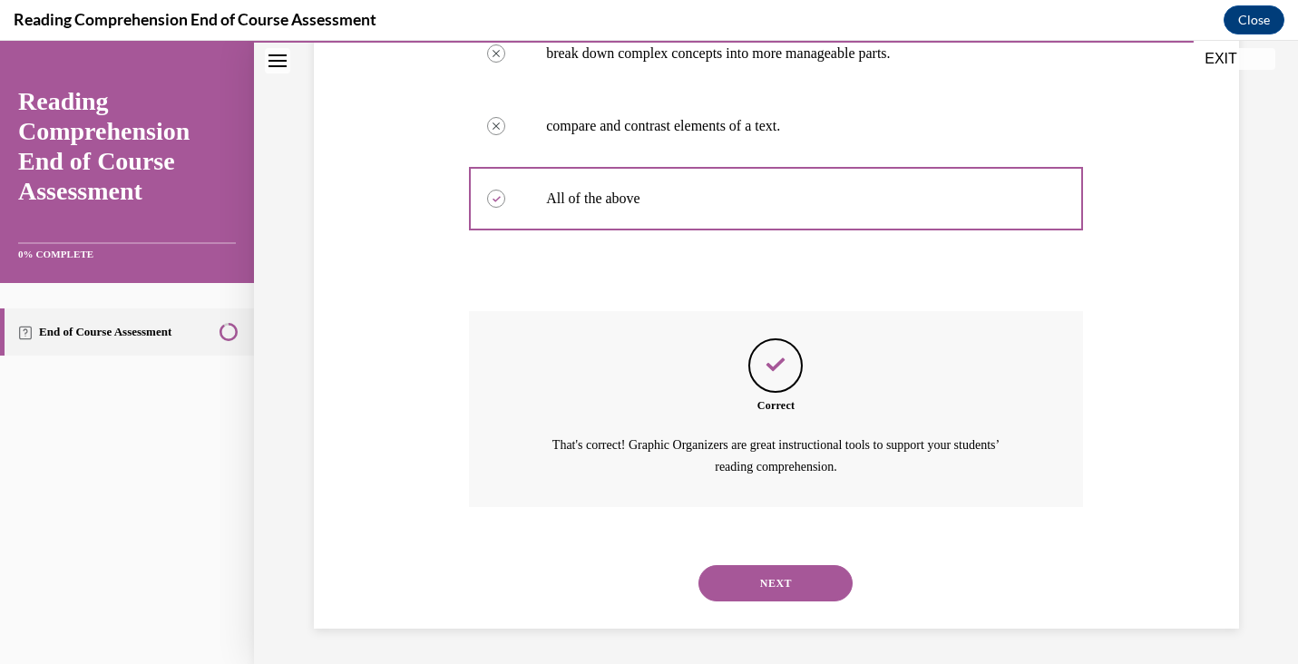
click at [761, 585] on button "NEXT" at bounding box center [776, 583] width 154 height 36
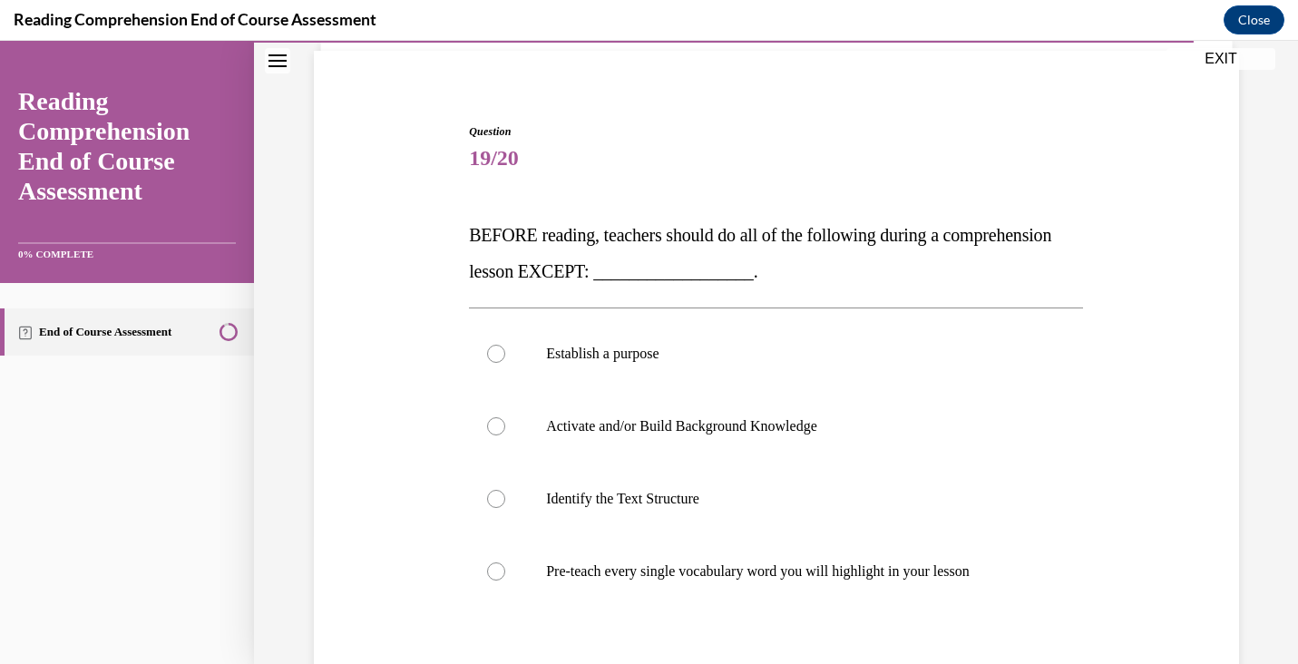
scroll to position [135, 0]
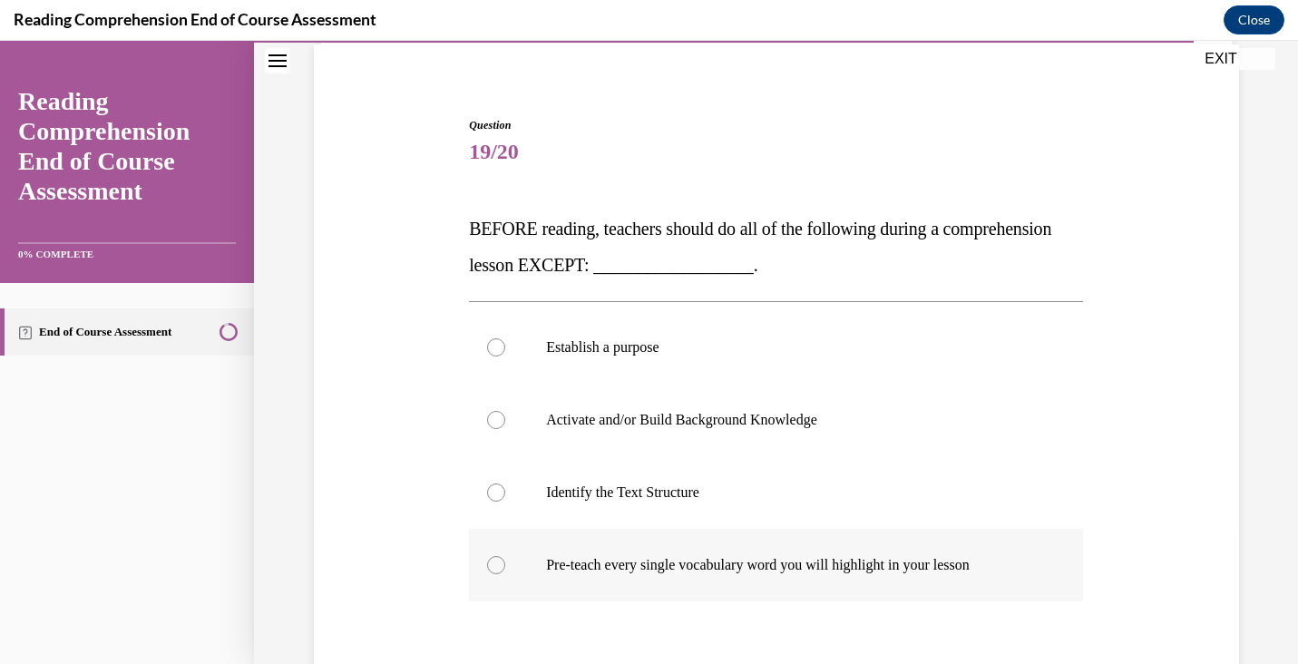
click at [996, 566] on p "Pre-teach every single vocabulary word you will highlight in your lesson" at bounding box center [792, 565] width 492 height 18
click at [505, 566] on input "Pre-teach every single vocabulary word you will highlight in your lesson" at bounding box center [496, 565] width 18 height 18
radio input "true"
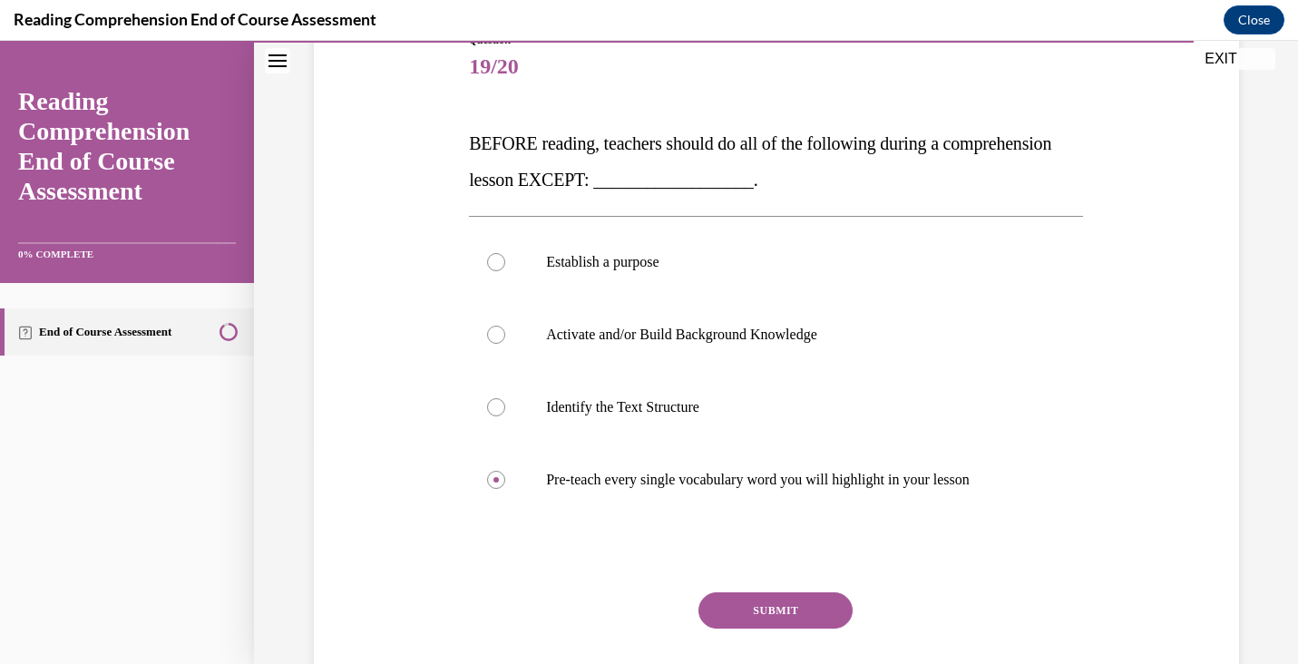
click at [807, 614] on button "SUBMIT" at bounding box center [776, 610] width 154 height 36
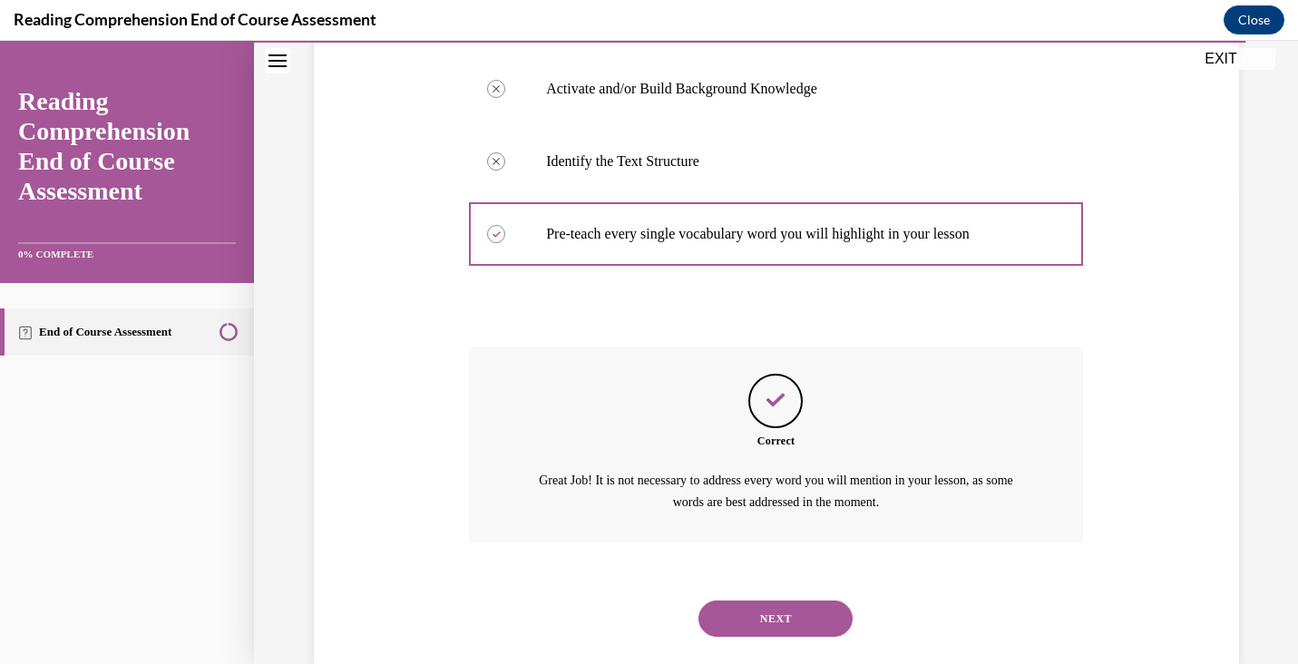
scroll to position [467, 0]
click at [832, 604] on button "NEXT" at bounding box center [776, 618] width 154 height 36
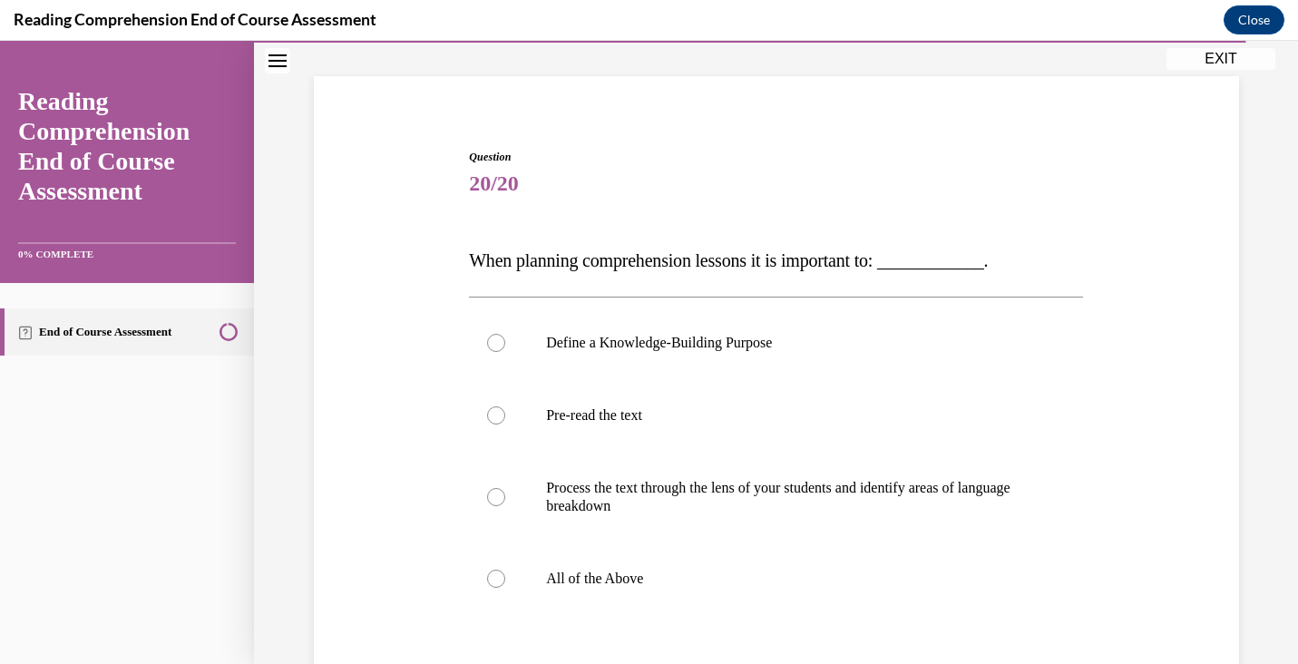
scroll to position [105, 0]
click at [708, 569] on p "All of the Above" at bounding box center [792, 577] width 492 height 18
click at [505, 569] on input "All of the Above" at bounding box center [496, 577] width 18 height 18
radio input "true"
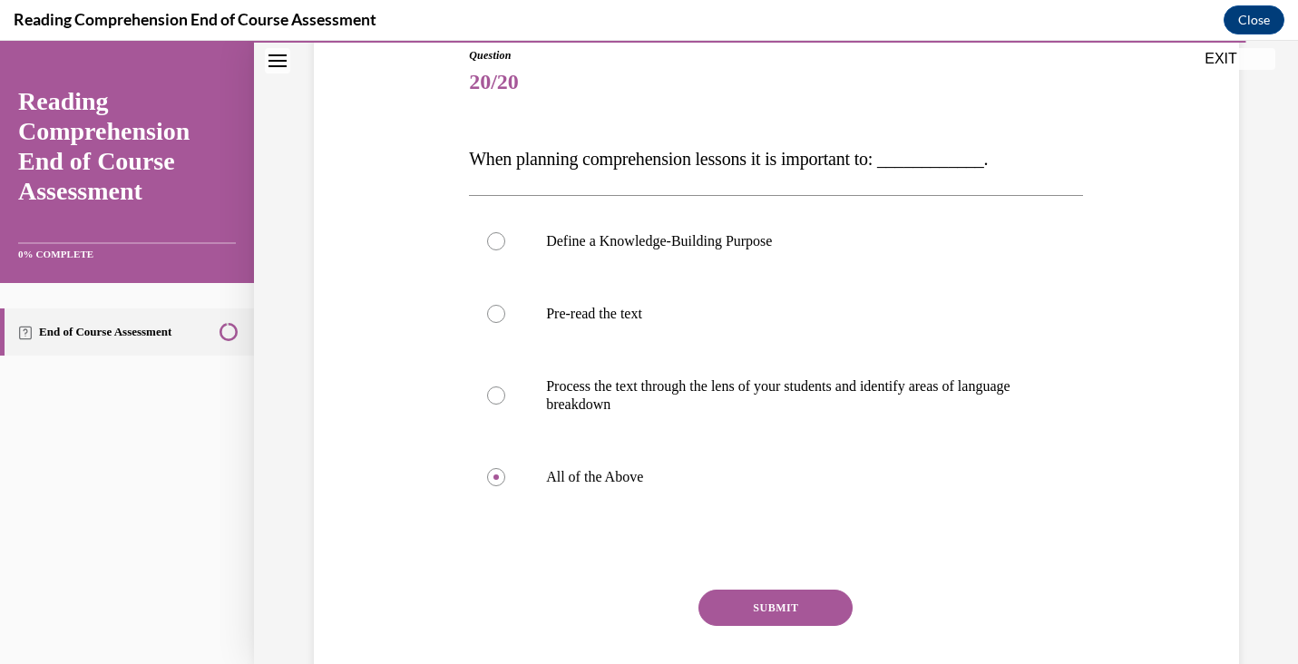
click at [760, 604] on button "SUBMIT" at bounding box center [776, 608] width 154 height 36
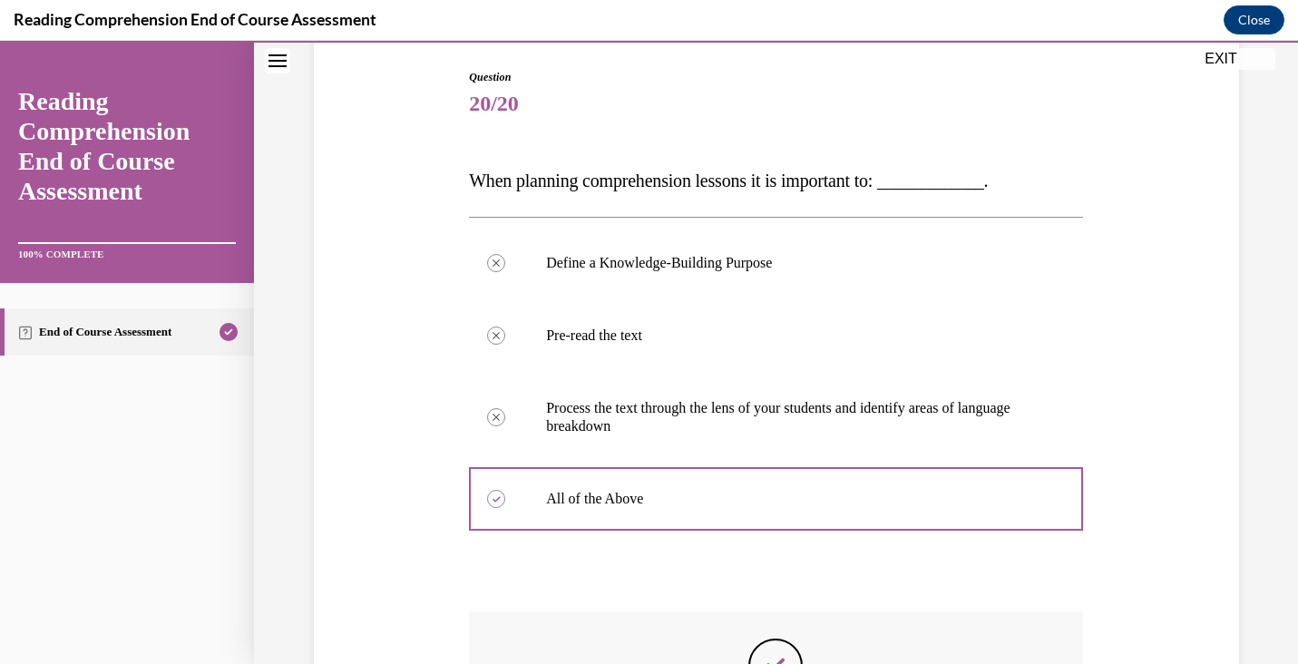
scroll to position [484, 0]
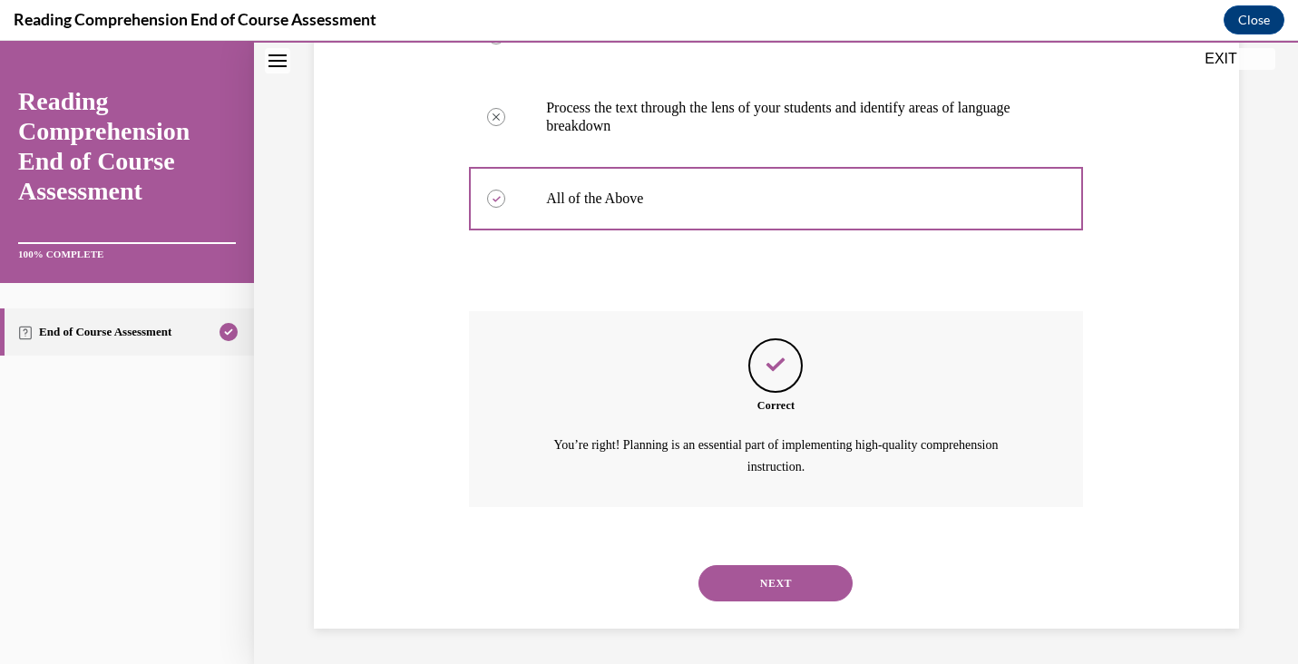
click at [840, 591] on button "NEXT" at bounding box center [776, 583] width 154 height 36
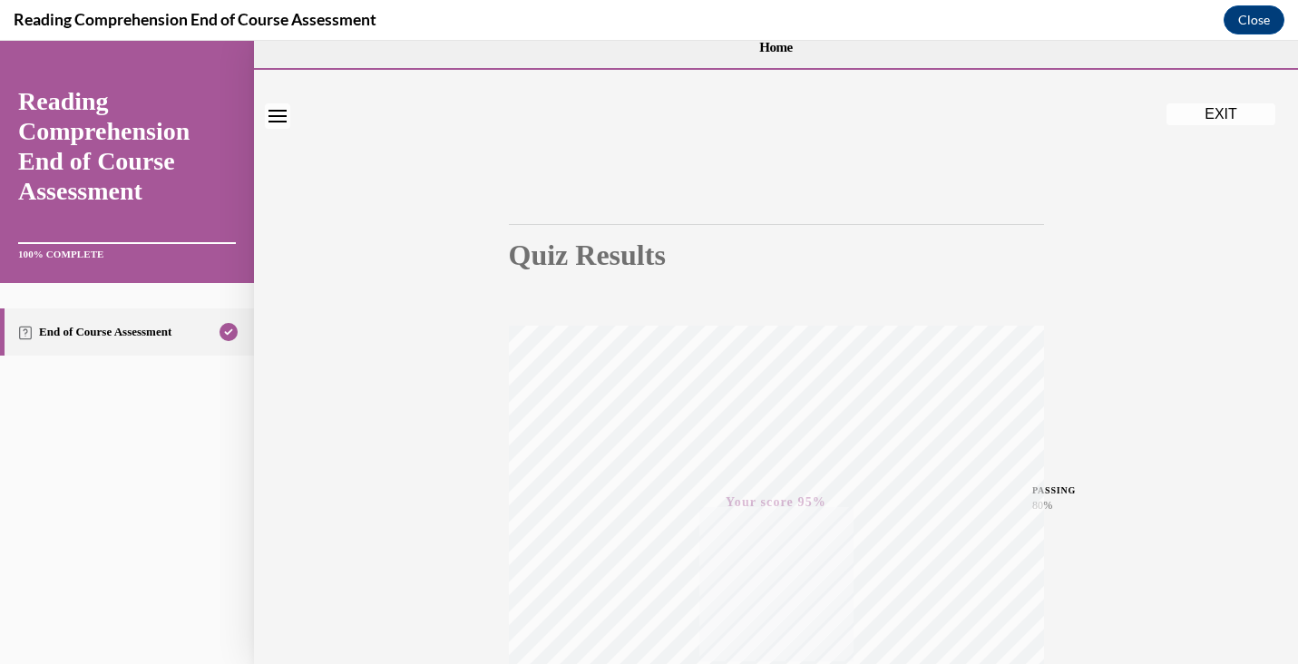
scroll to position [0, 0]
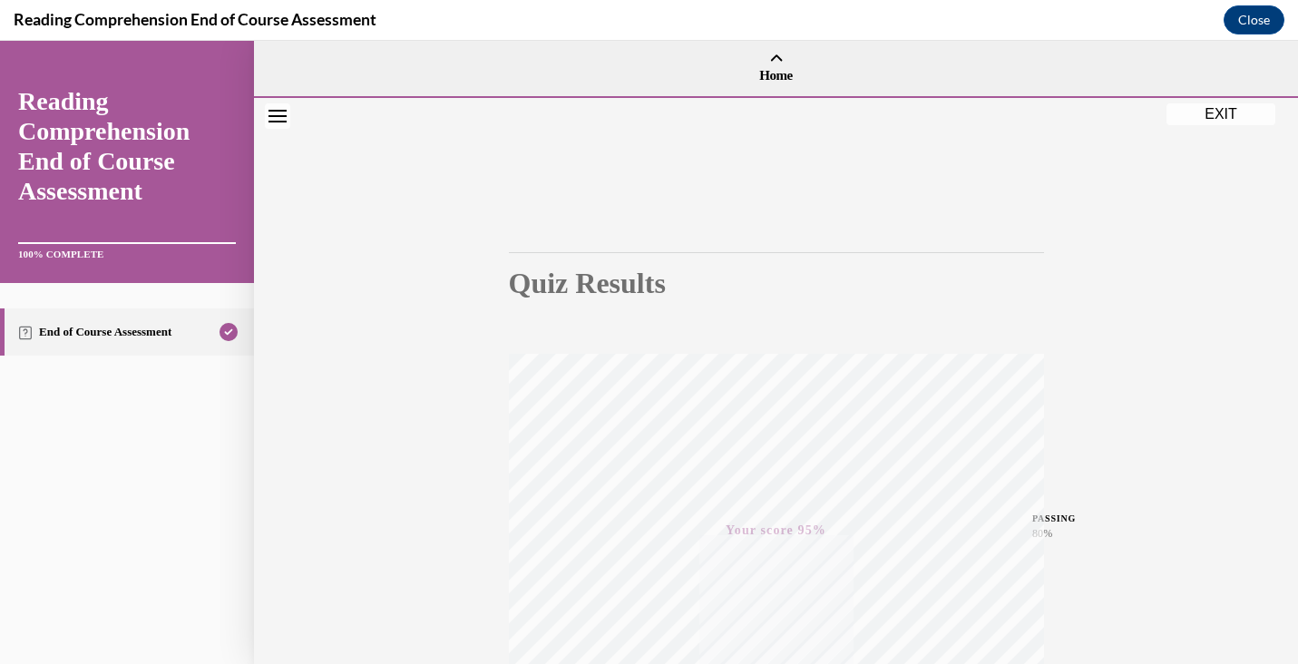
click at [1233, 110] on button "EXIT" at bounding box center [1221, 114] width 109 height 22
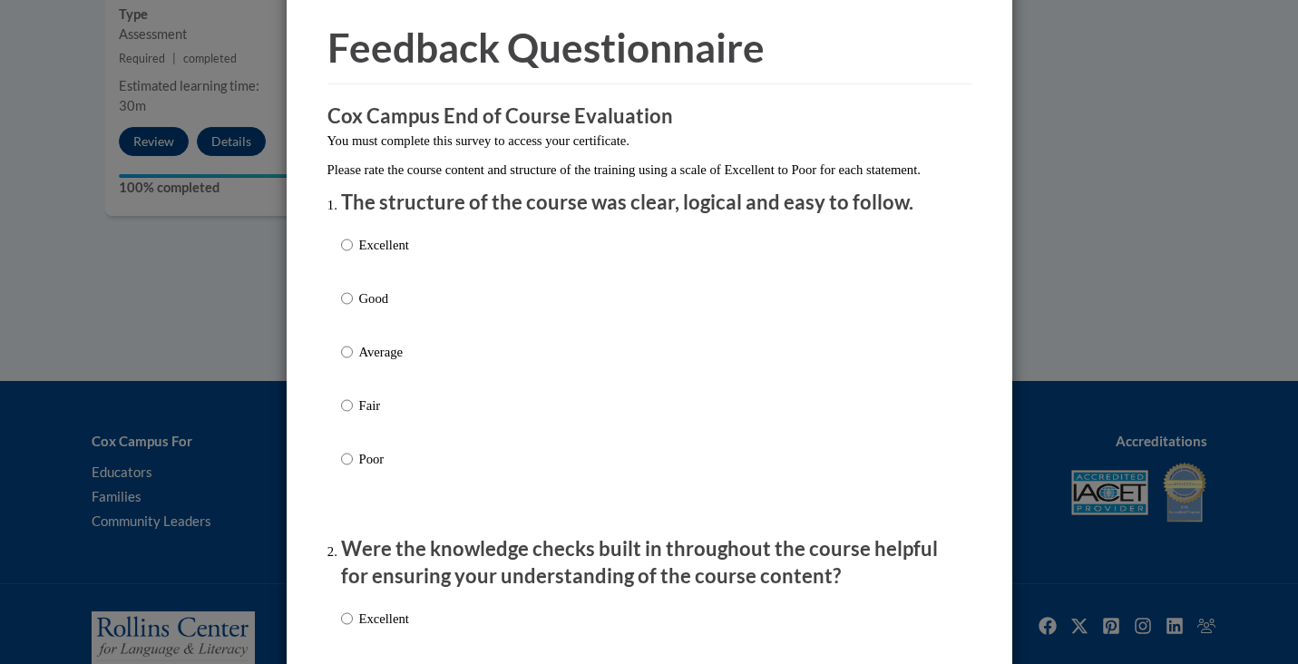
scroll to position [83, 0]
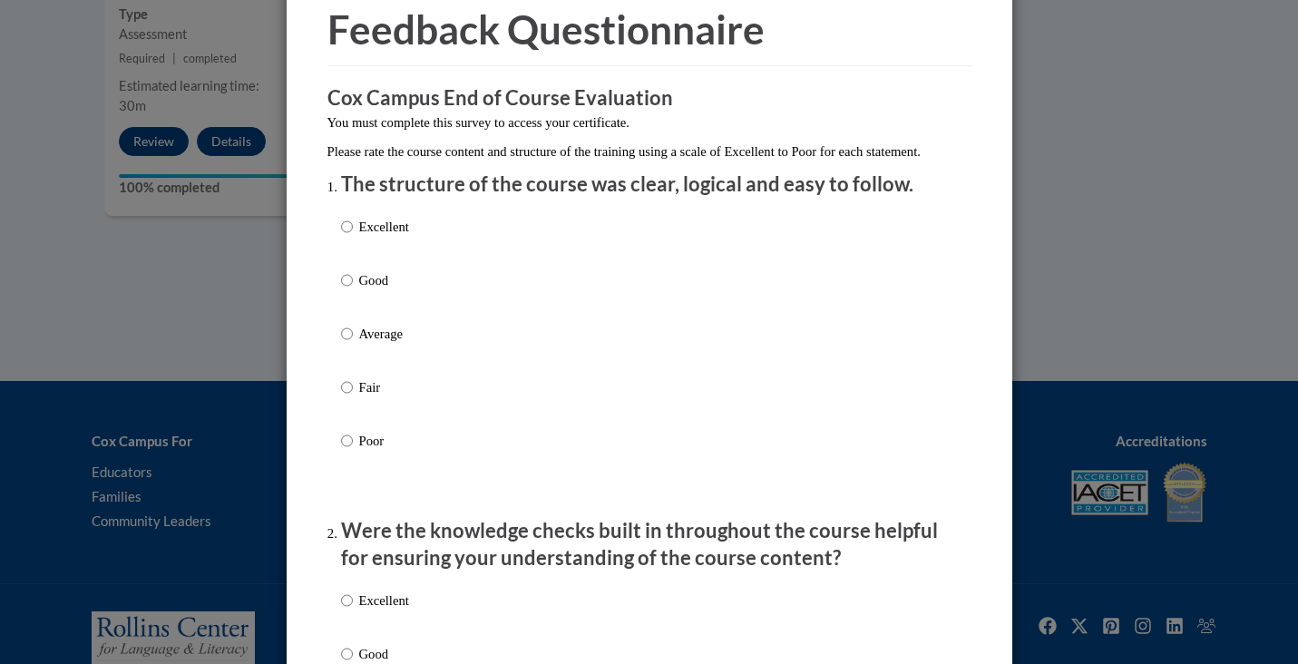
click at [443, 253] on div "Excellent Good Average Fair Poor" at bounding box center [649, 356] width 617 height 296
click at [376, 237] on p "Excellent" at bounding box center [384, 227] width 50 height 20
click at [353, 237] on input "Excellent" at bounding box center [347, 227] width 12 height 20
radio input "true"
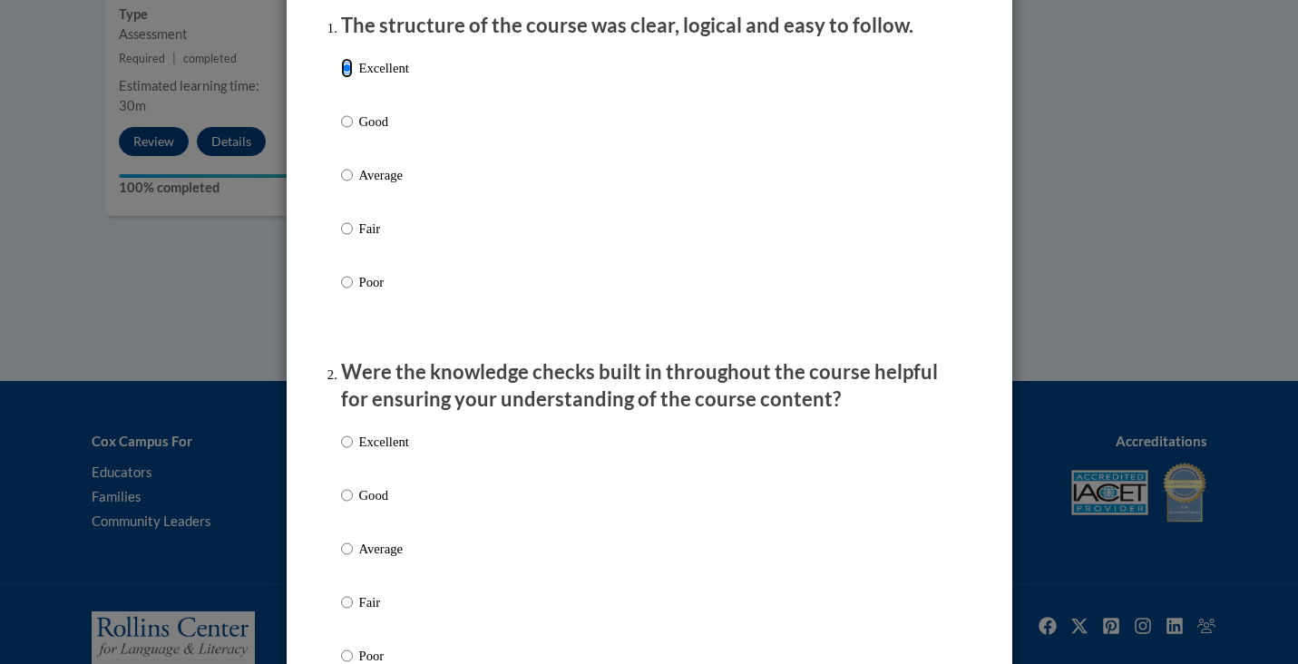
scroll to position [280, 0]
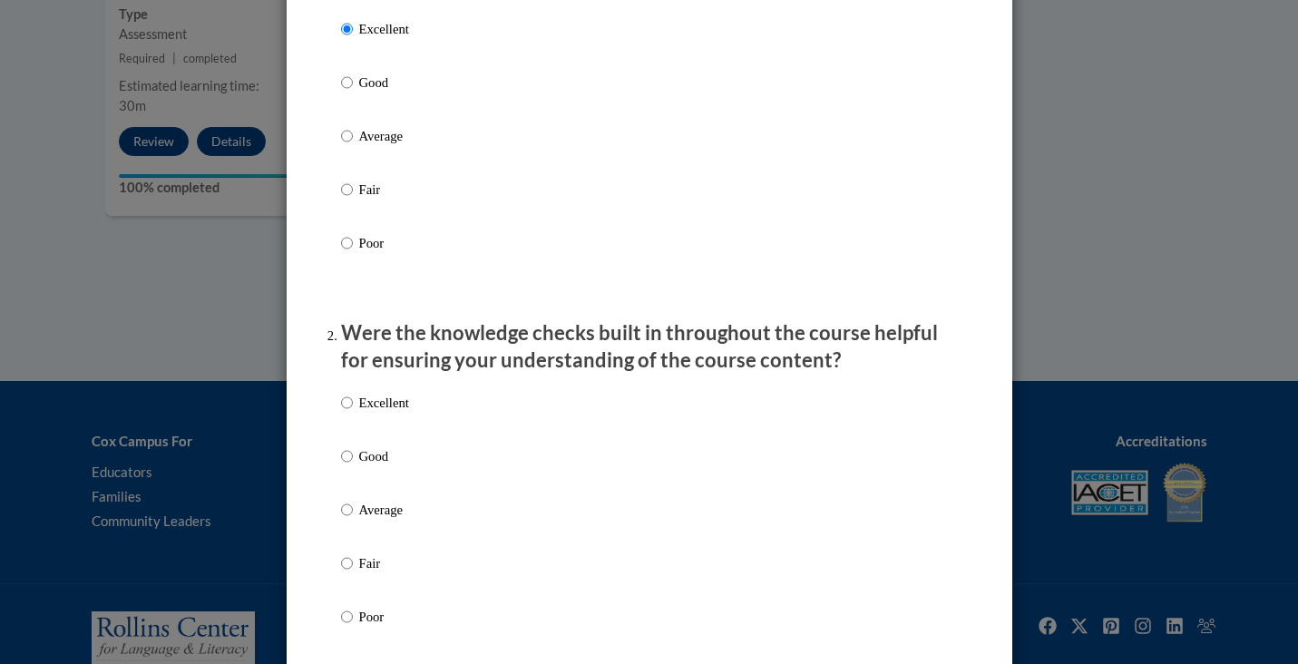
click at [401, 413] on p "Excellent" at bounding box center [384, 403] width 50 height 20
click at [353, 413] on input "Excellent" at bounding box center [347, 403] width 12 height 20
radio input "true"
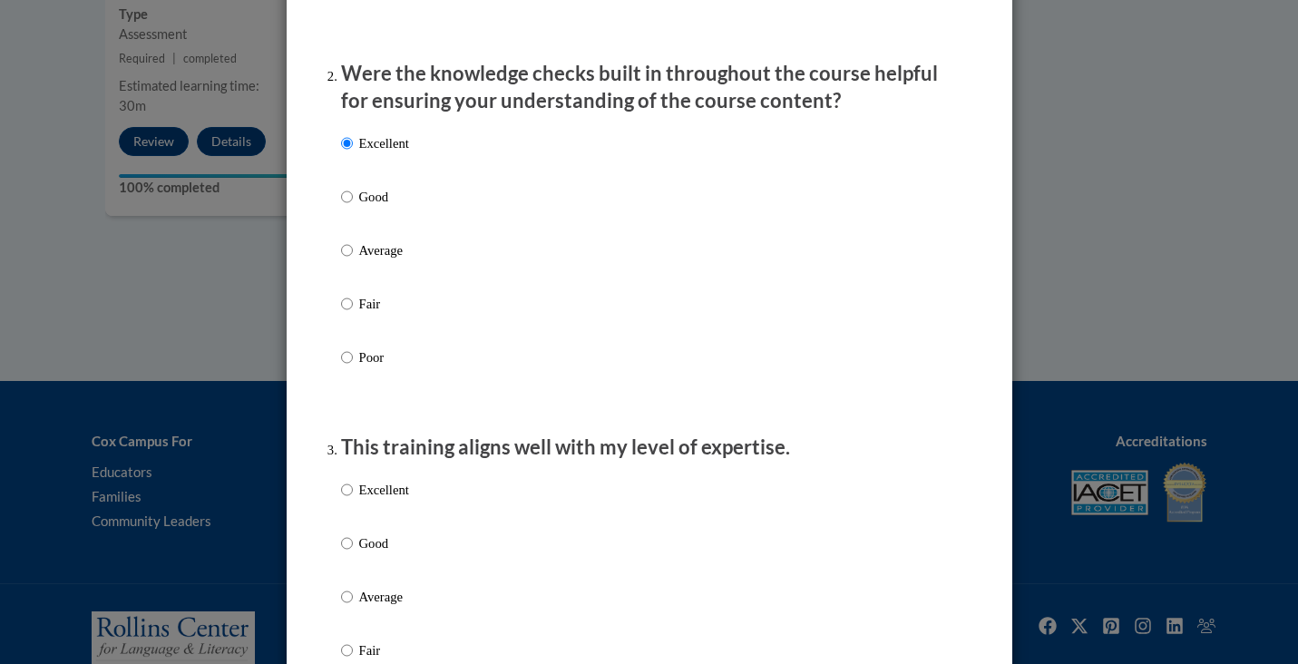
click at [387, 500] on p "Excellent" at bounding box center [384, 490] width 50 height 20
click at [353, 500] on input "Excellent" at bounding box center [347, 490] width 12 height 20
radio input "true"
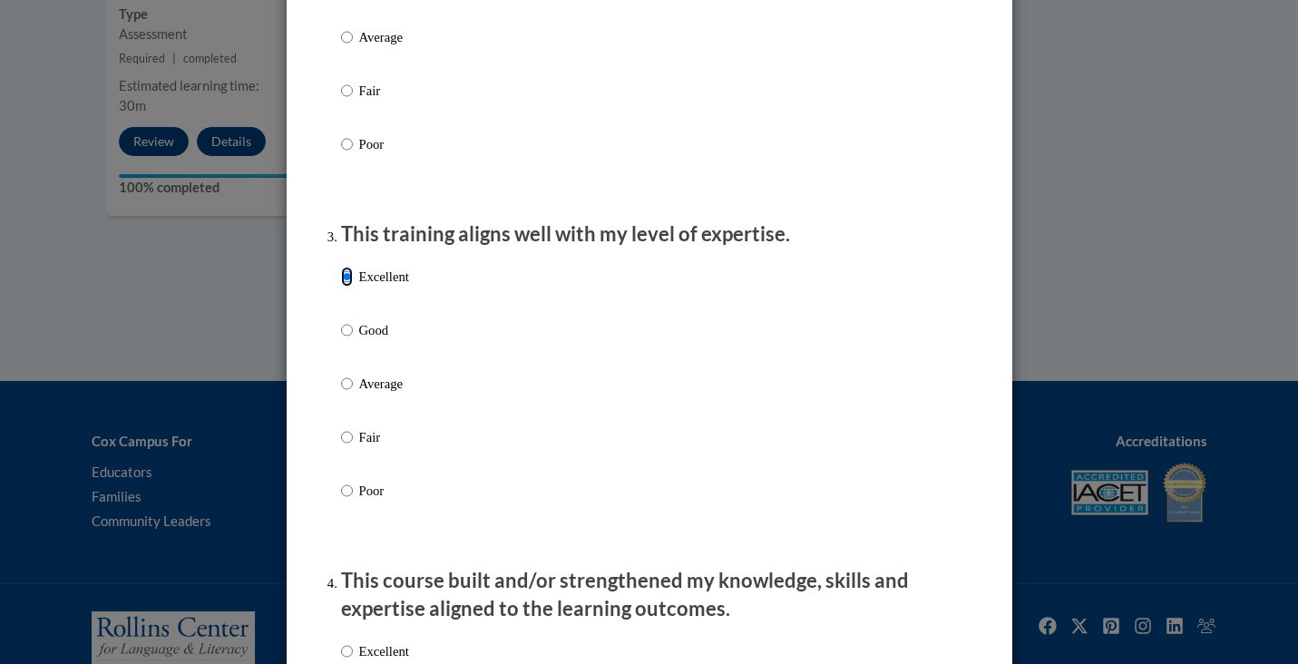
scroll to position [820, 0]
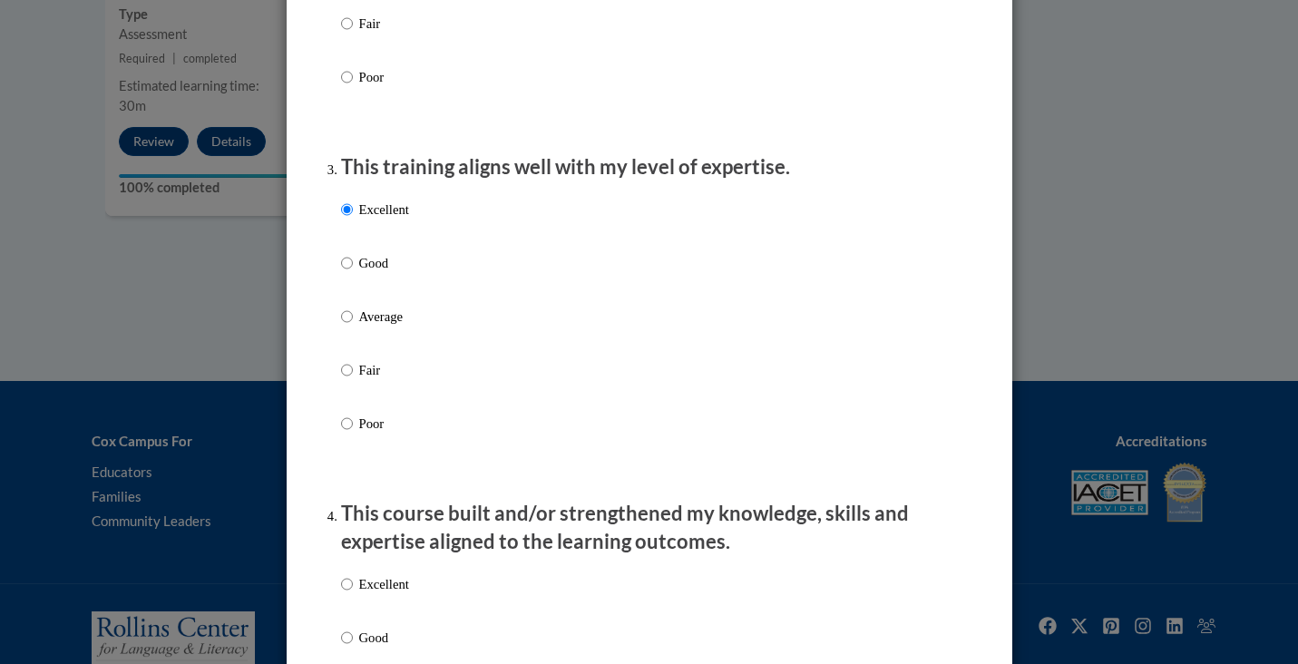
click at [387, 594] on p "Excellent" at bounding box center [384, 584] width 50 height 20
click at [353, 594] on input "Excellent" at bounding box center [347, 584] width 12 height 20
radio input "true"
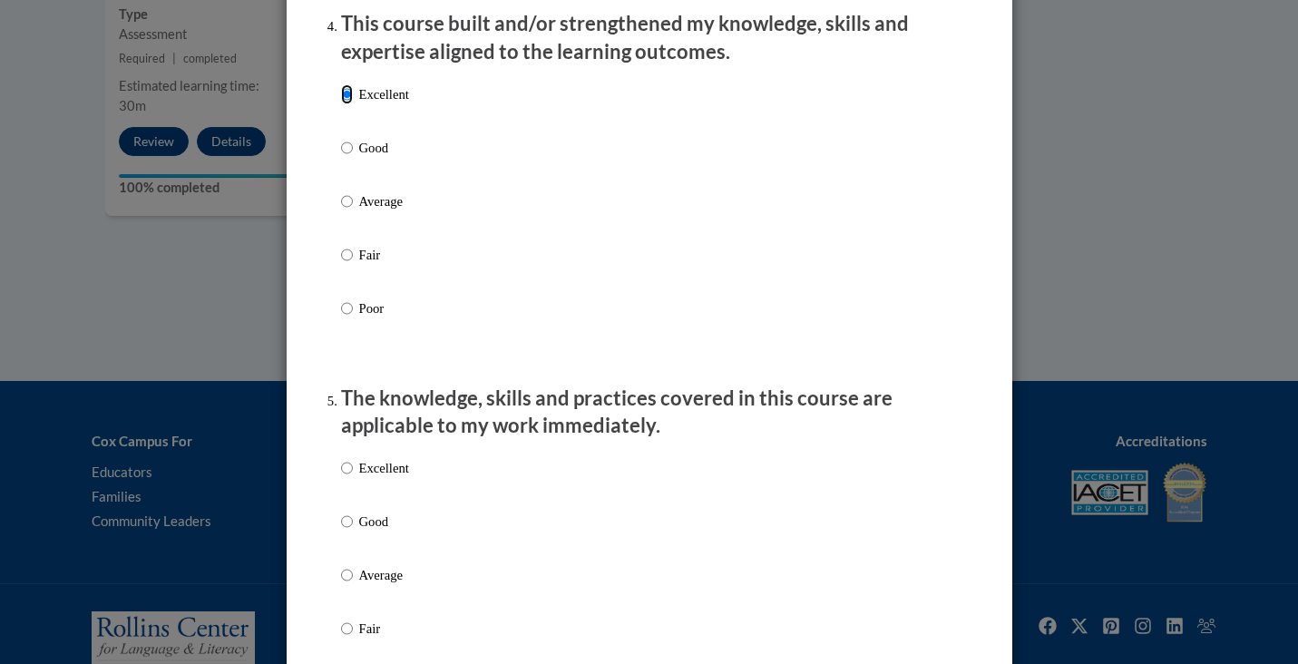
scroll to position [1311, 0]
click at [365, 477] on p "Excellent" at bounding box center [384, 467] width 50 height 20
click at [353, 477] on input "Excellent" at bounding box center [347, 467] width 12 height 20
radio input "true"
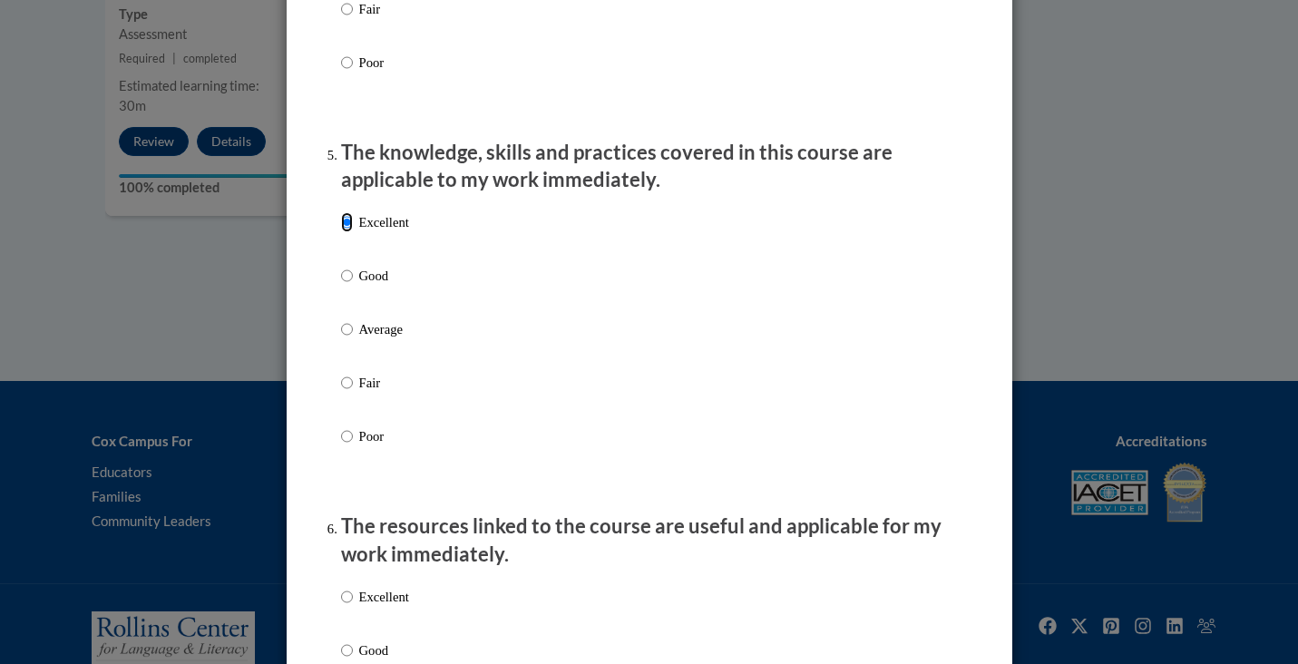
scroll to position [1557, 0]
click at [389, 606] on p "Excellent" at bounding box center [384, 596] width 50 height 20
click at [353, 606] on input "Excellent" at bounding box center [347, 596] width 12 height 20
radio input "true"
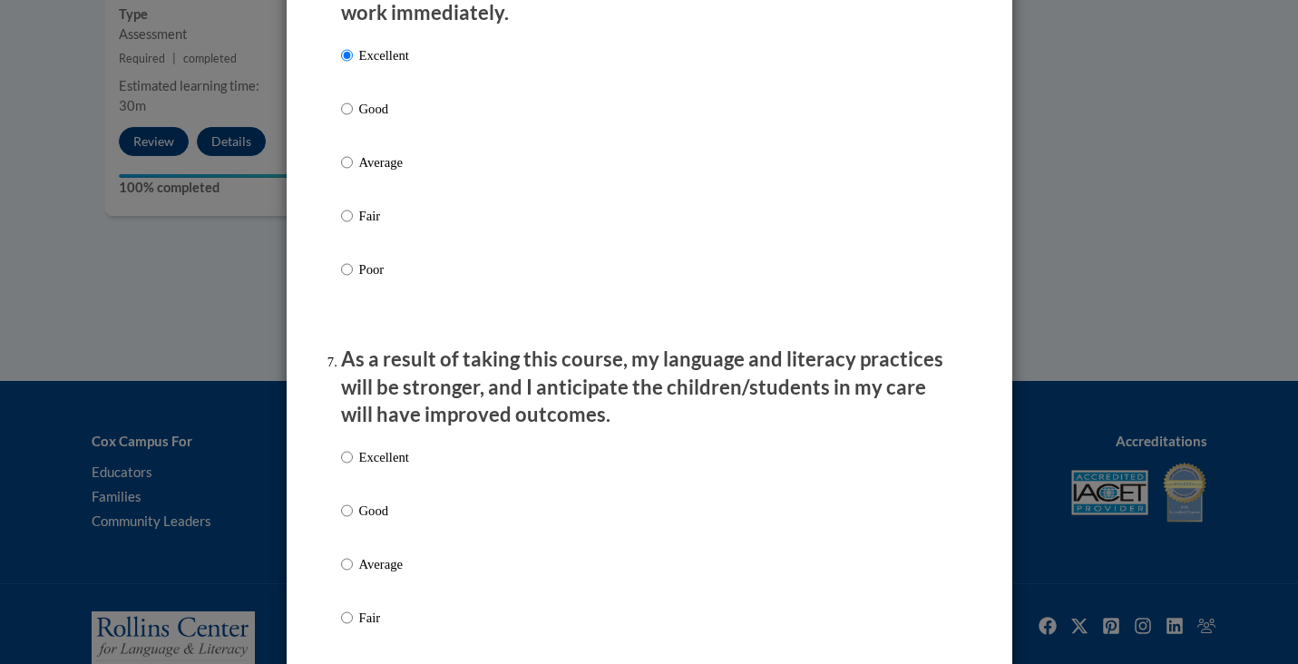
click at [359, 467] on p "Excellent" at bounding box center [384, 457] width 50 height 20
click at [353, 467] on input "Excellent" at bounding box center [347, 457] width 12 height 20
radio input "true"
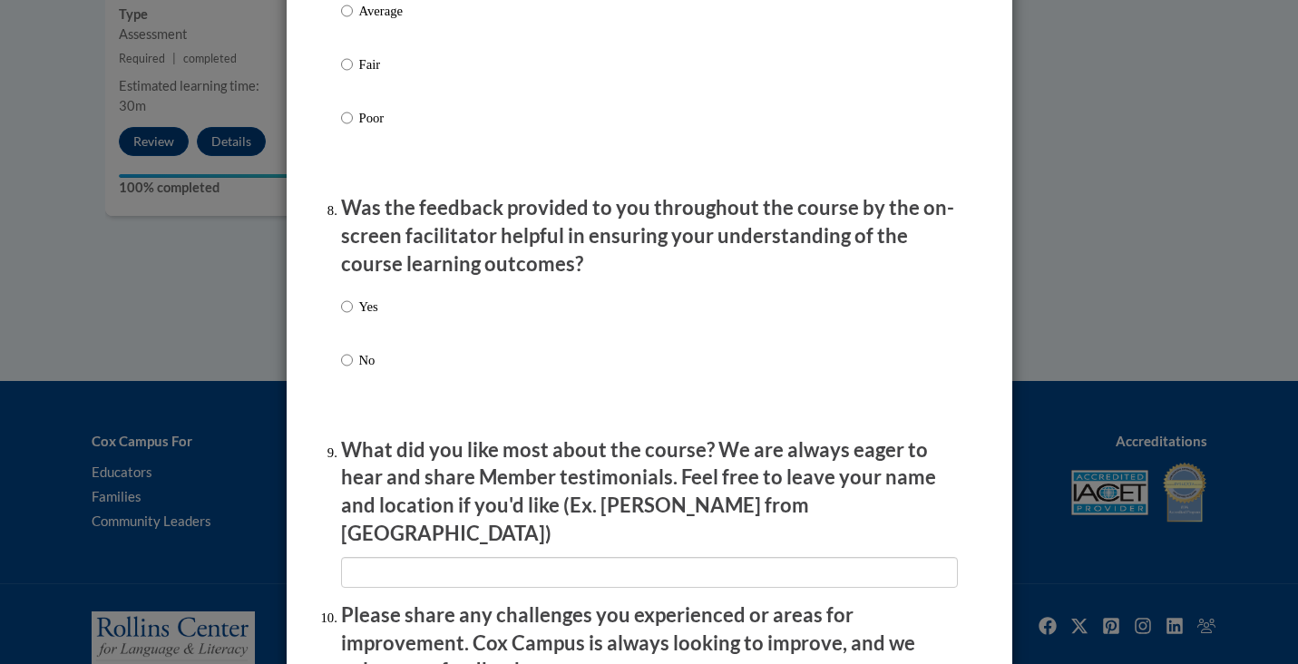
scroll to position [2656, 0]
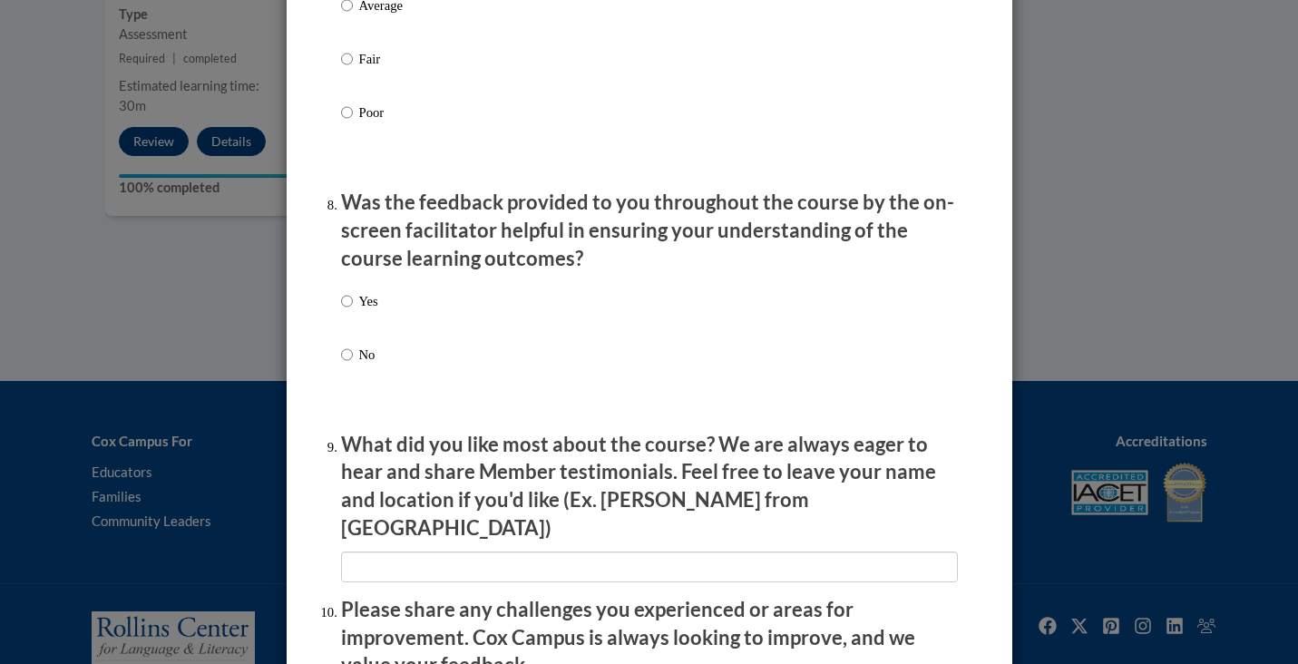
click at [386, 320] on div "Yes No" at bounding box center [649, 349] width 617 height 135
click at [349, 302] on div "Yes No" at bounding box center [359, 342] width 37 height 121
click at [352, 311] on input "Yes" at bounding box center [347, 301] width 12 height 20
radio input "true"
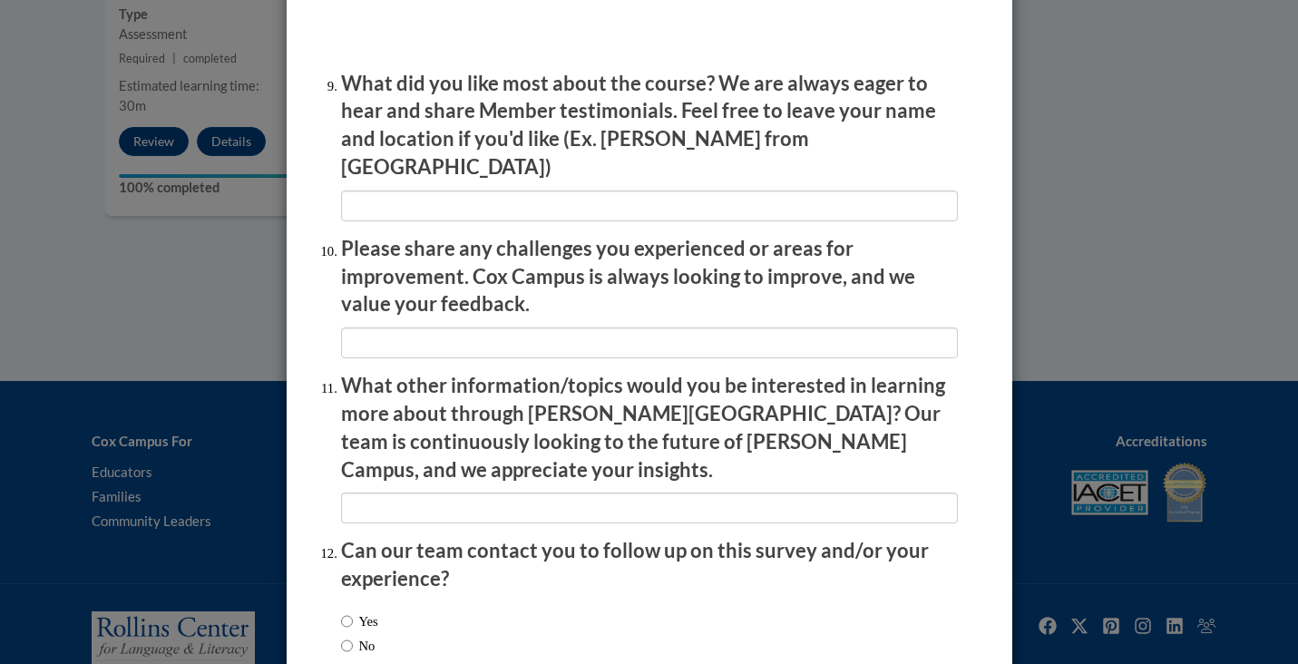
scroll to position [3110, 0]
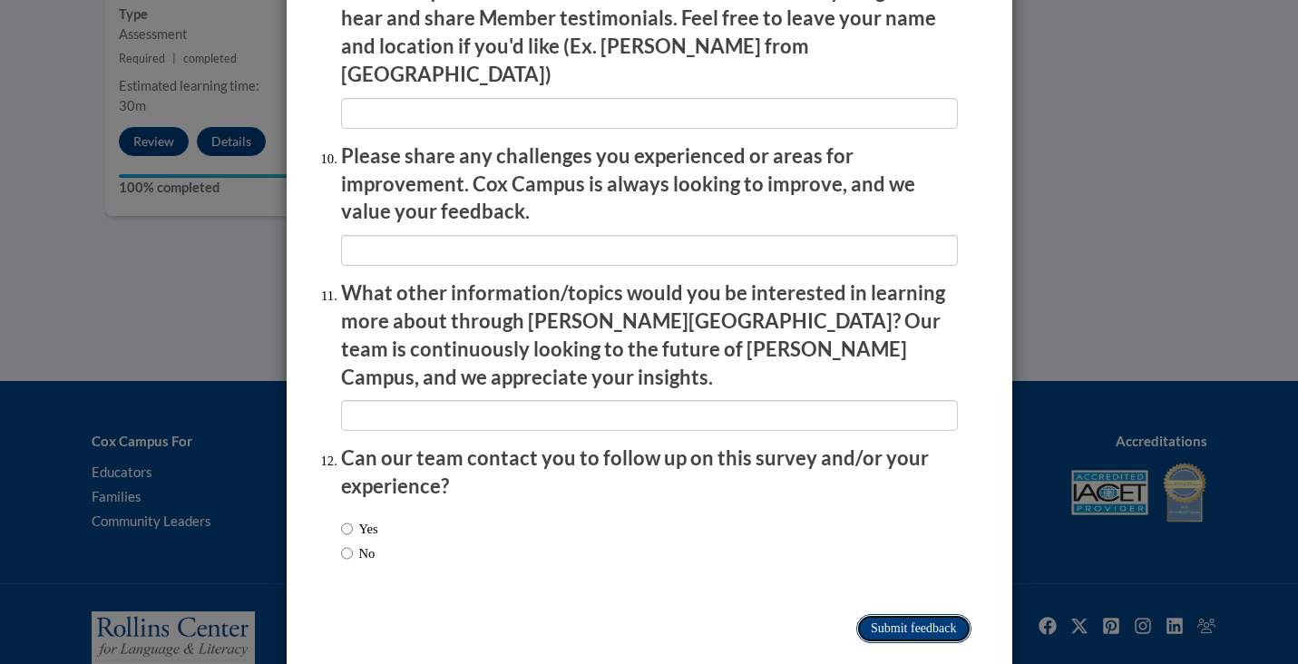
click at [905, 614] on input "Submit feedback" at bounding box center [913, 628] width 114 height 29
